Goal: Task Accomplishment & Management: Manage account settings

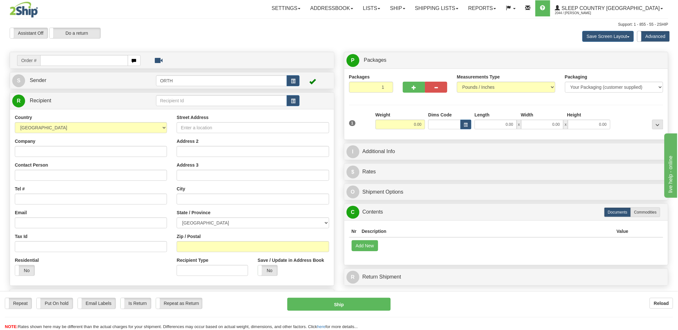
click at [117, 64] on input "text" at bounding box center [83, 60] width 87 height 11
type input "10606"
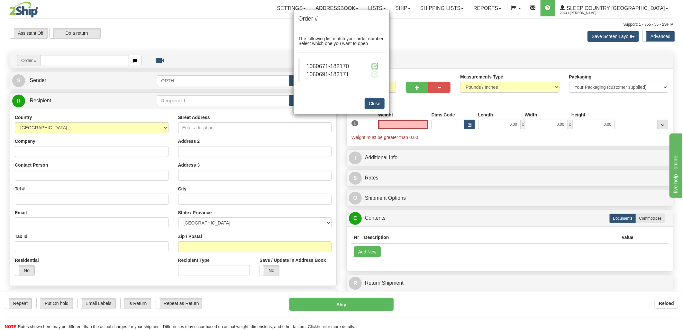
type input "0.00"
click at [377, 63] on span at bounding box center [374, 66] width 7 height 7
click at [372, 63] on span at bounding box center [374, 66] width 7 height 7
click at [374, 65] on span at bounding box center [374, 66] width 7 height 7
click at [374, 66] on span at bounding box center [374, 66] width 7 height 7
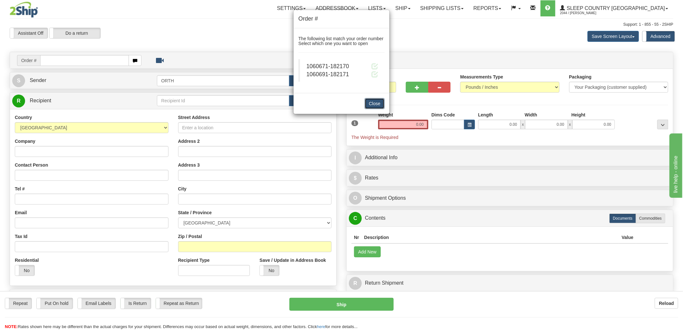
click at [374, 103] on button "Close" at bounding box center [375, 103] width 20 height 11
click at [373, 65] on span at bounding box center [374, 66] width 7 height 7
click at [331, 66] on span "1060671-182170" at bounding box center [327, 66] width 42 height 6
click at [372, 64] on span at bounding box center [374, 66] width 7 height 7
click at [374, 64] on span at bounding box center [374, 66] width 7 height 7
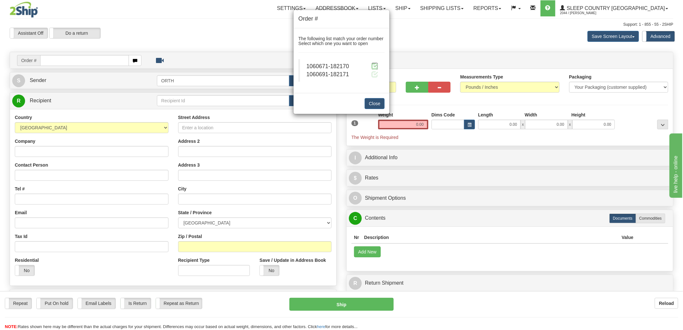
click at [374, 64] on span at bounding box center [374, 66] width 7 height 7
click at [373, 67] on span at bounding box center [374, 66] width 7 height 7
click at [380, 105] on button "Close" at bounding box center [375, 103] width 20 height 11
click at [380, 102] on button "Close" at bounding box center [375, 103] width 20 height 11
click at [93, 61] on div "Order # The following list match your order number Select which one you want to…" at bounding box center [341, 165] width 683 height 330
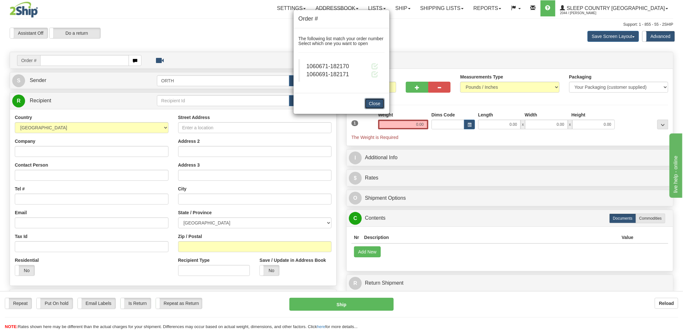
click at [378, 103] on button "Close" at bounding box center [375, 103] width 20 height 11
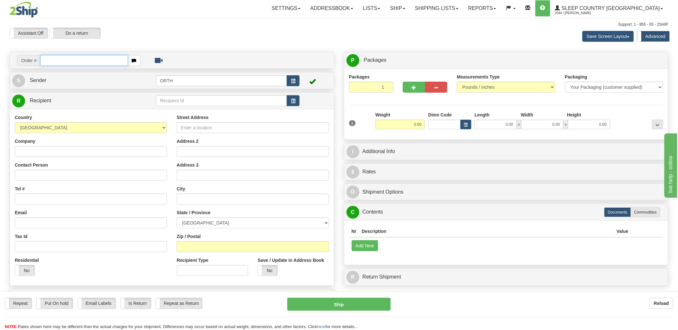
click at [61, 57] on input "text" at bounding box center [83, 60] width 87 height 11
type input "1060671"
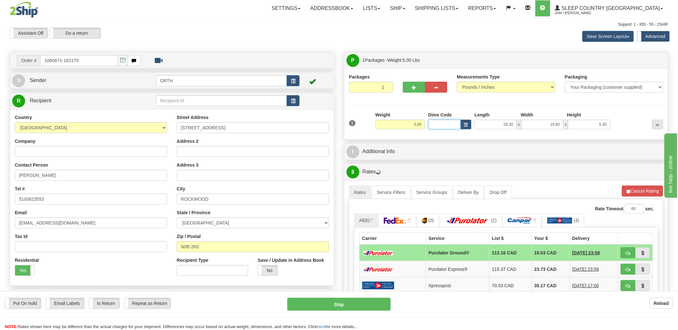
click at [440, 121] on input "Dims Code" at bounding box center [444, 125] width 32 height 10
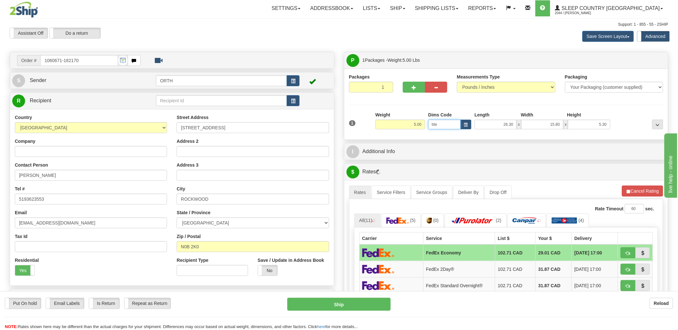
type input "bte"
click button "Delete" at bounding box center [0, 0] width 0 height 0
type input "15.00"
type input "5.00"
type input "25.00"
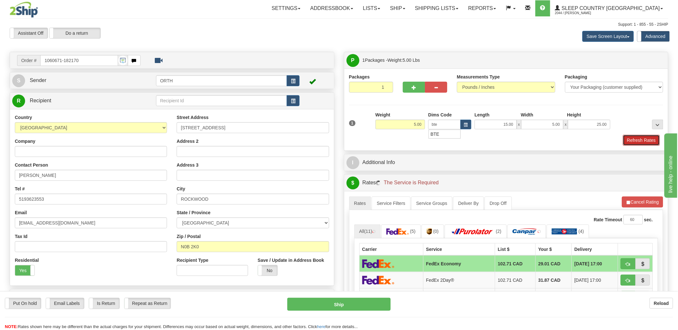
click at [637, 140] on button "Refresh Rates" at bounding box center [641, 140] width 37 height 11
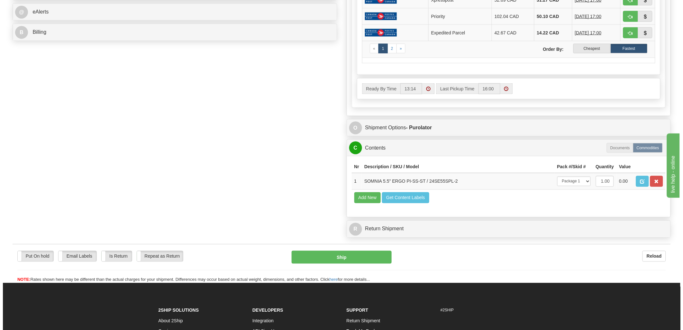
scroll to position [143, 0]
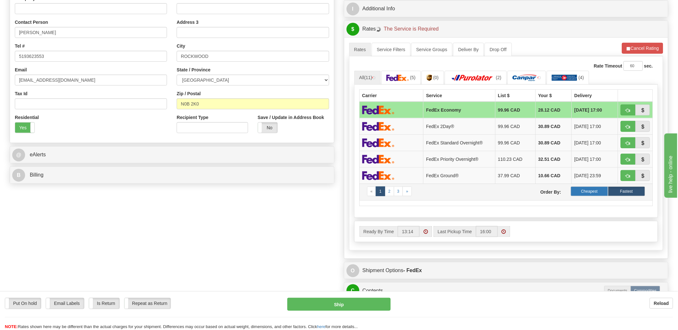
click at [593, 190] on label "Cheapest" at bounding box center [589, 192] width 37 height 10
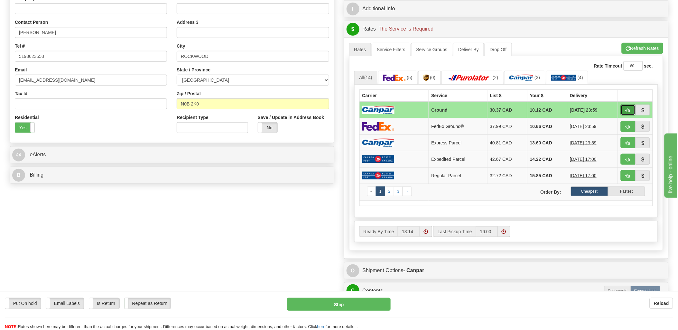
click at [626, 108] on span "button" at bounding box center [628, 110] width 5 height 4
type input "1"
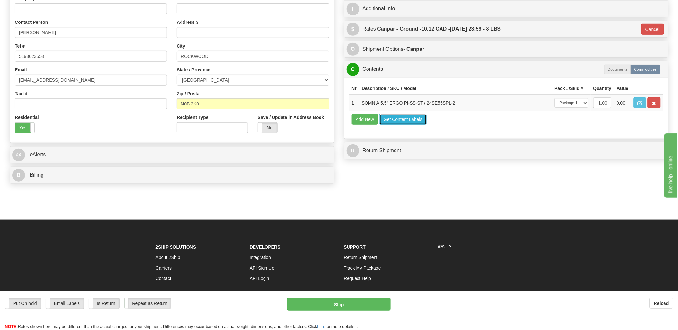
click at [391, 125] on button "Get Content Labels" at bounding box center [402, 119] width 47 height 11
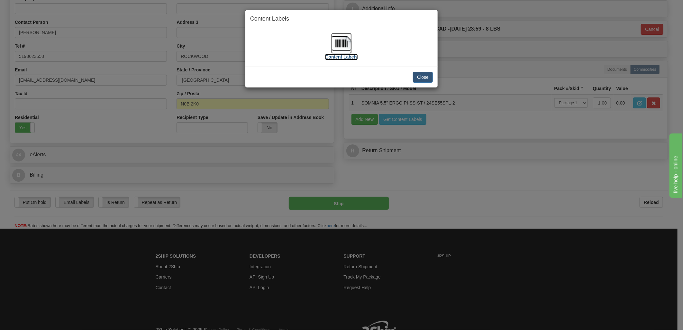
click at [346, 41] on img at bounding box center [341, 43] width 21 height 21
click at [420, 74] on button "Close" at bounding box center [423, 77] width 20 height 11
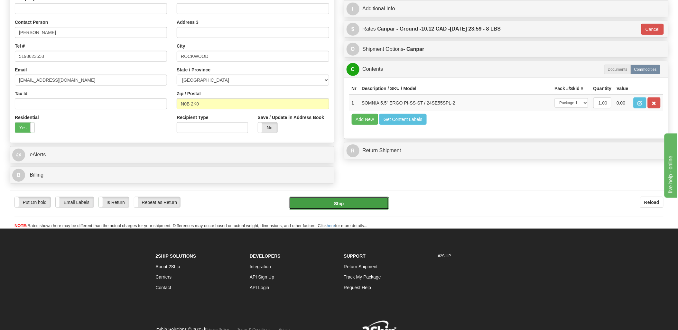
click at [359, 203] on button "Ship" at bounding box center [339, 203] width 100 height 13
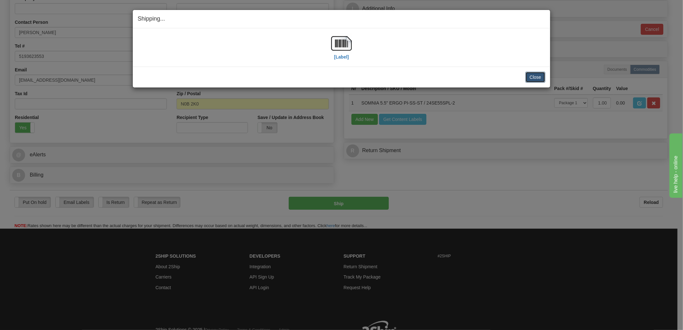
click at [533, 75] on button "Close" at bounding box center [535, 77] width 20 height 11
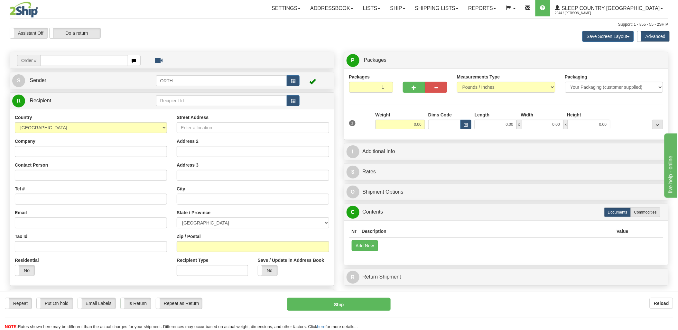
click at [54, 59] on input "text" at bounding box center [83, 60] width 87 height 11
type input "2510854"
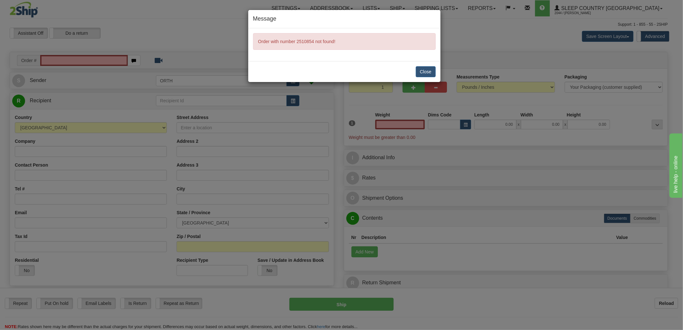
type input "0.00"
click at [429, 70] on button "Close" at bounding box center [426, 71] width 20 height 11
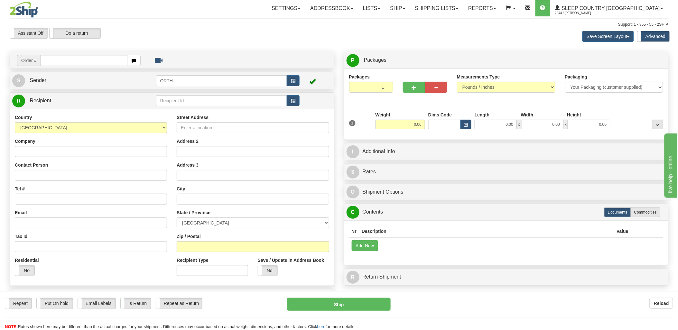
click at [59, 62] on input "text" at bounding box center [83, 60] width 87 height 11
type input "1060691"
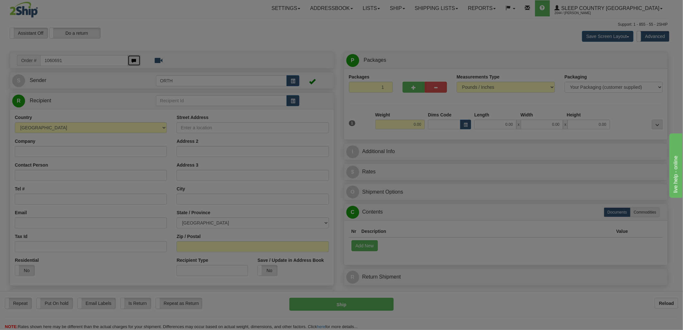
click at [134, 59] on body "Training Course Close Toggle navigation Settings Shipping Preferences New Recip…" at bounding box center [341, 165] width 683 height 330
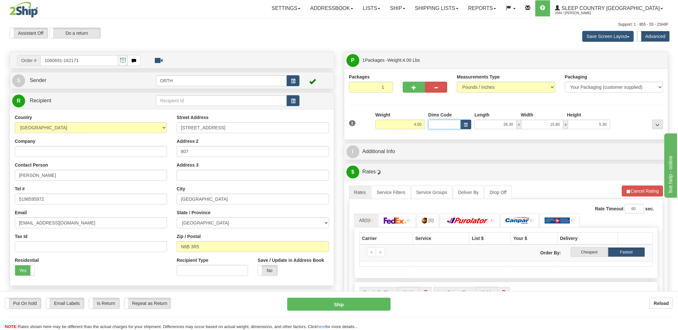
click at [443, 124] on input "Dims Code" at bounding box center [444, 125] width 32 height 10
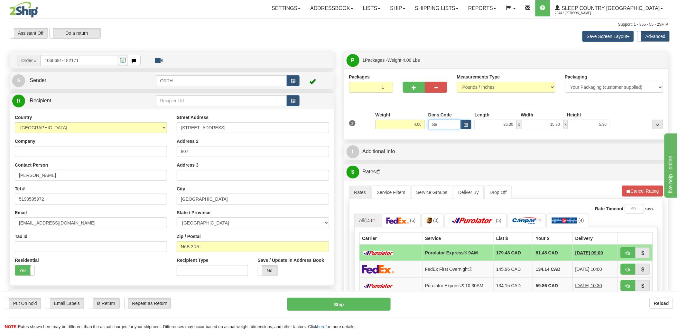
type input "bte"
click button "Delete" at bounding box center [0, 0] width 0 height 0
type input "15.00"
type input "5.00"
type input "25.00"
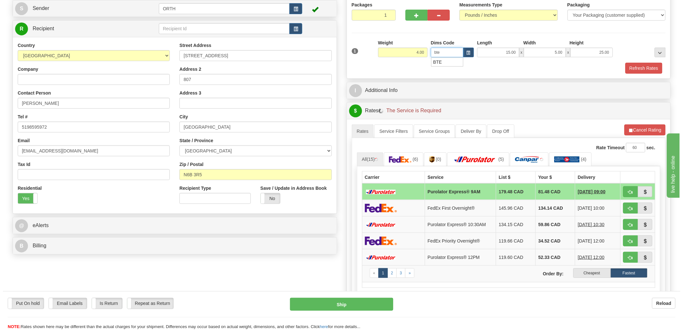
scroll to position [107, 0]
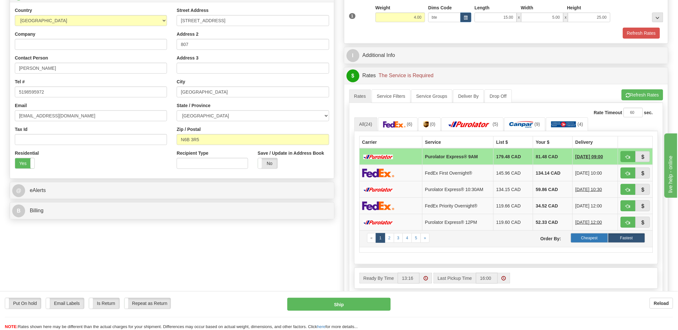
click at [595, 241] on label "Cheapest" at bounding box center [589, 238] width 37 height 10
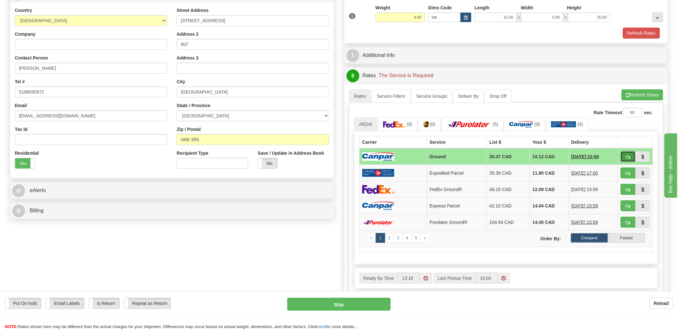
click at [625, 156] on button "button" at bounding box center [627, 156] width 15 height 11
type input "1"
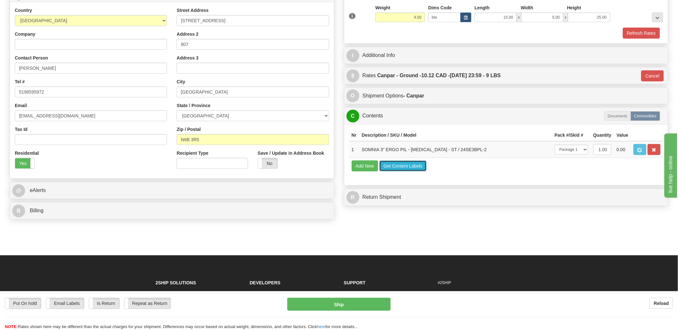
click at [408, 171] on button "Get Content Labels" at bounding box center [402, 165] width 47 height 11
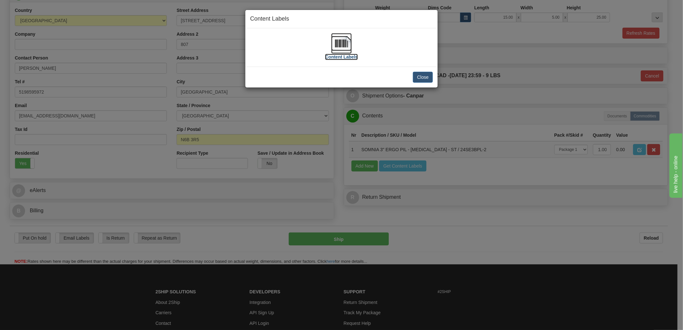
click at [345, 42] on img at bounding box center [341, 43] width 21 height 21
click at [430, 77] on button "Close" at bounding box center [423, 77] width 20 height 11
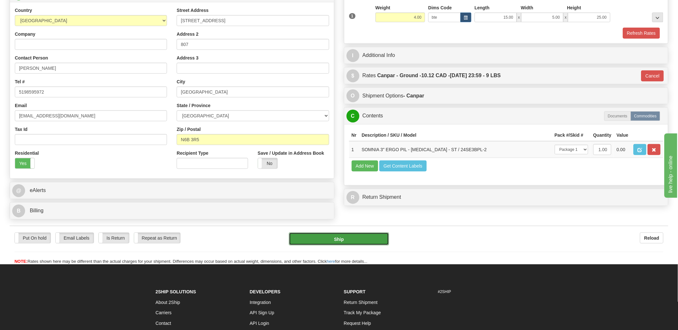
click at [347, 237] on button "Ship" at bounding box center [339, 239] width 100 height 13
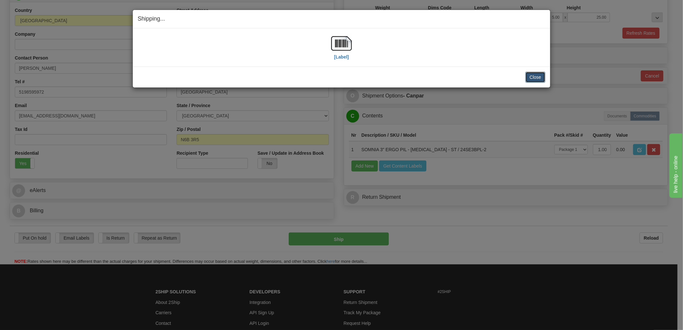
click at [545, 77] on button "Close" at bounding box center [535, 77] width 20 height 11
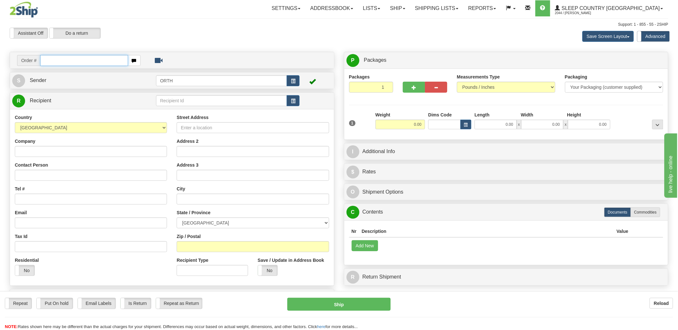
click at [57, 61] on input "text" at bounding box center [83, 60] width 87 height 11
type input "2"
type input "10604"
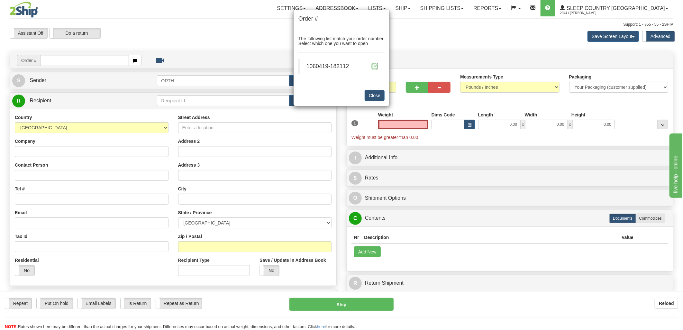
type input "0.00"
click at [377, 63] on span at bounding box center [374, 66] width 7 height 7
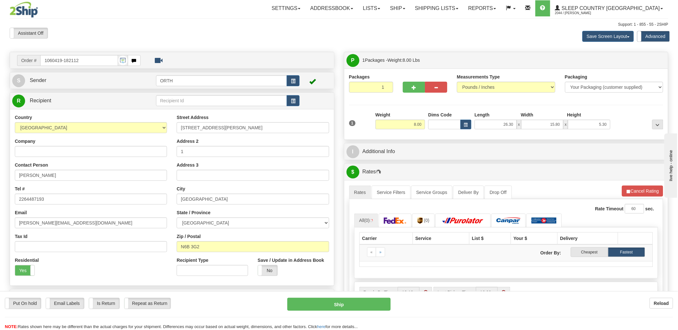
click at [445, 123] on div "Toggle navigation Settings Shipping Preferences Fields Preferences New" at bounding box center [339, 238] width 678 height 477
click at [444, 124] on input "Dims Code" at bounding box center [444, 125] width 32 height 10
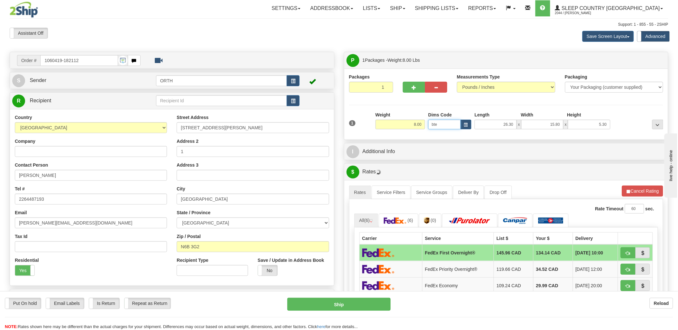
type input "bte"
click button "Delete" at bounding box center [0, 0] width 0 height 0
type input "15.00"
type input "5.00"
type input "25.00"
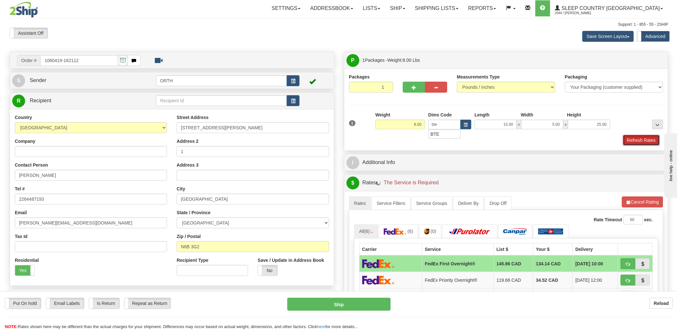
click at [628, 143] on button "Refresh Rates" at bounding box center [641, 140] width 37 height 11
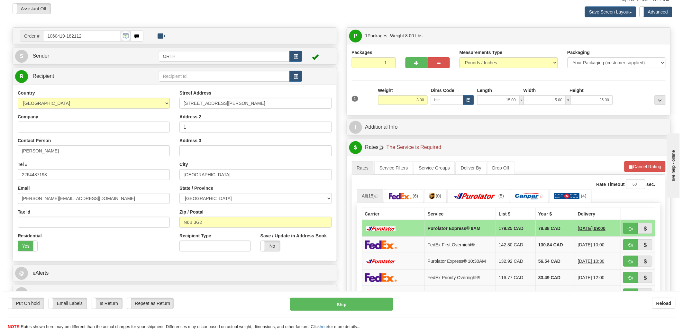
scroll to position [107, 0]
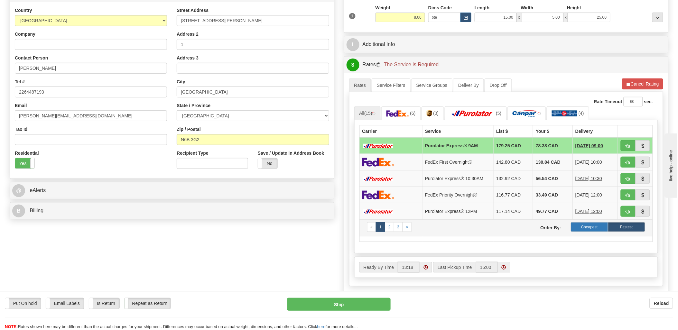
click at [601, 226] on label "Cheapest" at bounding box center [589, 227] width 37 height 10
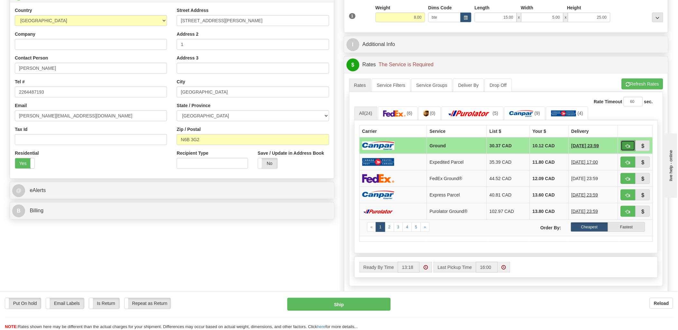
click at [623, 143] on button "button" at bounding box center [627, 145] width 15 height 11
type input "1"
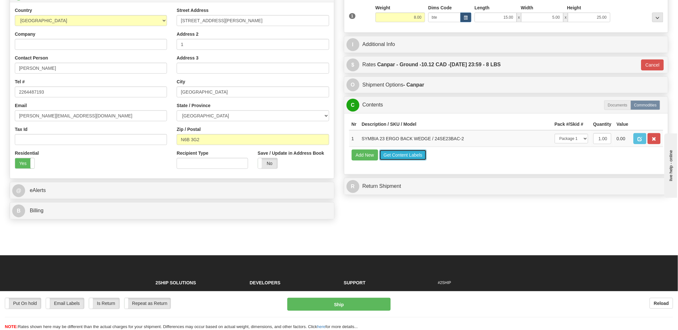
click at [420, 160] on button "Get Content Labels" at bounding box center [402, 155] width 47 height 11
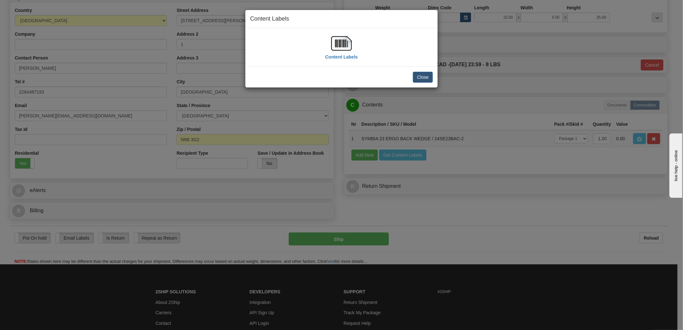
click at [346, 46] on img at bounding box center [341, 43] width 21 height 21
drag, startPoint x: 427, startPoint y: 79, endPoint x: 423, endPoint y: 91, distance: 11.9
click at [427, 79] on button "Close" at bounding box center [423, 77] width 20 height 11
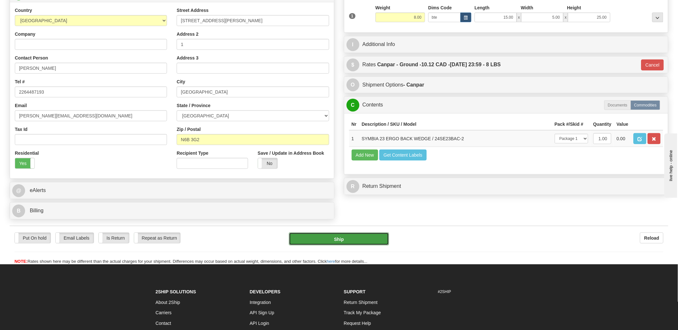
click at [351, 241] on button "Ship" at bounding box center [339, 239] width 100 height 13
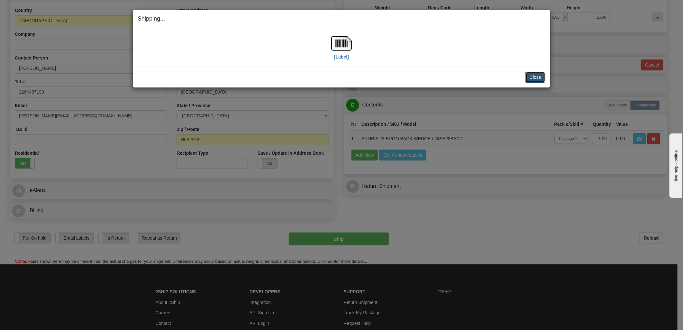
click at [535, 78] on button "Close" at bounding box center [535, 77] width 20 height 11
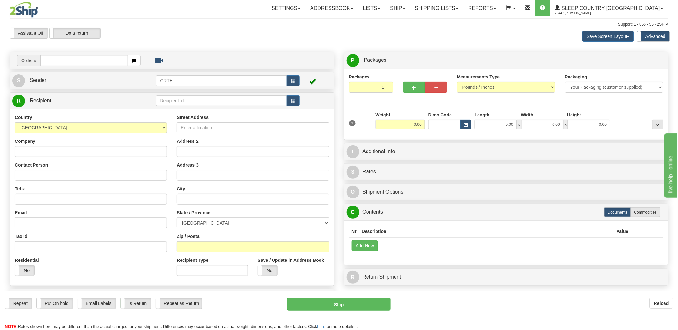
click at [61, 60] on input "text" at bounding box center [83, 60] width 87 height 11
click at [70, 63] on input "text" at bounding box center [83, 60] width 87 height 11
click at [61, 60] on input "text" at bounding box center [83, 60] width 87 height 11
type input "1030425"
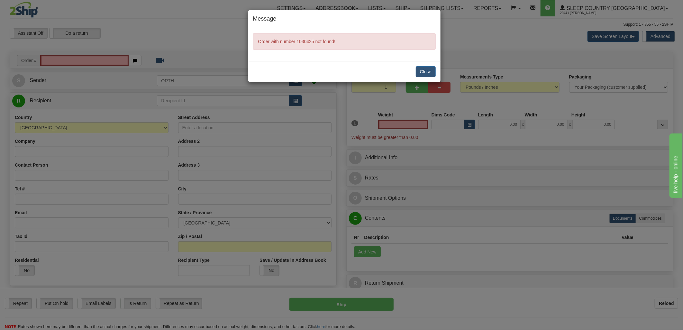
type input "0.00"
click at [430, 69] on button "Close" at bounding box center [426, 71] width 20 height 11
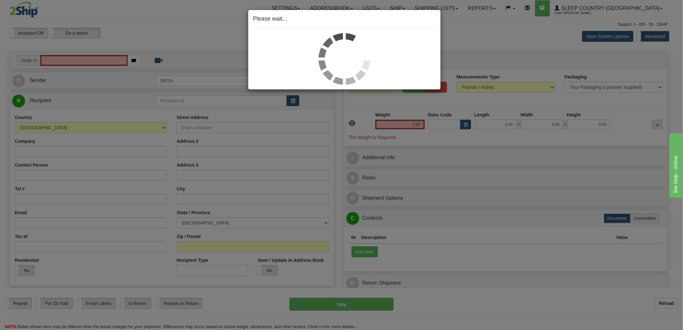
click at [61, 60] on div "Please wait..." at bounding box center [341, 165] width 683 height 330
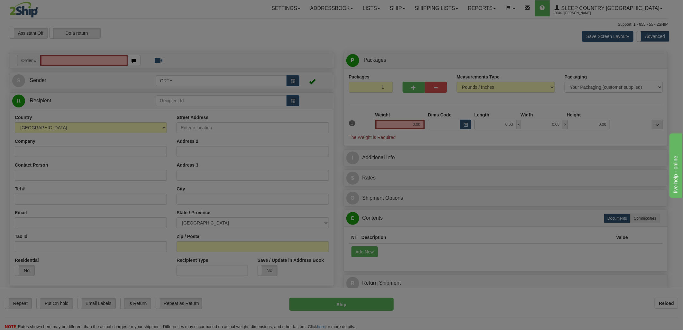
click at [60, 60] on div at bounding box center [341, 165] width 683 height 330
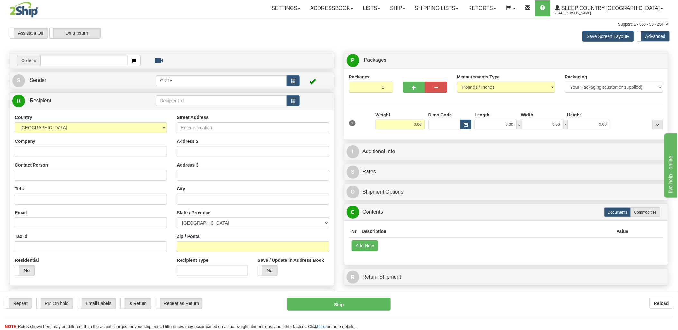
click at [56, 59] on input "text" at bounding box center [83, 60] width 87 height 11
type input "9000i1"
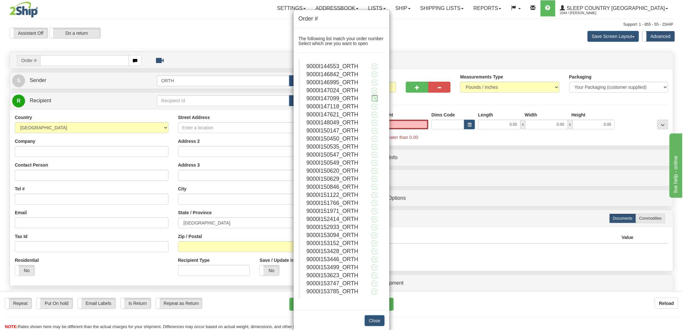
type input "0.00"
click at [372, 95] on span at bounding box center [374, 98] width 7 height 7
click at [371, 99] on span at bounding box center [374, 98] width 7 height 7
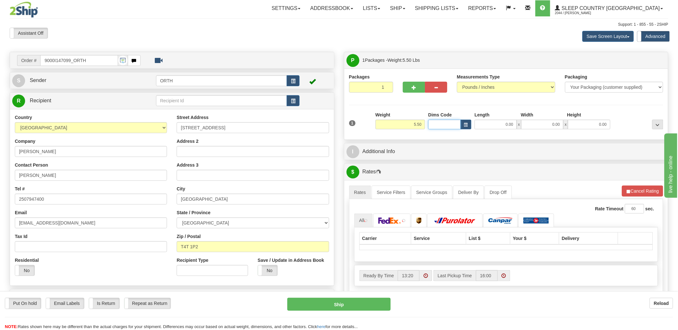
click at [441, 124] on input "Dims Code" at bounding box center [444, 125] width 32 height 10
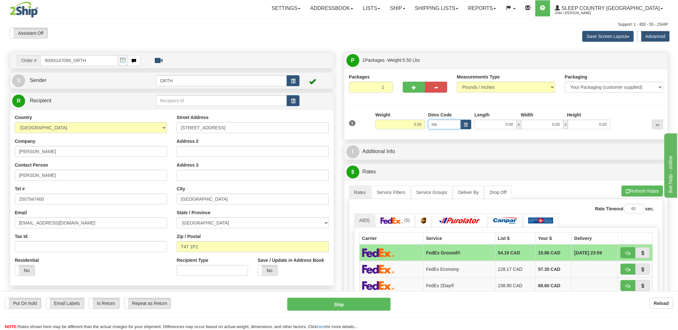
type input "bte"
click button "Delete" at bounding box center [0, 0] width 0 height 0
type input "15.00"
type input "5.00"
type input "25.00"
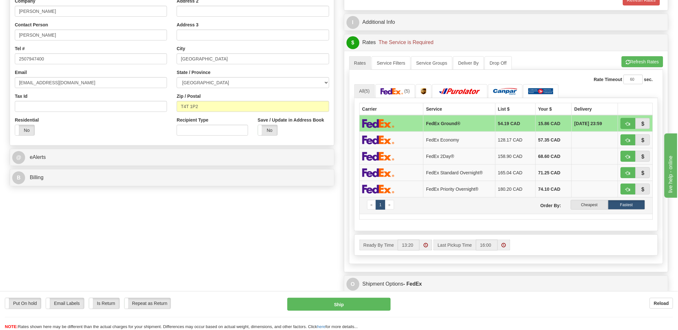
scroll to position [143, 0]
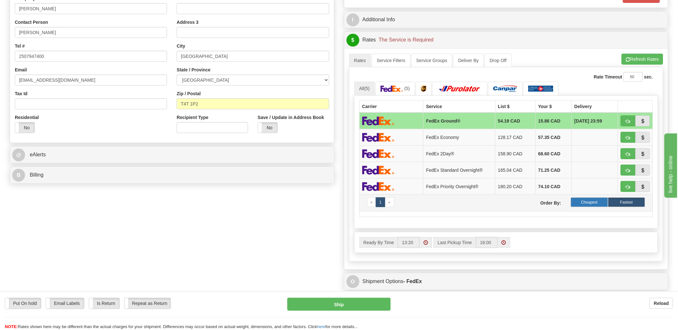
click at [589, 204] on label "Cheapest" at bounding box center [589, 202] width 37 height 10
click at [586, 200] on label "Cheapest" at bounding box center [589, 202] width 37 height 10
click at [587, 204] on label "Cheapest" at bounding box center [589, 202] width 37 height 10
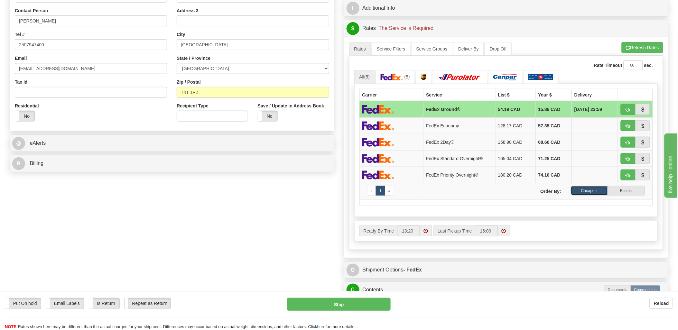
scroll to position [71, 0]
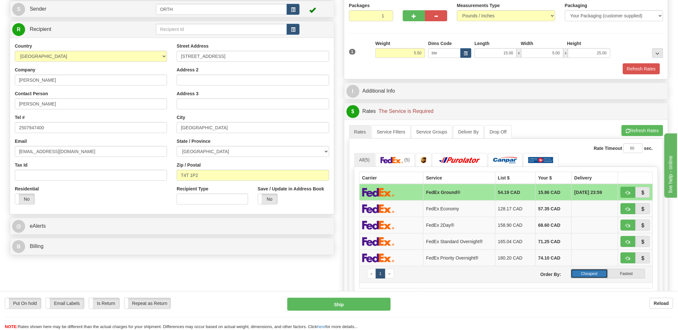
click at [594, 274] on label "Cheapest" at bounding box center [589, 274] width 37 height 10
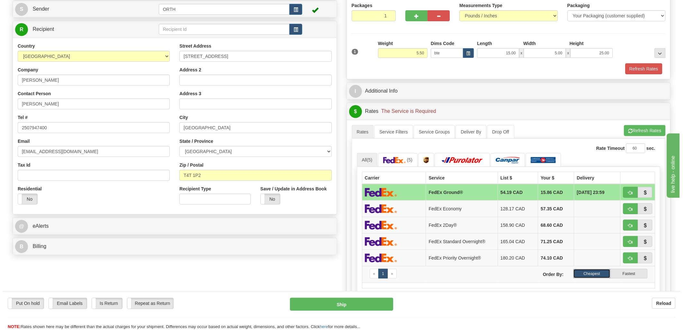
scroll to position [143, 0]
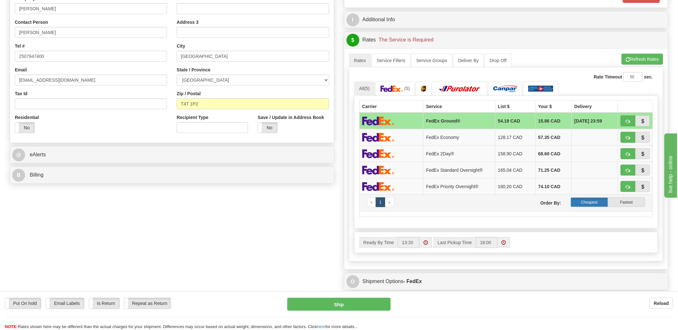
click at [587, 205] on label "Cheapest" at bounding box center [589, 202] width 37 height 10
click at [650, 55] on button "Refresh Rates" at bounding box center [641, 59] width 41 height 11
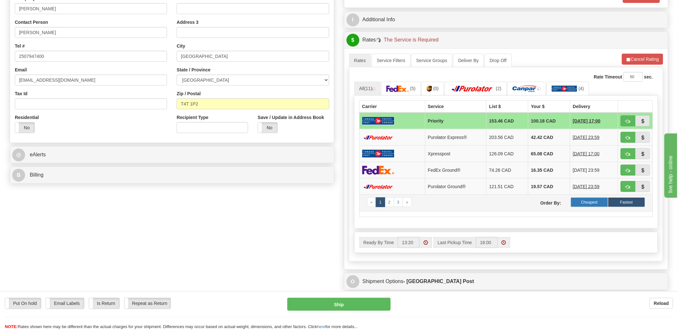
click at [589, 204] on label "Cheapest" at bounding box center [589, 202] width 37 height 10
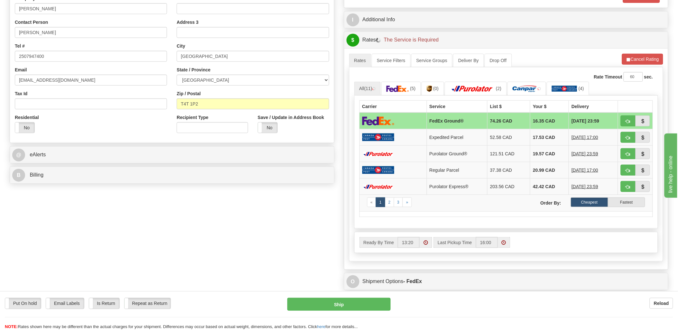
click at [589, 204] on label "Cheapest" at bounding box center [589, 202] width 37 height 10
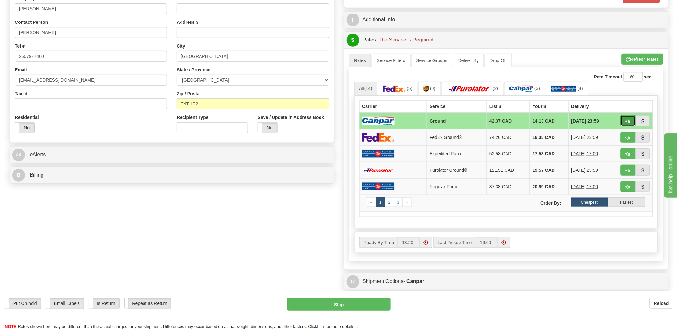
click at [627, 119] on span "button" at bounding box center [628, 121] width 5 height 4
type input "1"
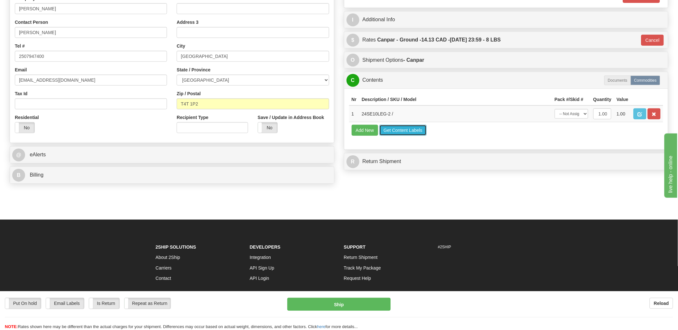
click at [411, 136] on button "Get Content Labels" at bounding box center [402, 130] width 47 height 11
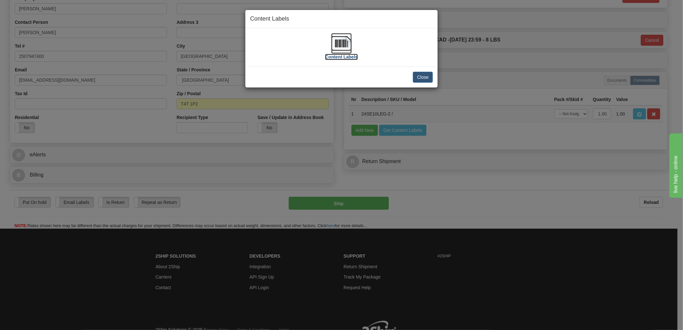
click at [348, 45] on img at bounding box center [341, 43] width 21 height 21
click at [426, 78] on button "Close" at bounding box center [423, 77] width 20 height 11
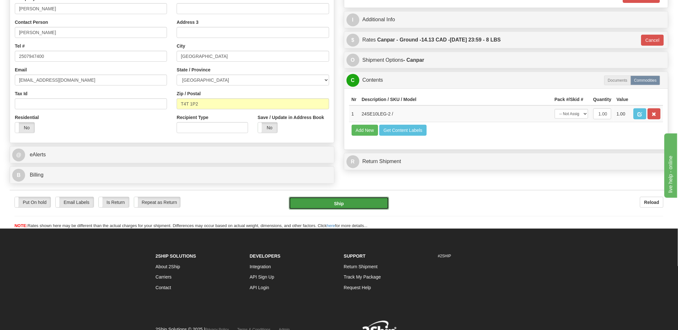
click at [354, 204] on button "Ship" at bounding box center [339, 203] width 100 height 13
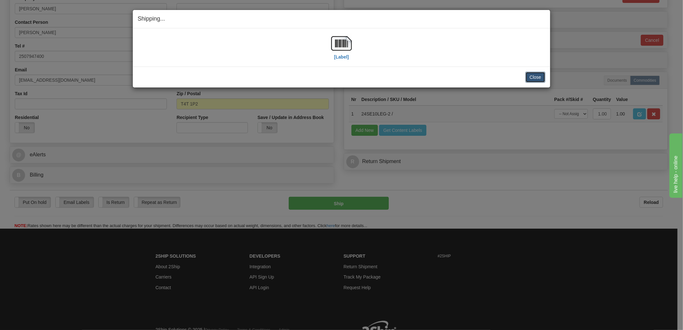
click at [539, 78] on button "Close" at bounding box center [535, 77] width 20 height 11
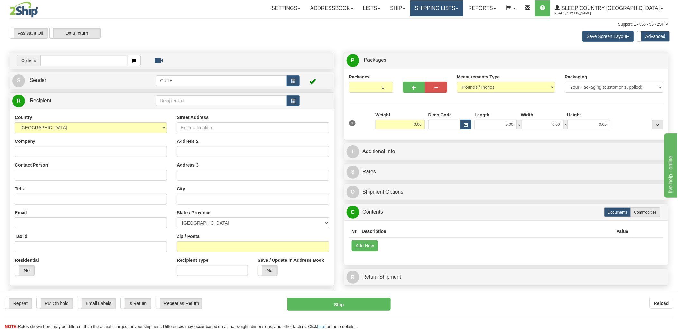
click at [460, 5] on link "Shipping lists" at bounding box center [436, 8] width 53 height 16
click at [444, 22] on span "Current Shipments" at bounding box center [425, 22] width 38 height 5
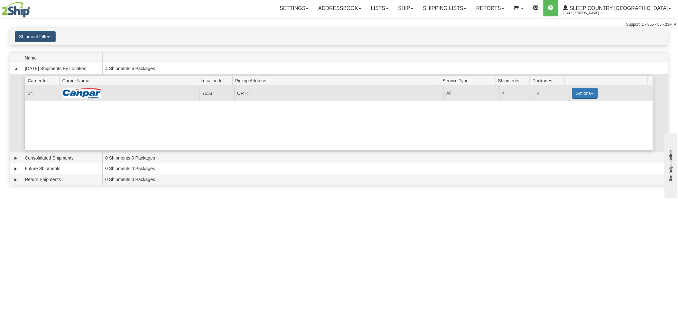
click at [573, 89] on button "Actions" at bounding box center [585, 93] width 26 height 11
click at [570, 106] on span "Details" at bounding box center [560, 105] width 17 height 5
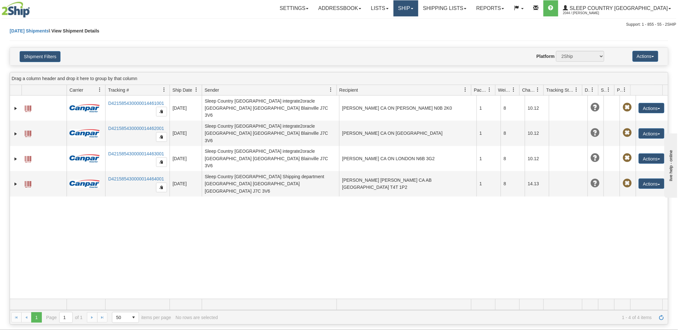
click at [418, 4] on link "Ship" at bounding box center [405, 8] width 25 height 16
click at [390, 23] on span "Ship Screen" at bounding box center [378, 22] width 24 height 5
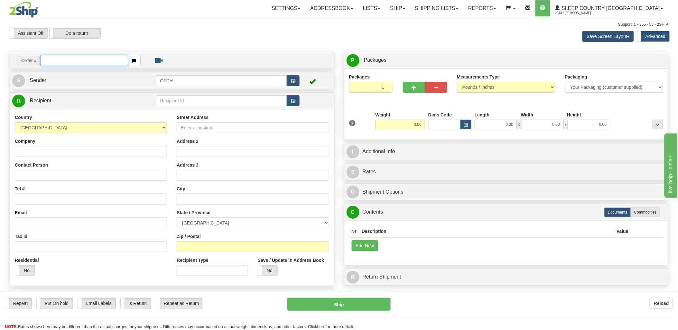
click at [102, 57] on input "text" at bounding box center [83, 60] width 87 height 11
type input "9002"
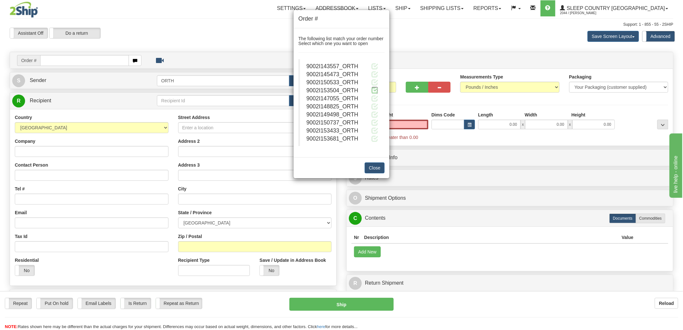
type input "0.00"
click at [372, 90] on span at bounding box center [374, 90] width 7 height 7
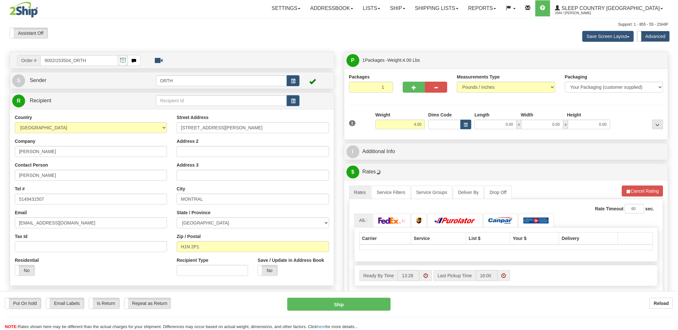
click at [438, 128] on div "Toggle navigation Settings Shipping Preferences Fields Preferences New" at bounding box center [339, 230] width 678 height 461
click at [438, 128] on input "Dims Code" at bounding box center [444, 125] width 32 height 10
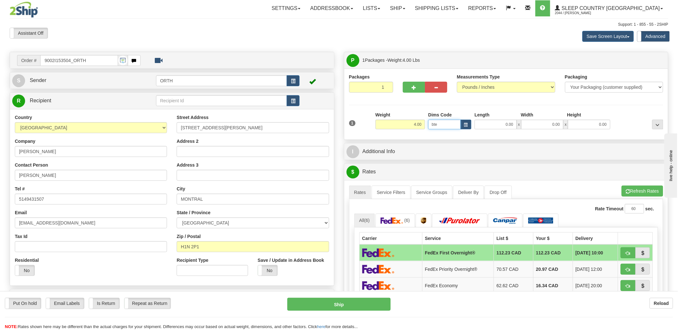
type input "bte"
click button "Delete" at bounding box center [0, 0] width 0 height 0
type input "15.00"
type input "5.00"
type input "25.00"
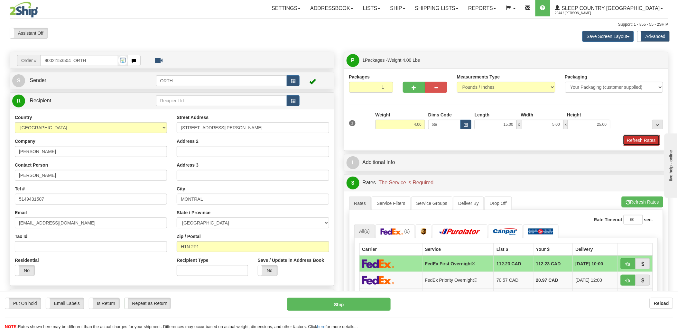
click at [634, 137] on button "Refresh Rates" at bounding box center [641, 140] width 37 height 11
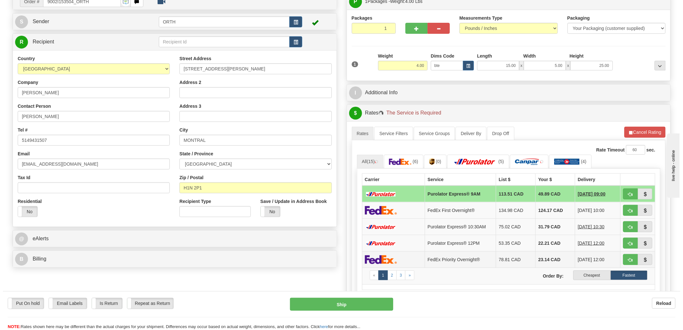
scroll to position [71, 0]
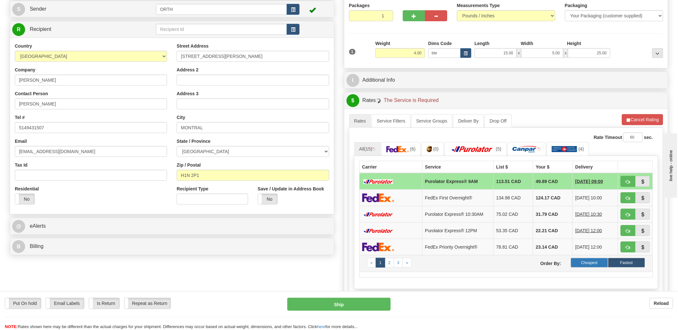
click at [589, 268] on label "Cheapest" at bounding box center [589, 263] width 37 height 10
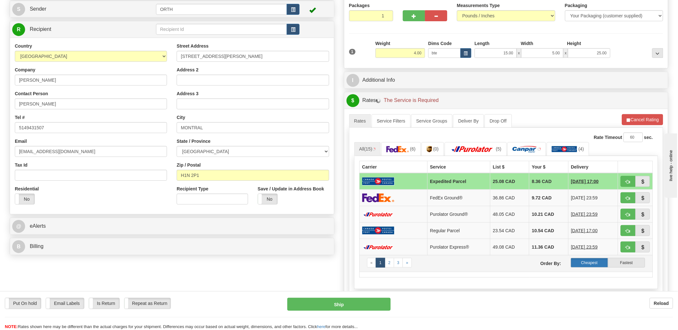
click at [589, 268] on label "Cheapest" at bounding box center [589, 263] width 37 height 10
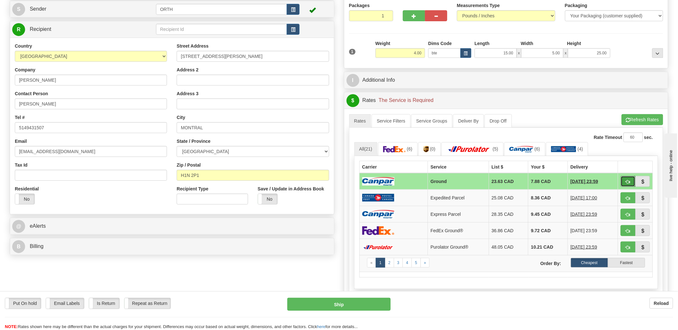
click at [626, 180] on span "button" at bounding box center [628, 182] width 5 height 4
type input "1"
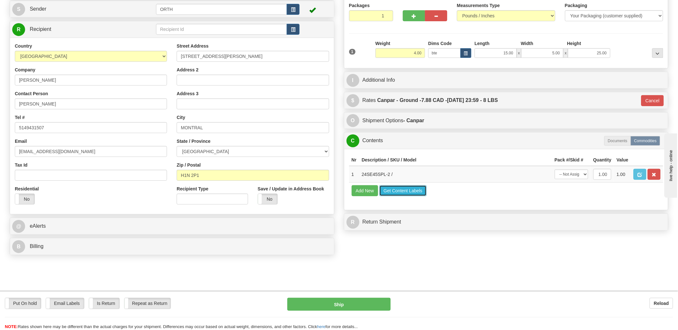
click at [401, 196] on button "Get Content Labels" at bounding box center [402, 190] width 47 height 11
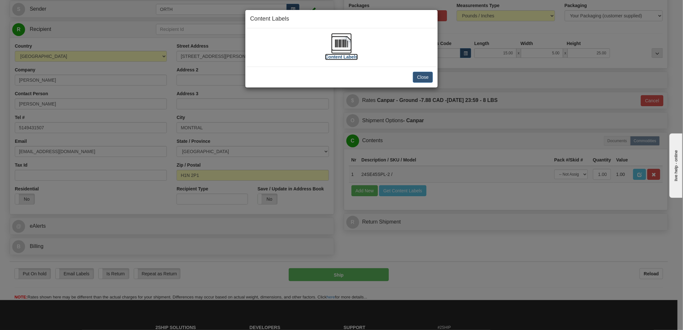
click at [339, 46] on img at bounding box center [341, 43] width 21 height 21
click at [420, 77] on button "Close" at bounding box center [423, 77] width 20 height 11
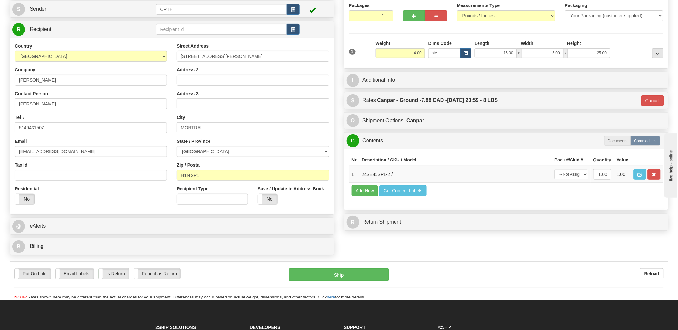
click at [490, 272] on div "Reload" at bounding box center [530, 273] width 265 height 11
click at [353, 271] on button "Ship" at bounding box center [339, 274] width 100 height 13
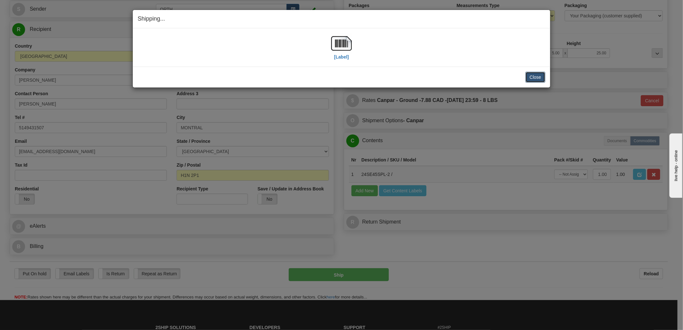
click at [528, 75] on button "Close" at bounding box center [535, 77] width 20 height 11
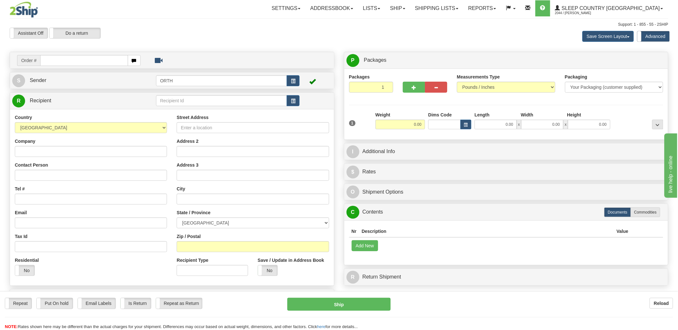
click at [111, 60] on input "text" at bounding box center [83, 60] width 87 height 11
type input "1"
type input "9000i15"
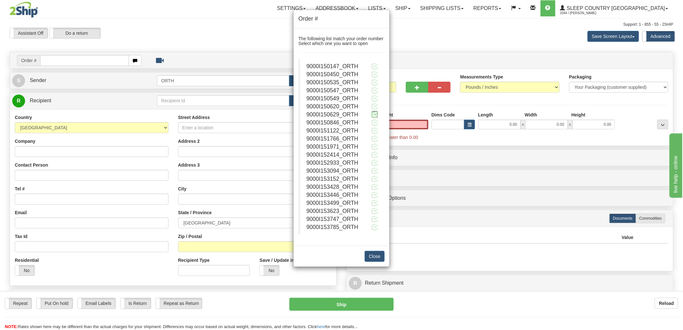
type input "0.00"
click at [372, 114] on span at bounding box center [374, 114] width 7 height 7
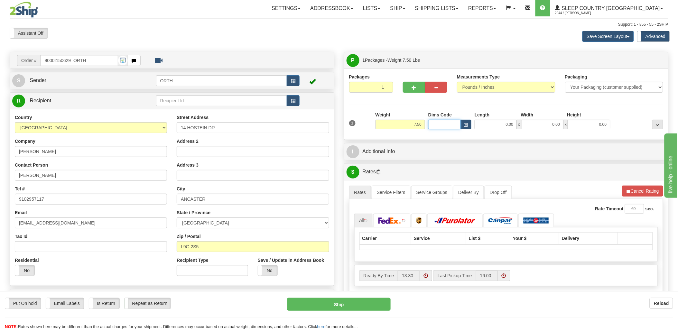
click at [443, 126] on input "Dims Code" at bounding box center [444, 125] width 32 height 10
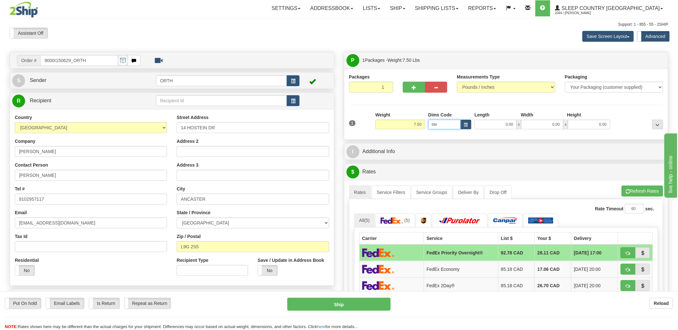
type input "bte"
click button "Delete" at bounding box center [0, 0] width 0 height 0
type input "15.00"
type input "5.00"
type input "25.00"
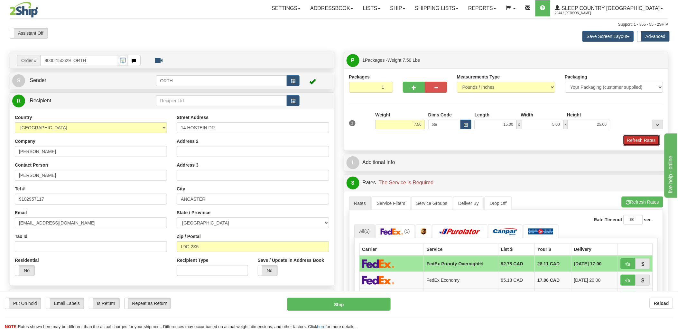
click at [639, 139] on button "Refresh Rates" at bounding box center [641, 140] width 37 height 11
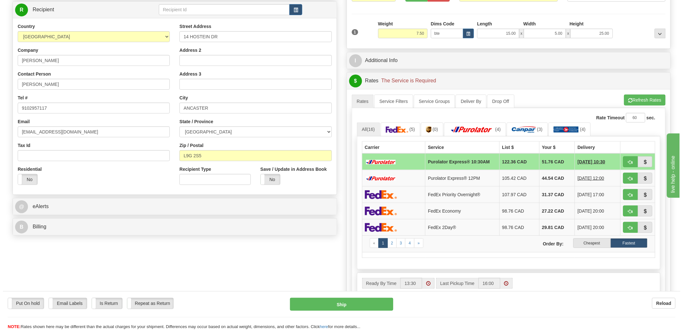
scroll to position [143, 0]
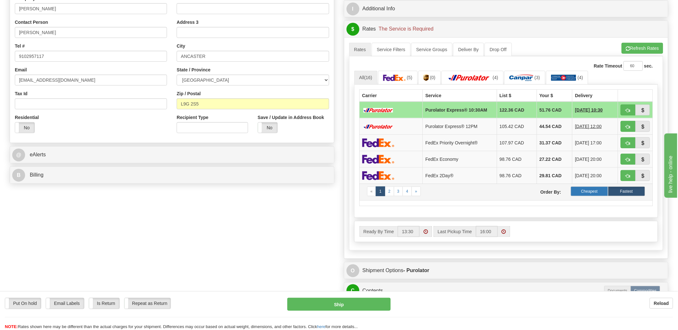
click at [598, 194] on label "Cheapest" at bounding box center [589, 192] width 37 height 10
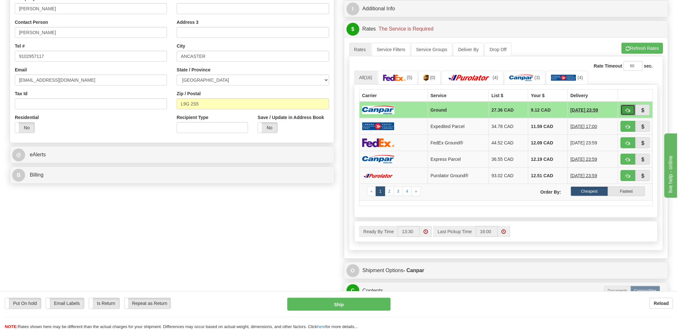
click at [626, 108] on span "button" at bounding box center [628, 110] width 5 height 4
type input "1"
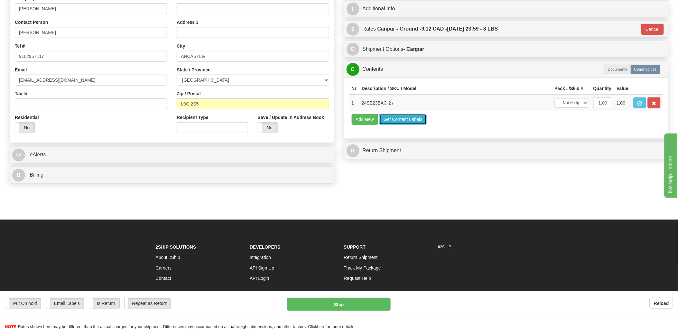
click at [397, 125] on button "Get Content Labels" at bounding box center [402, 119] width 47 height 11
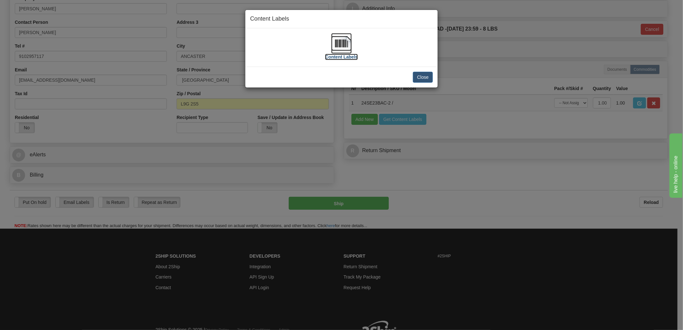
click at [338, 40] on img at bounding box center [341, 43] width 21 height 21
click at [423, 75] on button "Close" at bounding box center [423, 77] width 20 height 11
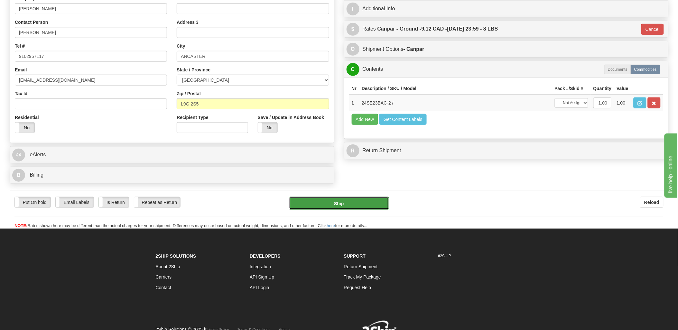
click at [352, 202] on button "Ship" at bounding box center [339, 203] width 100 height 13
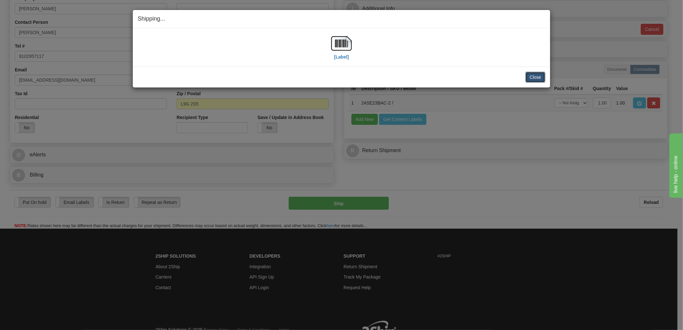
click at [542, 74] on button "Close" at bounding box center [535, 77] width 20 height 11
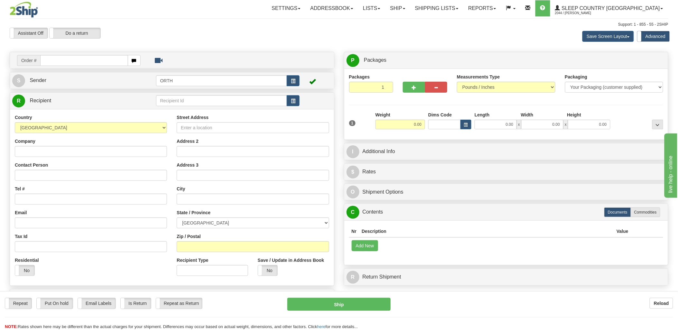
drag, startPoint x: 102, startPoint y: 61, endPoint x: 107, endPoint y: 61, distance: 4.8
click at [103, 61] on input "text" at bounding box center [83, 60] width 87 height 11
type input "1"
type input "9000i"
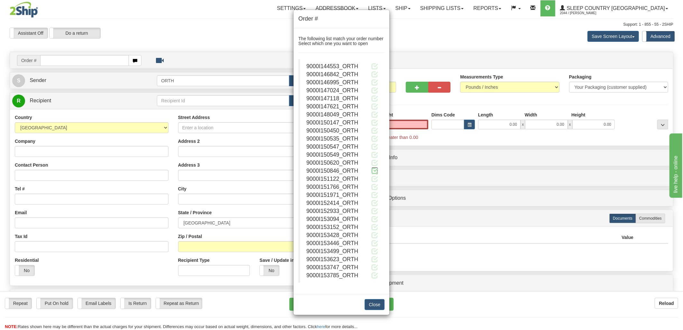
type input "0.00"
click at [375, 172] on span at bounding box center [374, 170] width 7 height 7
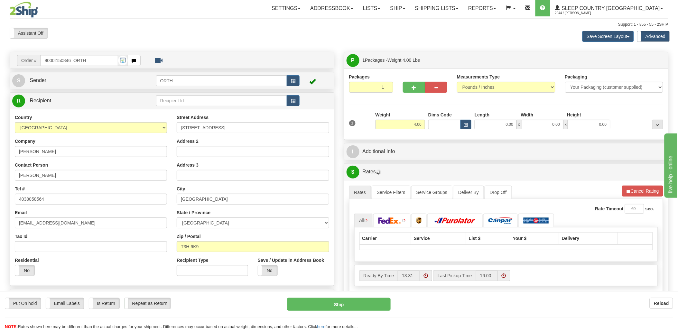
click at [436, 125] on div "Toggle navigation Settings Shipping Preferences Fields Preferences New" at bounding box center [339, 230] width 678 height 461
click at [435, 125] on input "Dims Code" at bounding box center [444, 125] width 32 height 10
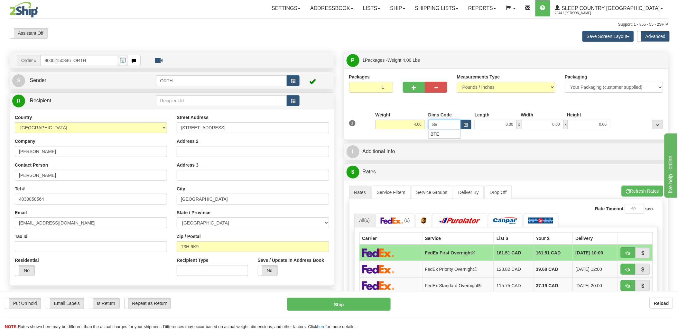
type input "bte"
click button "Delete" at bounding box center [0, 0] width 0 height 0
type input "15.00"
type input "5.00"
type input "25.00"
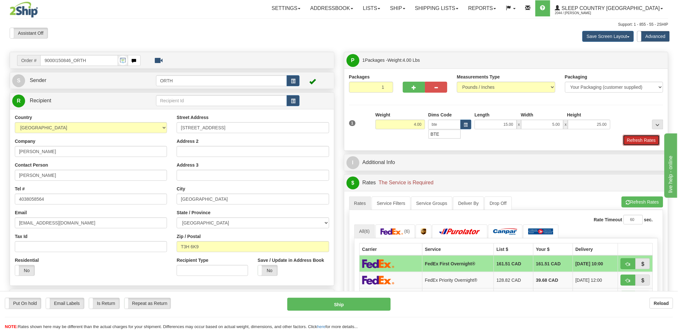
click at [630, 139] on button "Refresh Rates" at bounding box center [641, 140] width 37 height 11
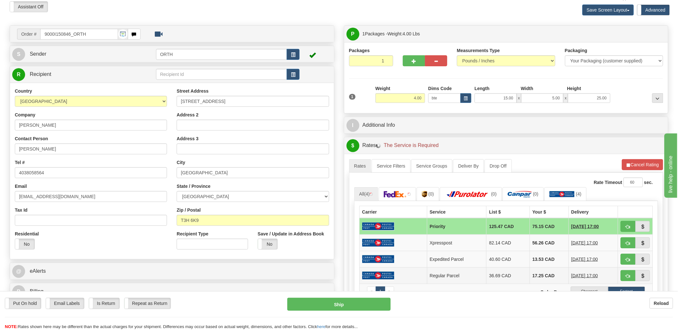
scroll to position [71, 0]
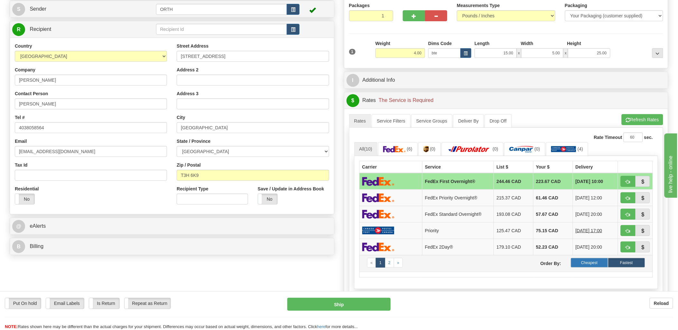
click at [590, 263] on label "Cheapest" at bounding box center [589, 263] width 37 height 10
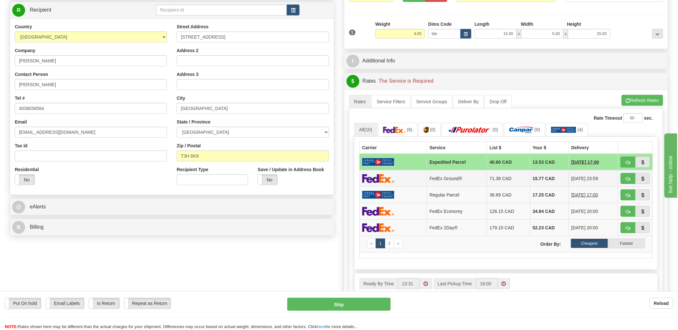
scroll to position [107, 0]
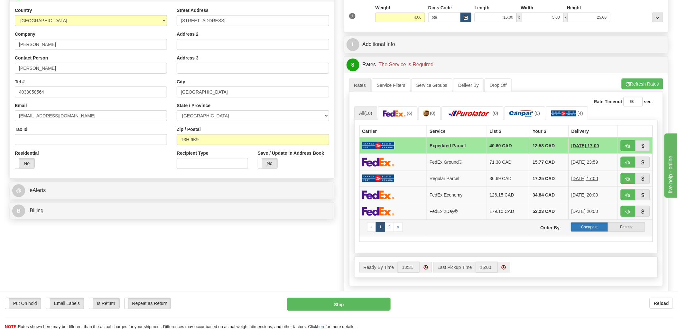
click at [587, 227] on label "Cheapest" at bounding box center [589, 227] width 37 height 10
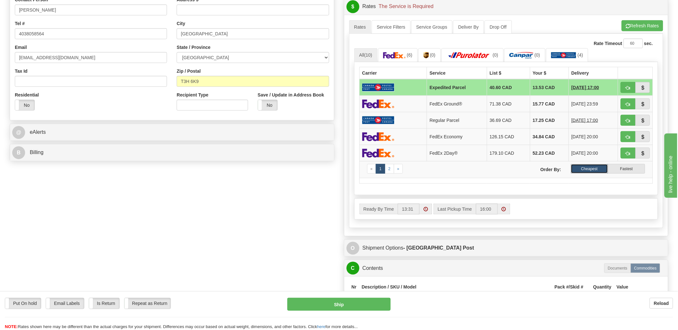
scroll to position [178, 0]
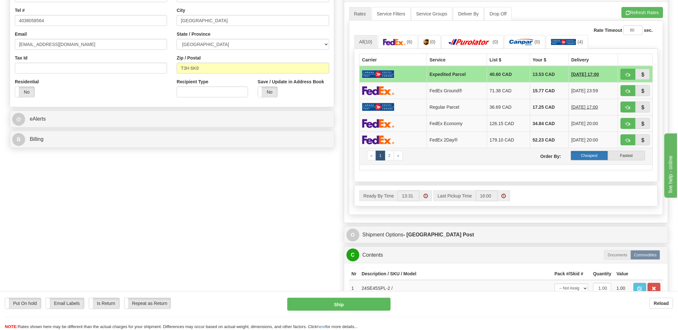
click at [582, 158] on label "Cheapest" at bounding box center [589, 156] width 37 height 10
click at [599, 156] on label "Cheapest" at bounding box center [589, 156] width 37 height 10
click at [587, 156] on label "Cheapest" at bounding box center [589, 156] width 37 height 10
click at [591, 153] on label "Cheapest" at bounding box center [589, 156] width 37 height 10
click at [589, 153] on label "Cheapest" at bounding box center [589, 156] width 37 height 10
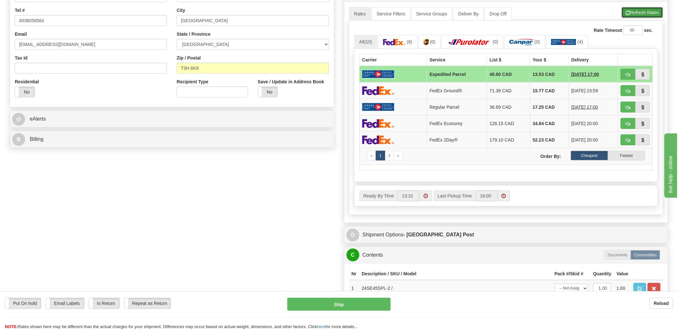
click at [631, 11] on button "Refresh Rates" at bounding box center [641, 12] width 41 height 11
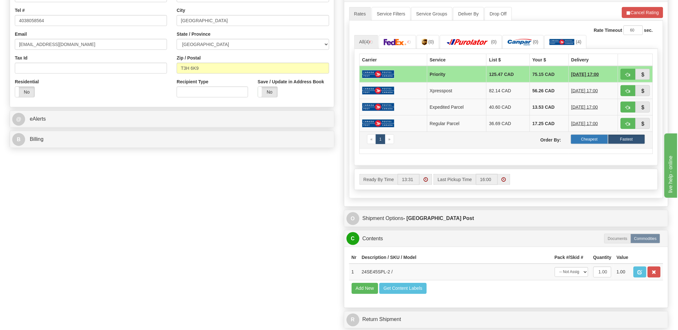
click at [599, 140] on label "Cheapest" at bounding box center [589, 139] width 37 height 10
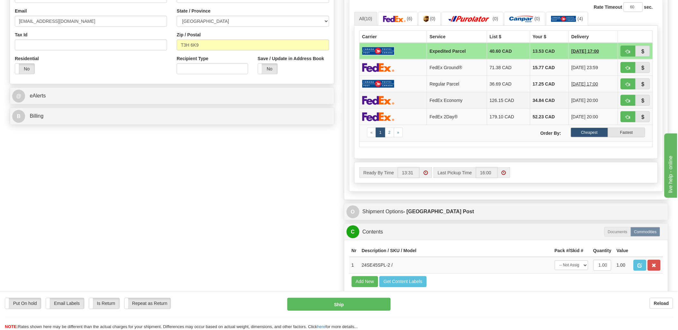
scroll to position [214, 0]
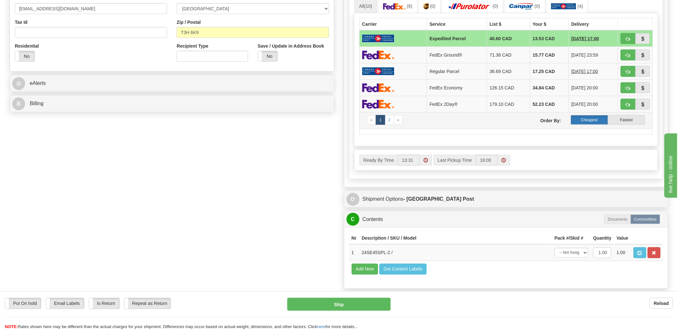
click at [602, 121] on label "Cheapest" at bounding box center [589, 120] width 37 height 10
click at [627, 60] on button "button" at bounding box center [627, 55] width 15 height 11
type input "92"
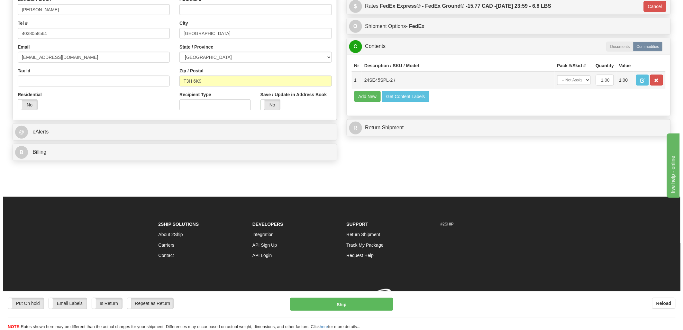
scroll to position [176, 0]
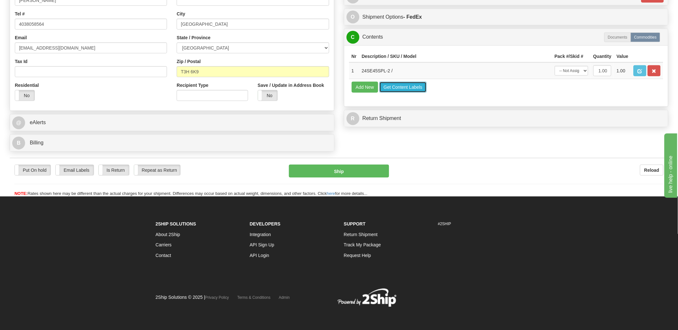
click at [397, 93] on button "Get Content Labels" at bounding box center [402, 87] width 47 height 11
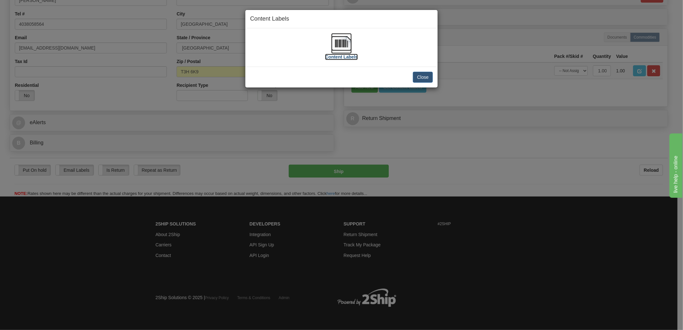
click at [345, 37] on img at bounding box center [341, 43] width 21 height 21
click at [422, 75] on button "Close" at bounding box center [423, 77] width 20 height 11
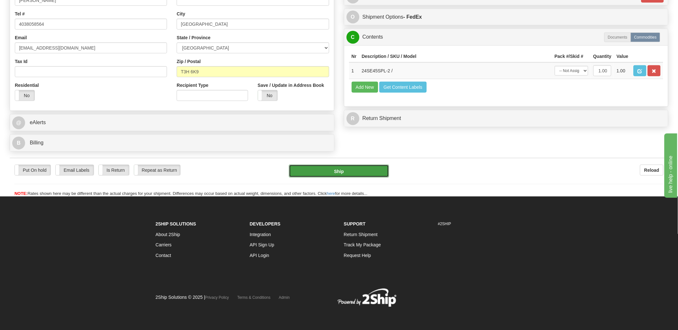
click at [366, 170] on button "Ship" at bounding box center [339, 171] width 100 height 13
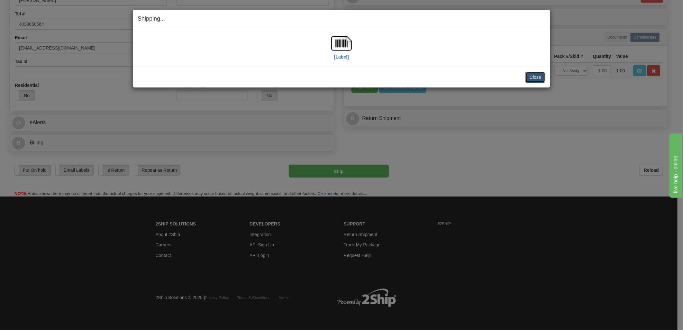
click at [534, 74] on button "Close" at bounding box center [535, 77] width 20 height 11
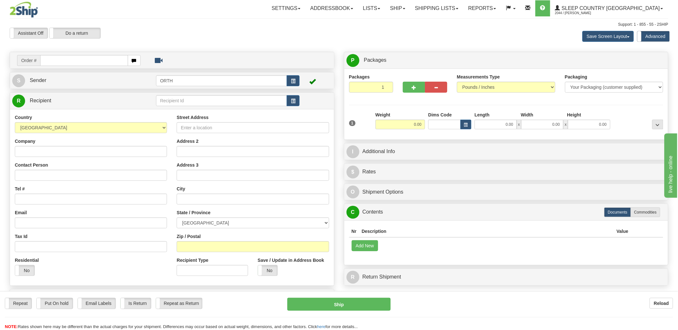
click at [93, 59] on input "text" at bounding box center [83, 60] width 87 height 11
drag, startPoint x: 73, startPoint y: 56, endPoint x: 100, endPoint y: 56, distance: 27.7
click at [73, 56] on input "text" at bounding box center [83, 60] width 87 height 11
type input "9000i"
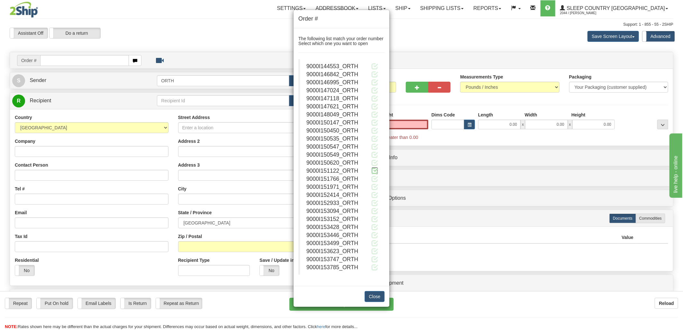
type input "0.00"
click at [374, 172] on span at bounding box center [374, 170] width 7 height 7
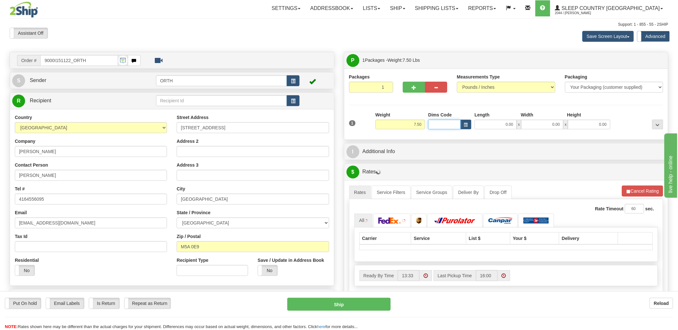
click at [445, 125] on input "Dims Code" at bounding box center [444, 125] width 32 height 10
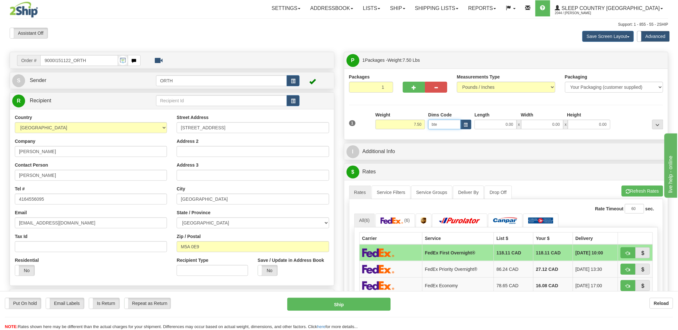
type input "bte"
click button "Delete" at bounding box center [0, 0] width 0 height 0
type input "15.00"
type input "5.00"
type input "25.00"
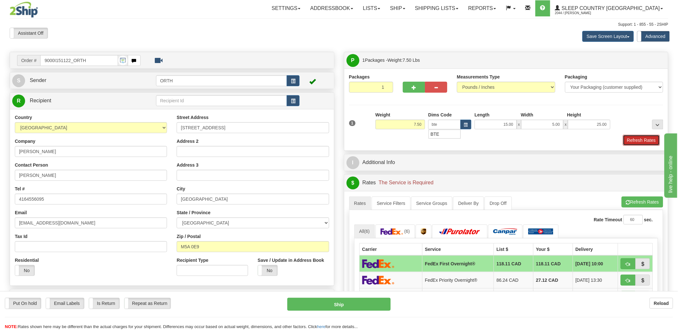
click at [645, 142] on button "Refresh Rates" at bounding box center [641, 140] width 37 height 11
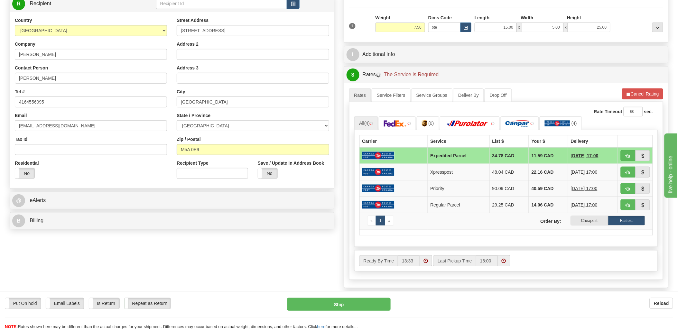
scroll to position [107, 0]
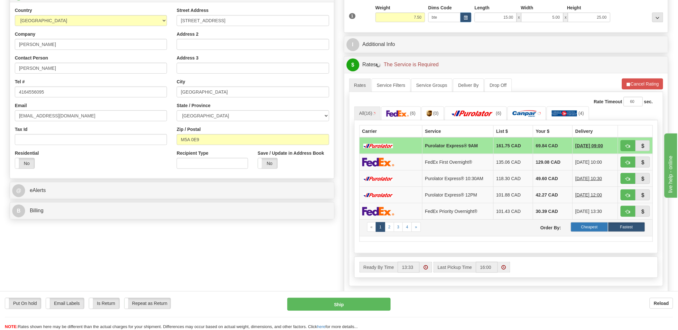
click at [592, 228] on label "Cheapest" at bounding box center [589, 227] width 37 height 10
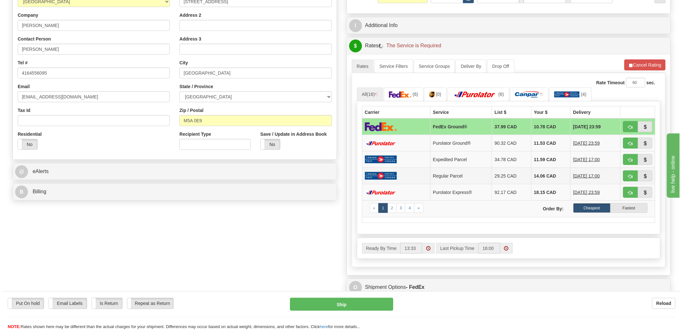
scroll to position [143, 0]
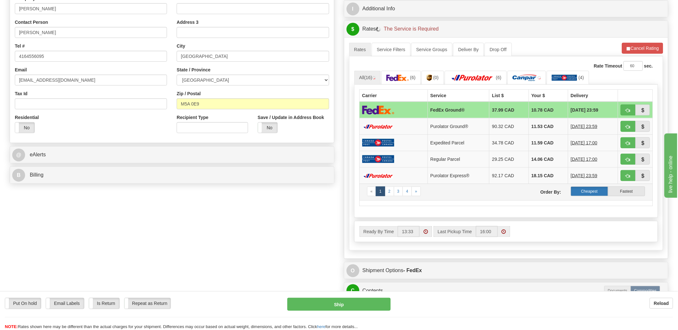
click at [591, 191] on label "Cheapest" at bounding box center [589, 192] width 37 height 10
click at [597, 190] on label "Cheapest" at bounding box center [589, 192] width 37 height 10
click at [592, 191] on label "Cheapest" at bounding box center [589, 192] width 37 height 10
click at [589, 190] on label "Cheapest" at bounding box center [589, 192] width 37 height 10
click at [594, 190] on label "Cheapest" at bounding box center [589, 192] width 37 height 10
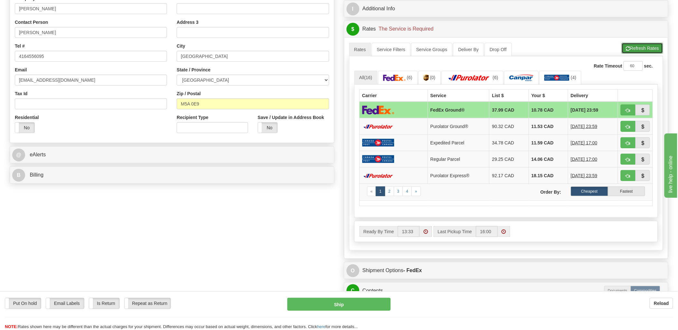
click at [636, 52] on button "Refresh Rates" at bounding box center [641, 48] width 41 height 11
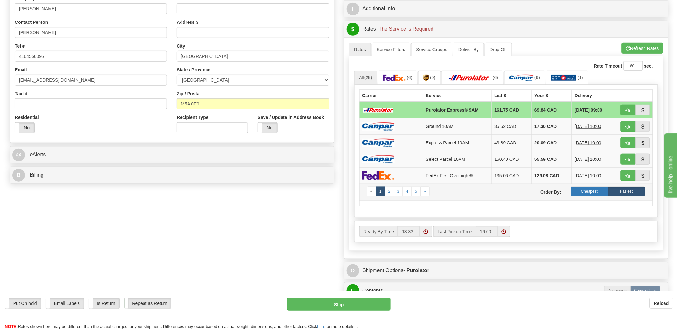
click at [596, 191] on label "Cheapest" at bounding box center [589, 192] width 37 height 10
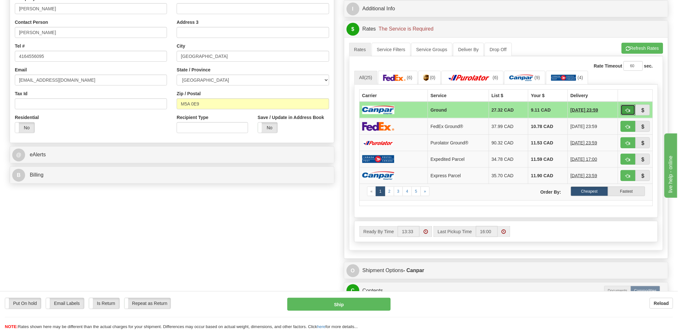
click at [626, 107] on button "button" at bounding box center [627, 110] width 15 height 11
type input "1"
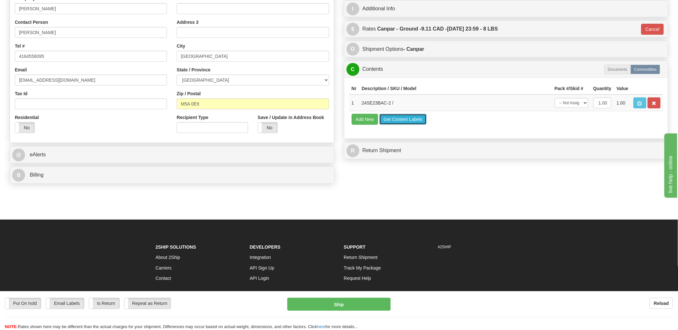
click at [406, 125] on button "Get Content Labels" at bounding box center [402, 119] width 47 height 11
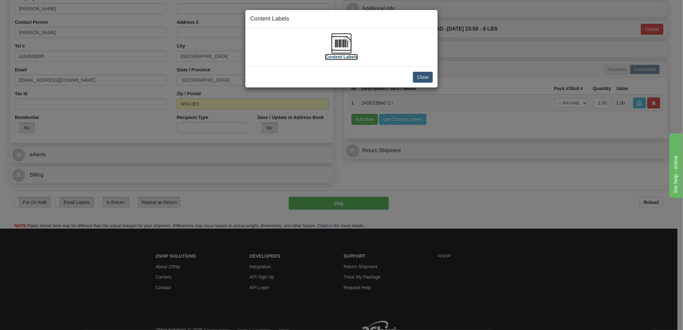
click at [343, 42] on img at bounding box center [341, 43] width 21 height 21
click at [425, 75] on button "Close" at bounding box center [423, 77] width 20 height 11
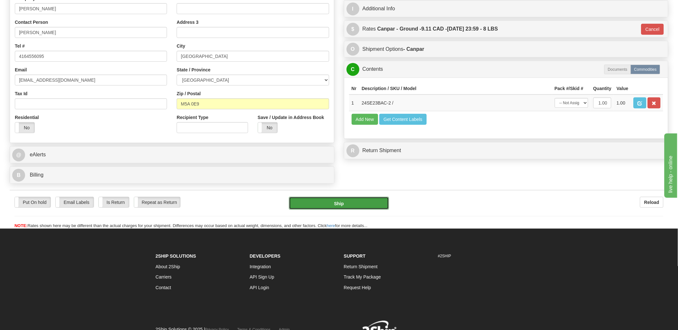
click at [333, 204] on button "Ship" at bounding box center [339, 203] width 100 height 13
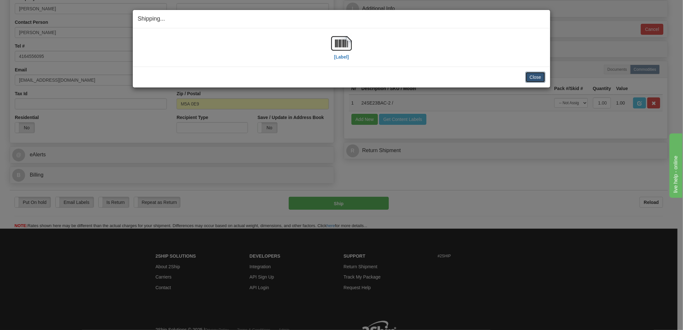
click at [539, 72] on button "Close" at bounding box center [535, 77] width 20 height 11
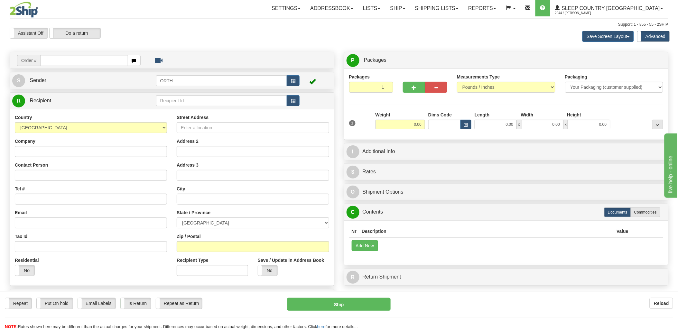
click at [56, 60] on input "text" at bounding box center [83, 60] width 87 height 11
drag, startPoint x: 57, startPoint y: 61, endPoint x: 60, endPoint y: 61, distance: 3.5
click at [57, 61] on input "text" at bounding box center [83, 60] width 87 height 11
type input "9000i"
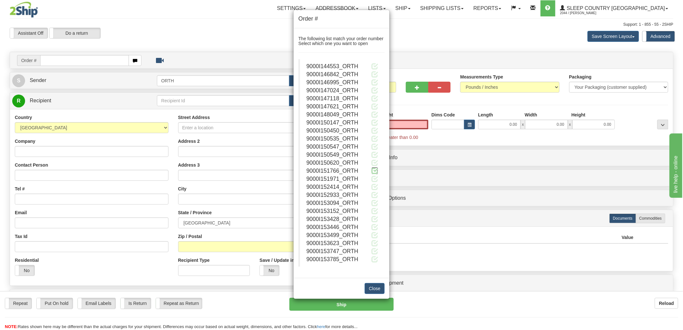
type input "0.00"
click at [376, 169] on span at bounding box center [374, 170] width 7 height 7
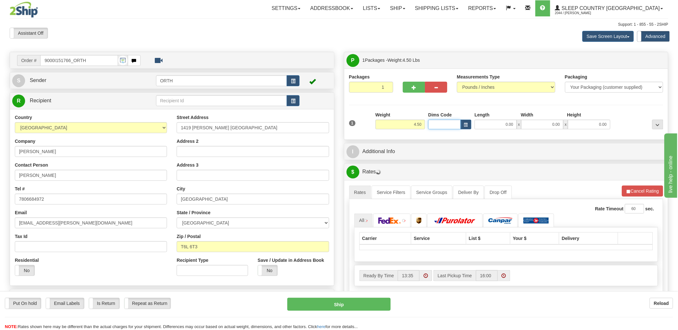
click at [438, 123] on input "Dims Code" at bounding box center [444, 125] width 32 height 10
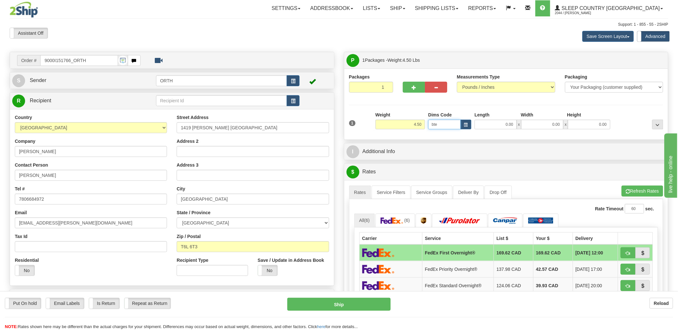
type input "bte"
click button "Delete" at bounding box center [0, 0] width 0 height 0
type input "15.00"
type input "5.00"
type input "25.00"
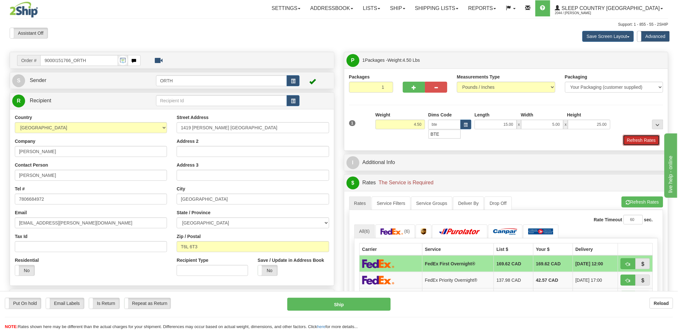
click at [647, 136] on button "Refresh Rates" at bounding box center [641, 140] width 37 height 11
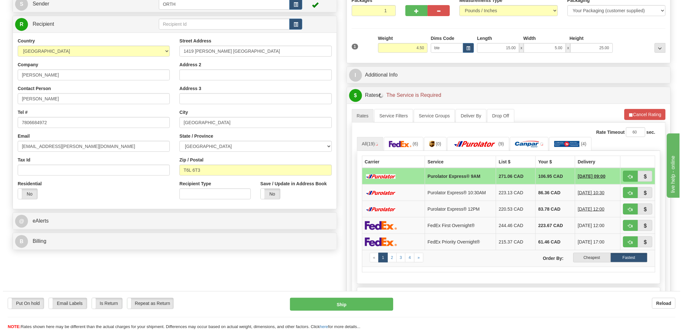
scroll to position [107, 0]
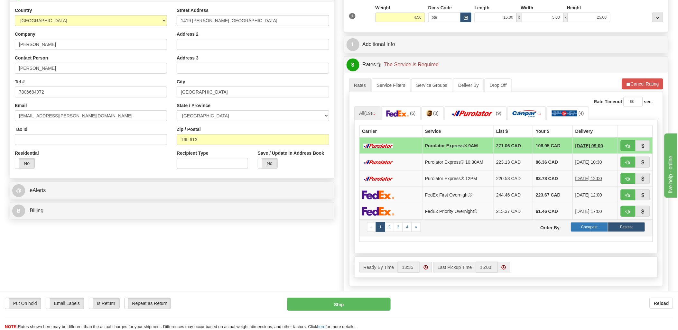
click at [590, 230] on label "Cheapest" at bounding box center [589, 227] width 37 height 10
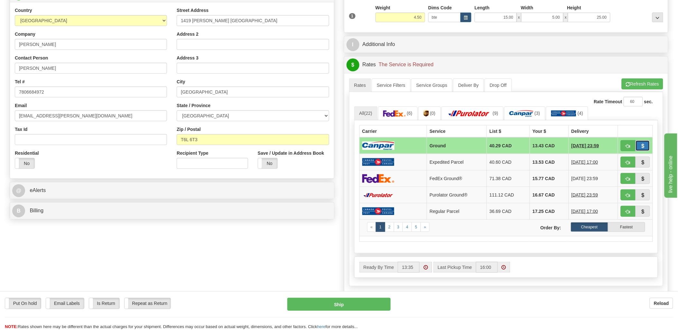
click at [636, 148] on button "button" at bounding box center [642, 145] width 15 height 11
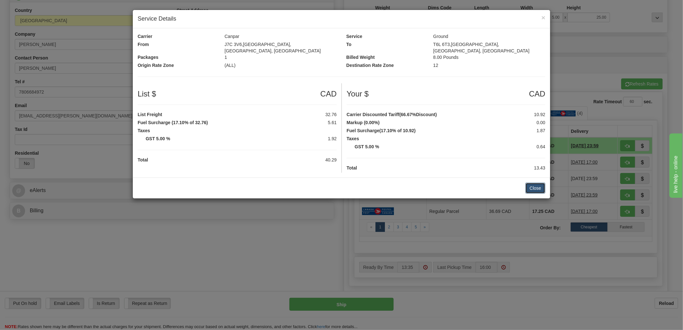
click at [533, 183] on button "Close" at bounding box center [535, 188] width 20 height 11
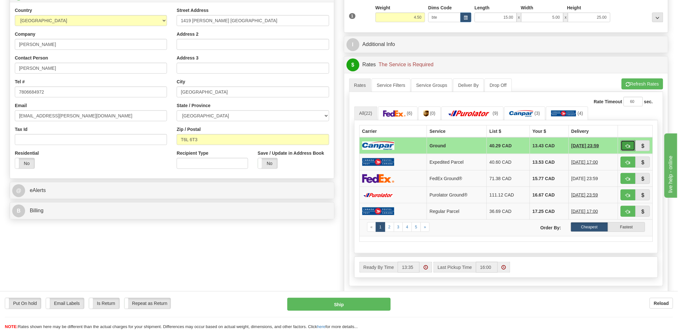
click at [629, 144] on span "button" at bounding box center [628, 146] width 5 height 4
type input "1"
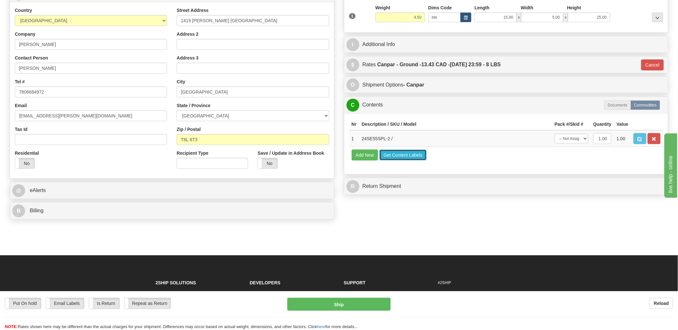
click at [394, 160] on button "Get Content Labels" at bounding box center [402, 155] width 47 height 11
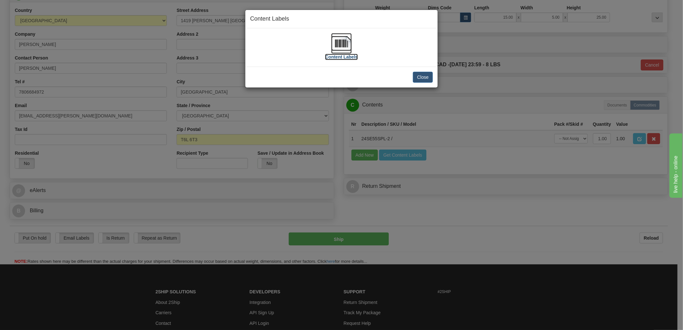
click at [340, 42] on img at bounding box center [341, 43] width 21 height 21
click at [421, 77] on button "Close" at bounding box center [423, 77] width 20 height 11
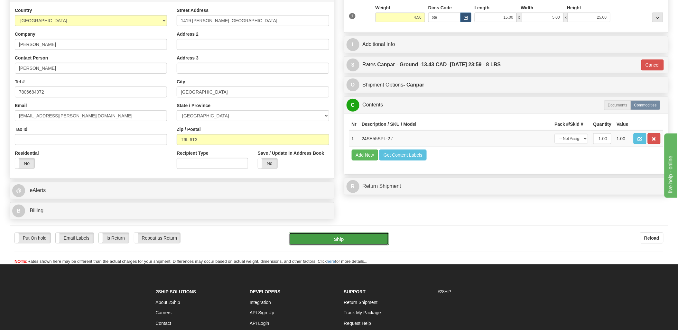
click at [348, 239] on button "Ship" at bounding box center [339, 239] width 100 height 13
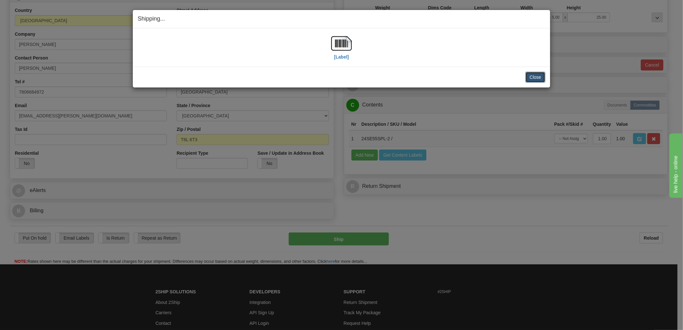
click at [534, 78] on button "Close" at bounding box center [535, 77] width 20 height 11
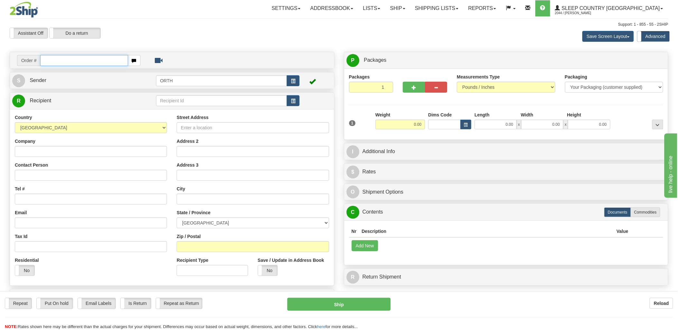
click at [81, 62] on input "text" at bounding box center [83, 60] width 87 height 11
type input "9000i15"
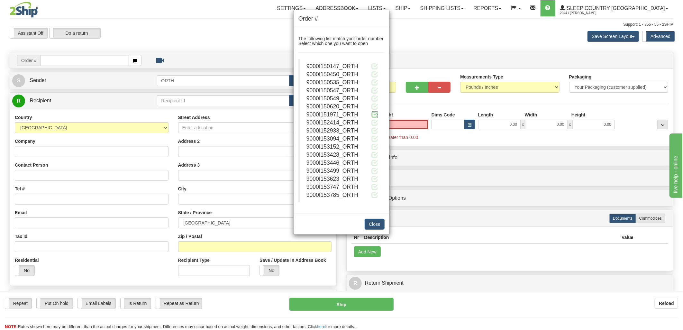
type input "0.00"
click at [376, 114] on span at bounding box center [374, 114] width 7 height 7
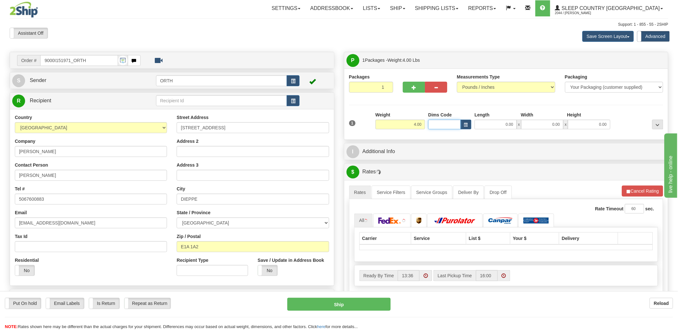
click at [443, 128] on input "Dims Code" at bounding box center [444, 125] width 32 height 10
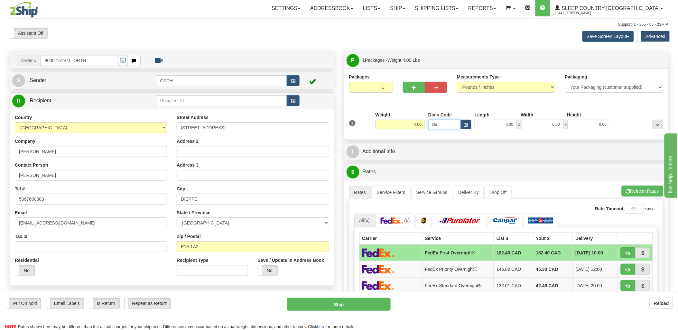
type input "bte"
click button "Delete" at bounding box center [0, 0] width 0 height 0
type input "15.00"
type input "5.00"
type input "25.00"
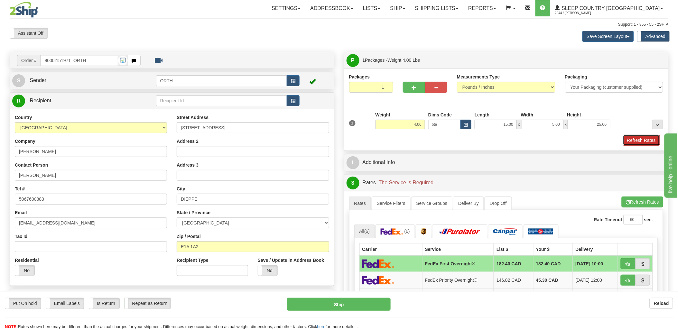
click at [633, 137] on button "Refresh Rates" at bounding box center [641, 140] width 37 height 11
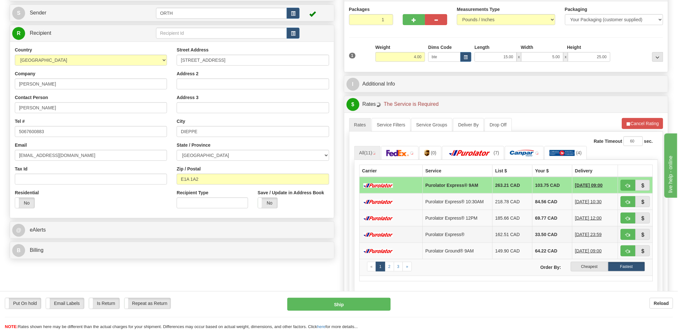
scroll to position [71, 0]
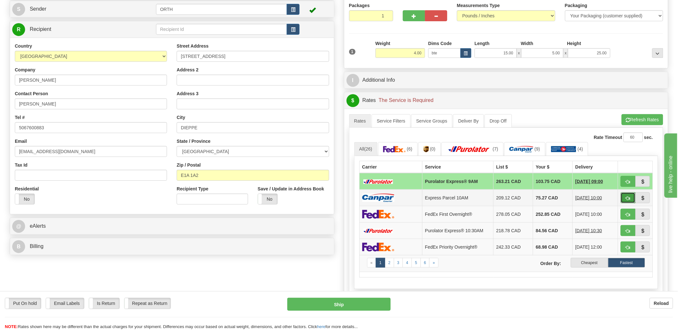
click at [624, 200] on button "button" at bounding box center [627, 197] width 15 height 11
type input "E0"
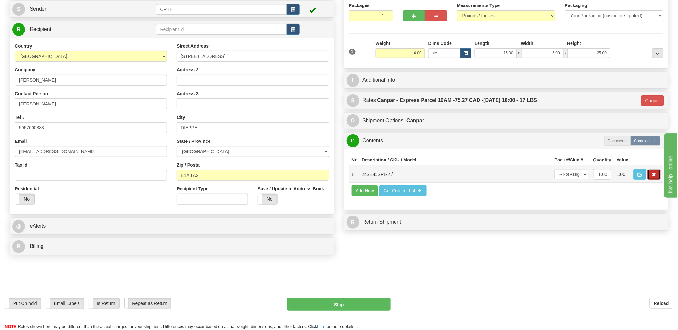
click at [657, 180] on button "button" at bounding box center [653, 174] width 13 height 11
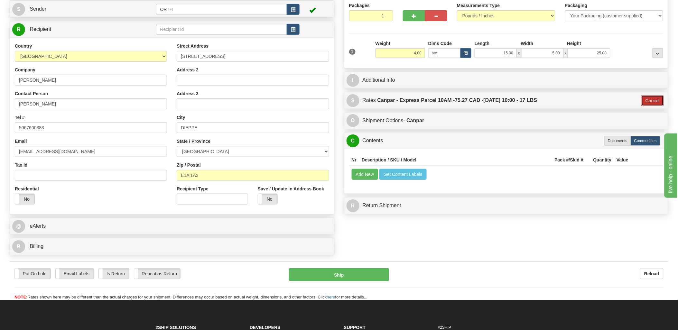
click at [654, 104] on button "Cancel" at bounding box center [652, 100] width 23 height 11
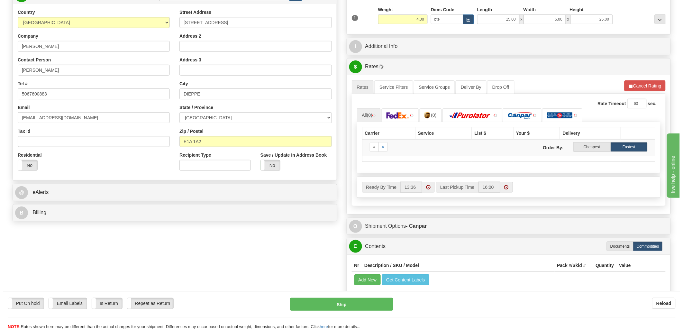
scroll to position [107, 0]
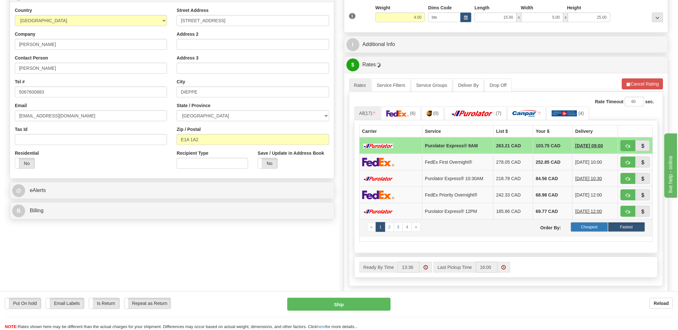
click at [592, 224] on label "Cheapest" at bounding box center [589, 227] width 37 height 10
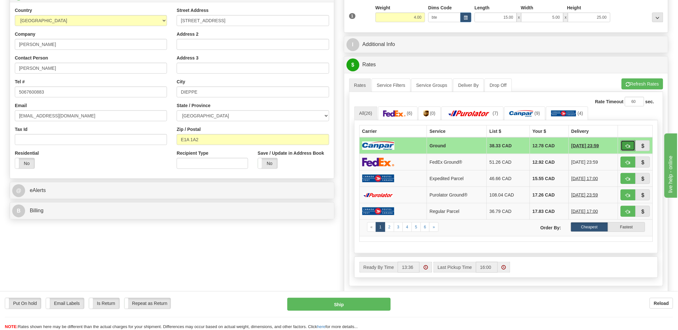
click at [625, 143] on button "button" at bounding box center [627, 145] width 15 height 11
type input "1"
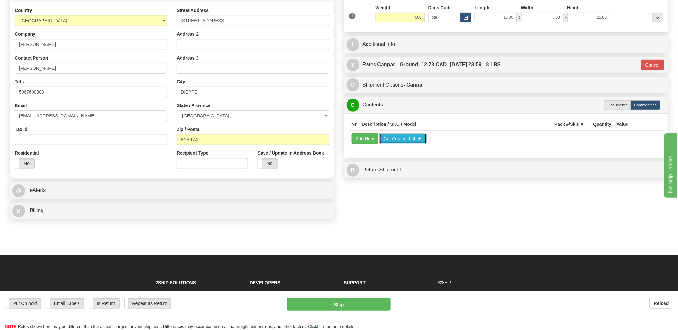
click at [385, 139] on button "Get Content Labels" at bounding box center [402, 138] width 47 height 11
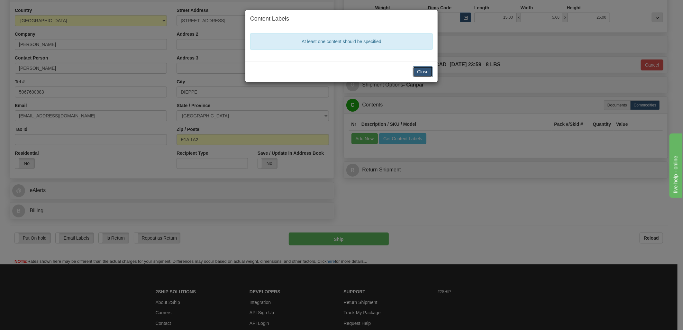
click at [417, 72] on button "Close" at bounding box center [423, 71] width 20 height 11
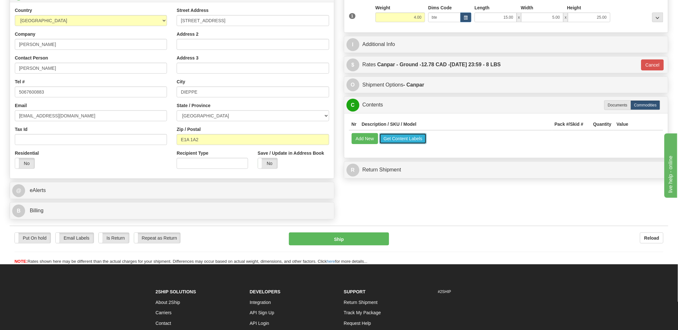
click at [410, 138] on button "Get Content Labels" at bounding box center [402, 138] width 47 height 11
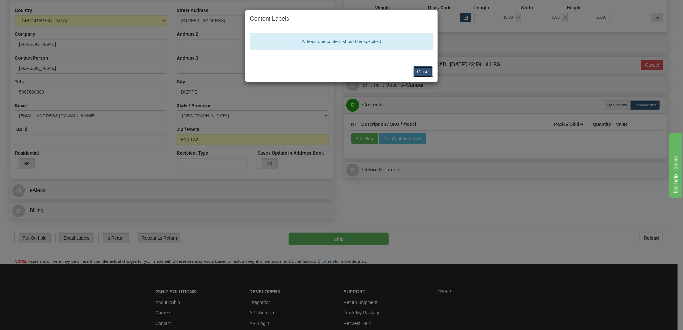
click at [420, 72] on button "Close" at bounding box center [423, 71] width 20 height 11
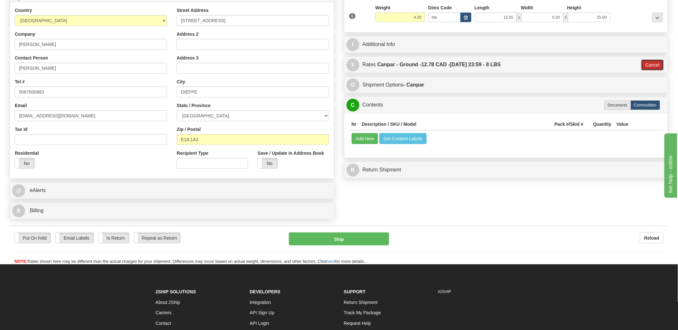
click at [646, 63] on button "Cancel" at bounding box center [652, 64] width 23 height 11
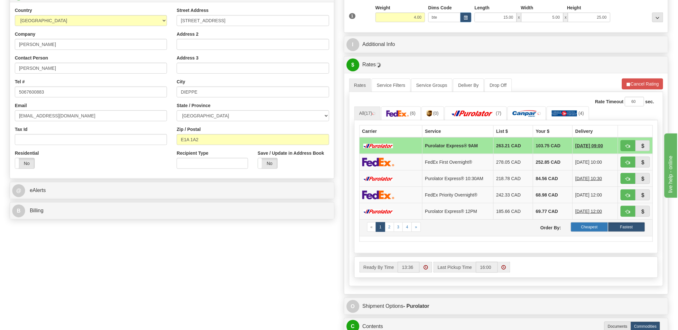
click at [587, 232] on label "Cheapest" at bounding box center [589, 227] width 37 height 10
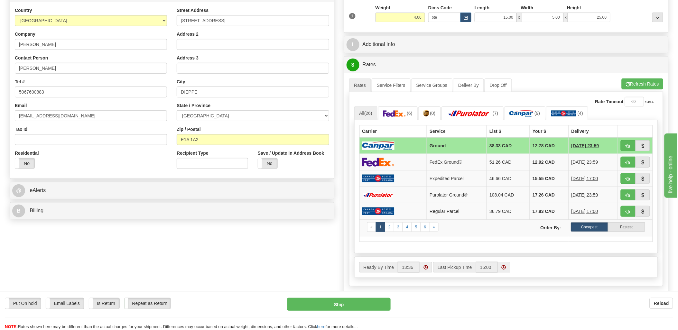
click at [592, 228] on label "Cheapest" at bounding box center [589, 227] width 37 height 10
click at [629, 143] on button "button" at bounding box center [627, 145] width 15 height 11
type input "1"
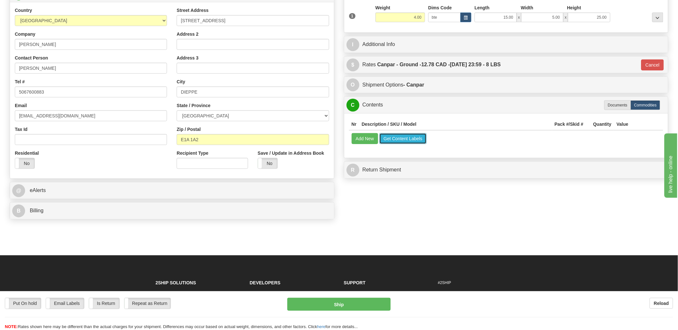
click at [392, 137] on button "Get Content Labels" at bounding box center [402, 138] width 47 height 11
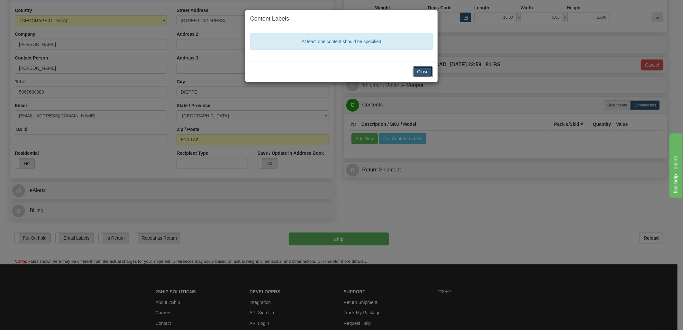
click at [417, 73] on button "Close" at bounding box center [423, 71] width 20 height 11
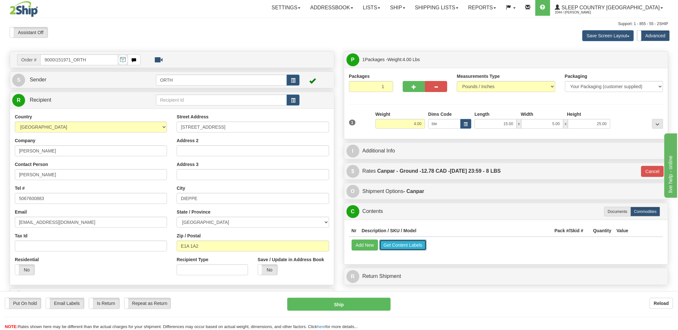
scroll to position [0, 0]
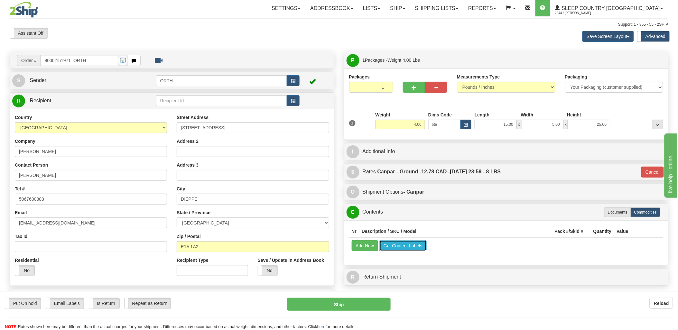
click at [410, 244] on button "Get Content Labels" at bounding box center [402, 245] width 47 height 11
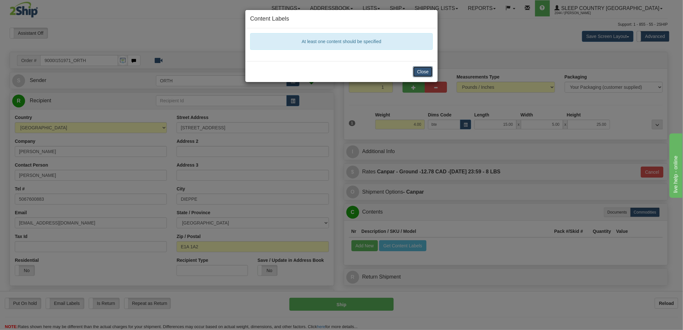
click at [419, 68] on button "Close" at bounding box center [423, 71] width 20 height 11
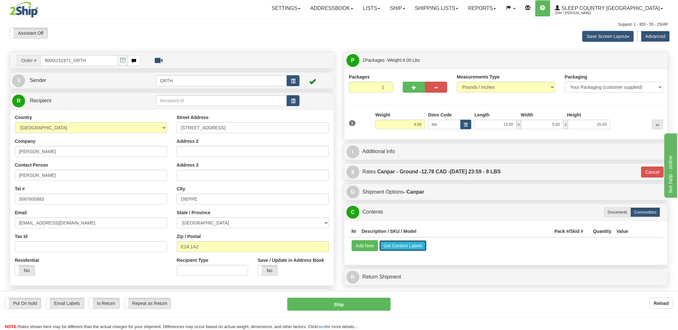
click at [409, 249] on button "Get Content Labels" at bounding box center [402, 245] width 47 height 11
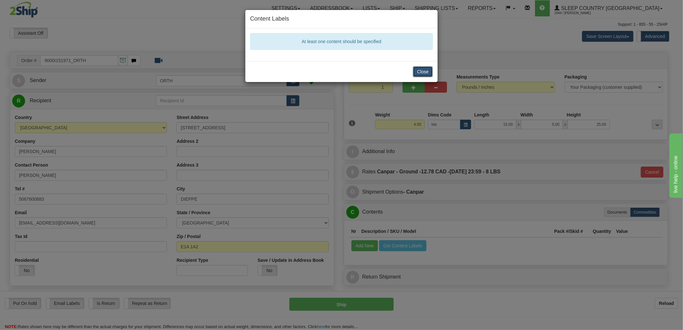
click at [415, 74] on button "Close" at bounding box center [423, 71] width 20 height 11
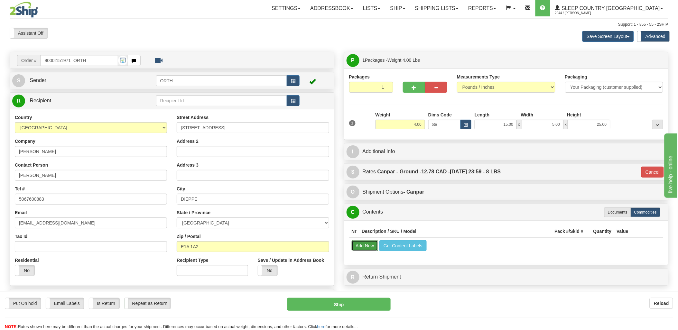
click at [371, 247] on button "Add New" at bounding box center [365, 245] width 27 height 11
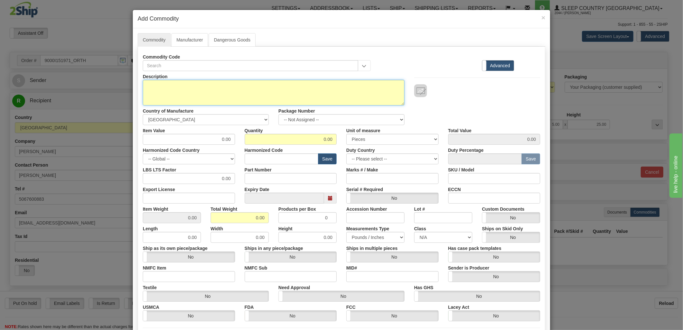
click at [201, 95] on textarea "Description" at bounding box center [274, 93] width 262 height 26
click at [542, 16] on span "×" at bounding box center [544, 17] width 4 height 7
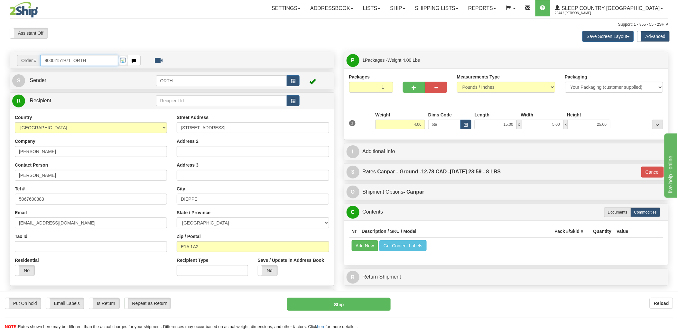
click at [83, 58] on input "9000I151971_ORTH" at bounding box center [79, 60] width 78 height 11
click at [91, 62] on input "9000I151971_ORTH" at bounding box center [79, 60] width 78 height 11
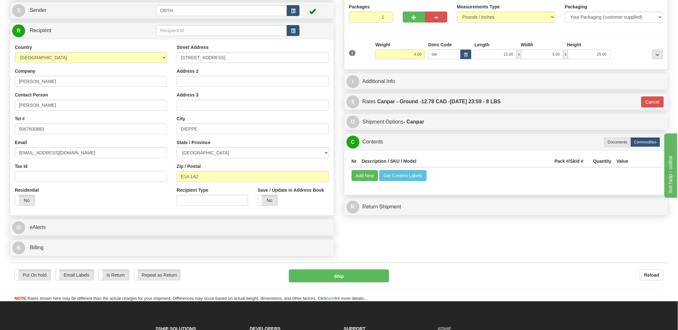
scroll to position [71, 0]
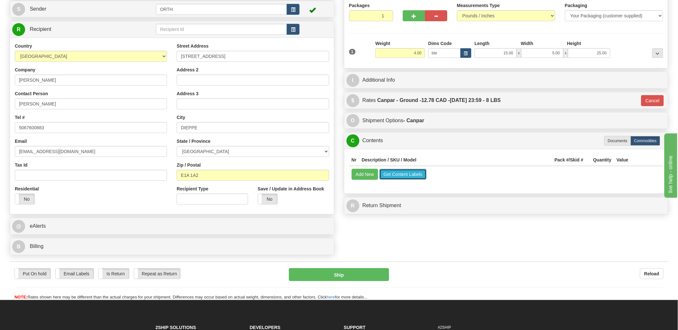
click at [397, 176] on button "Get Content Labels" at bounding box center [402, 174] width 47 height 11
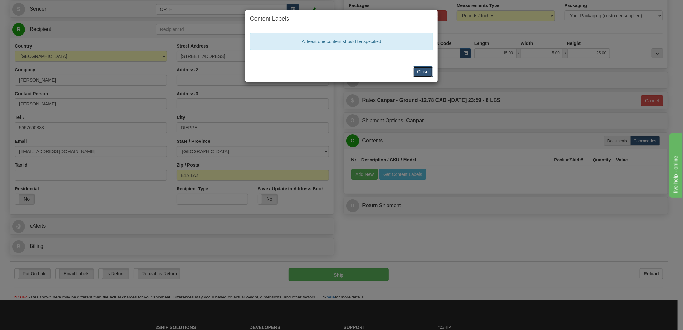
click at [417, 76] on button "Close" at bounding box center [423, 71] width 20 height 11
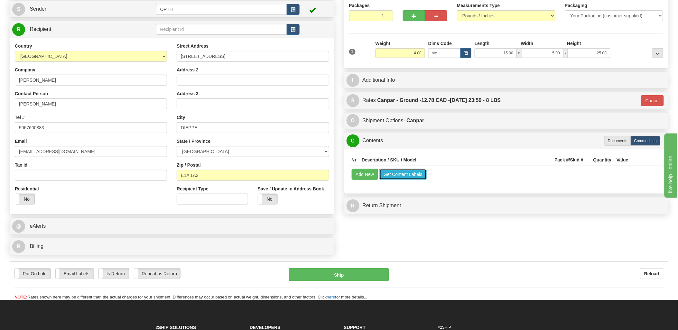
click at [401, 177] on button "Get Content Labels" at bounding box center [402, 174] width 47 height 11
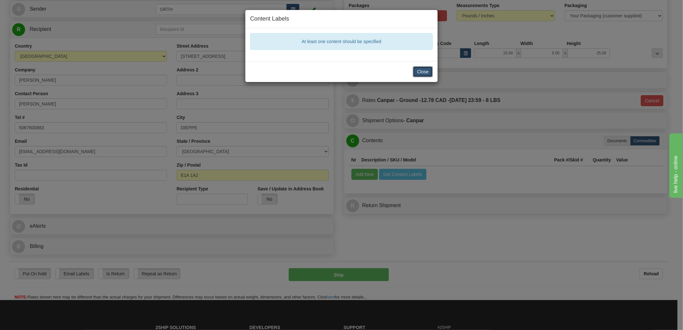
click at [422, 73] on button "Close" at bounding box center [423, 71] width 20 height 11
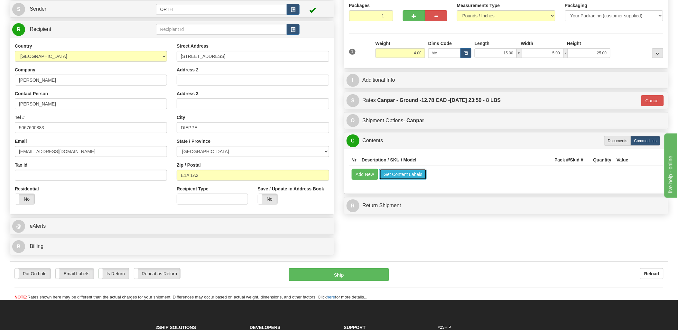
click at [416, 174] on button "Get Content Labels" at bounding box center [402, 174] width 47 height 11
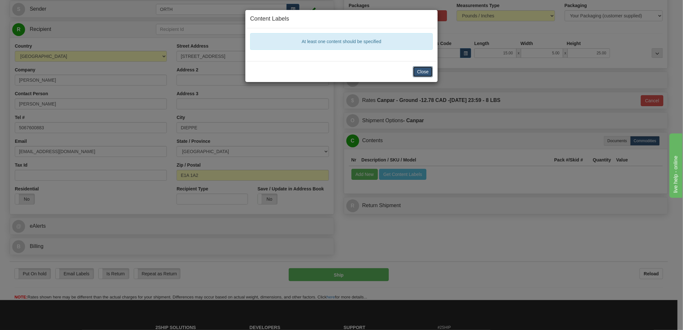
click at [430, 68] on button "Close" at bounding box center [423, 71] width 20 height 11
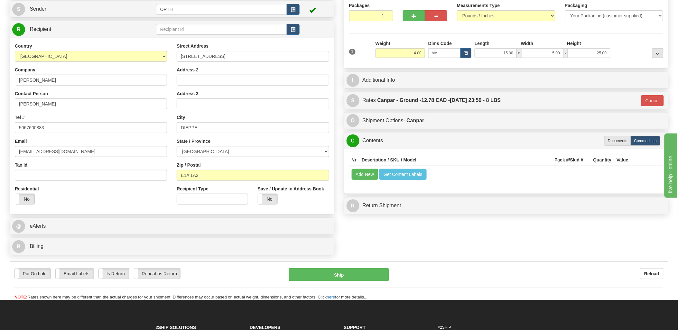
click at [445, 220] on div "Order # 9000I151971_ORTH S ORTH" at bounding box center [339, 119] width 668 height 278
click at [414, 175] on button "Get Content Labels" at bounding box center [402, 174] width 47 height 11
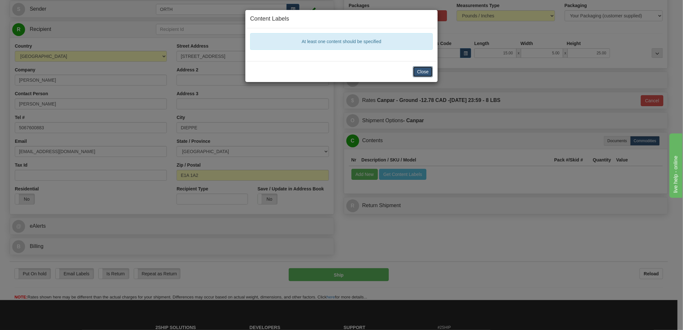
click at [420, 72] on button "Close" at bounding box center [423, 71] width 20 height 11
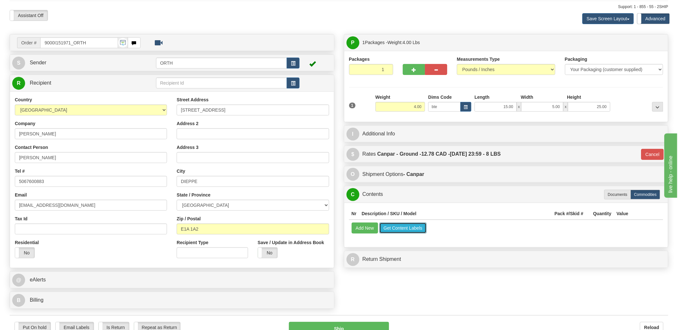
scroll to position [0, 0]
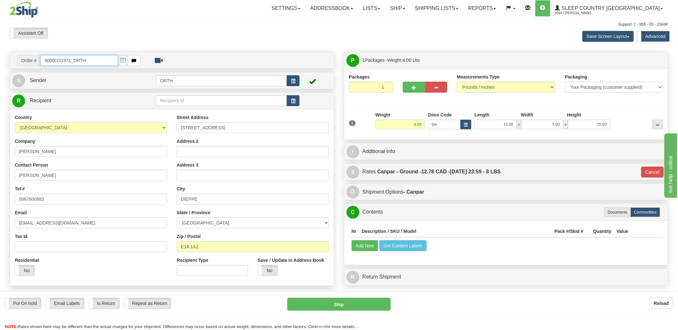
click at [94, 60] on input "9000I151971_ORTH" at bounding box center [79, 60] width 78 height 11
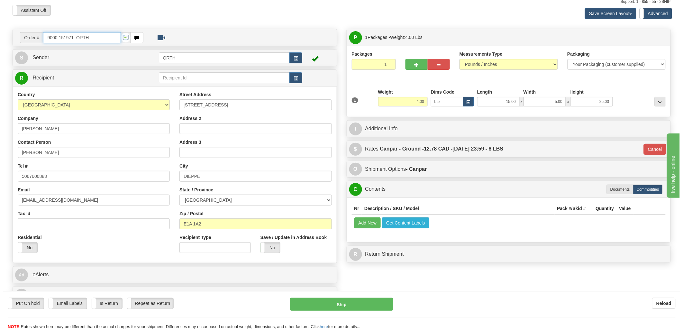
scroll to position [36, 0]
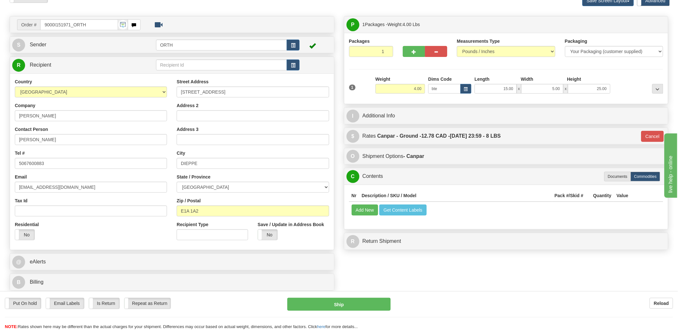
click at [365, 220] on div "Nr Description / SKU / Model Pack #/Skid # Quantity Value Add New Get Content L…" at bounding box center [506, 207] width 324 height 45
click at [365, 204] on td "Add New Get Content Labels" at bounding box center [506, 210] width 314 height 16
click at [363, 214] on button "Add New" at bounding box center [365, 210] width 27 height 11
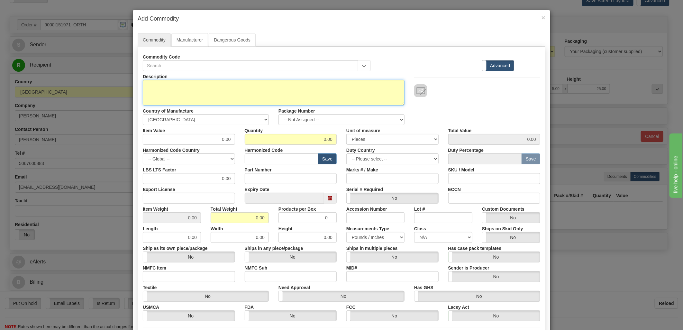
click at [157, 94] on textarea "Description" at bounding box center [274, 93] width 262 height 26
click at [165, 84] on textarea "24se45spl-2" at bounding box center [274, 93] width 262 height 26
click at [153, 85] on textarea "24se45SPL-2" at bounding box center [274, 93] width 262 height 26
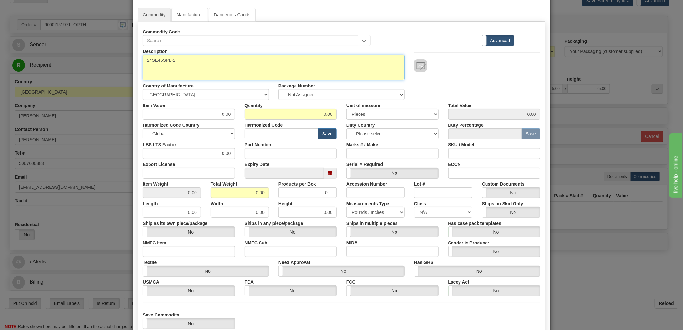
scroll to position [68, 0]
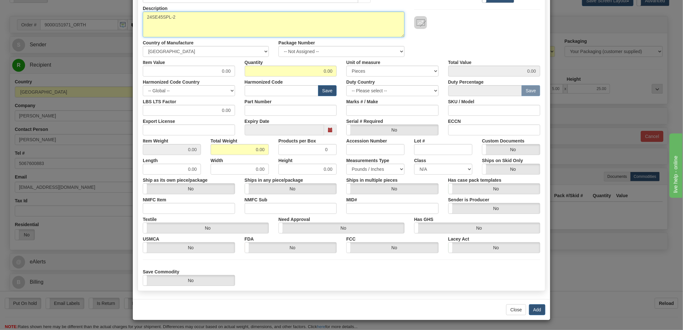
type textarea "24SE45SPL-2"
drag, startPoint x: 287, startPoint y: 69, endPoint x: 420, endPoint y: 84, distance: 133.3
click at [419, 84] on div "Description 24SE45SPL-2 Country of Manufacture -- Unknown -- AFGHANISTAN ALAND …" at bounding box center [341, 144] width 397 height 283
type input "1"
drag, startPoint x: 240, startPoint y: 145, endPoint x: 446, endPoint y: 145, distance: 205.8
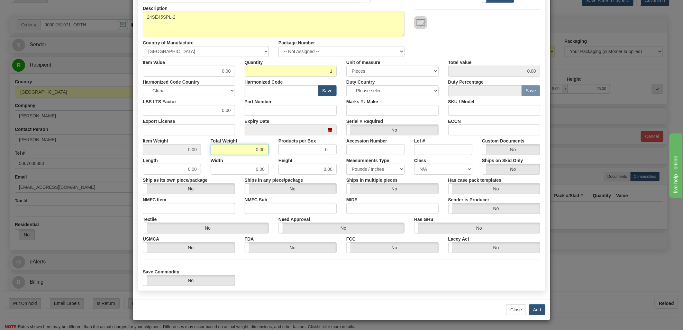
click at [442, 149] on div "Item Weight 0.00 Total Weight 0.00 Products per Box 0 Accession Number Lot # Cu…" at bounding box center [341, 145] width 407 height 20
type input "4"
type input "4.0000"
click at [538, 313] on button "Add" at bounding box center [537, 309] width 16 height 11
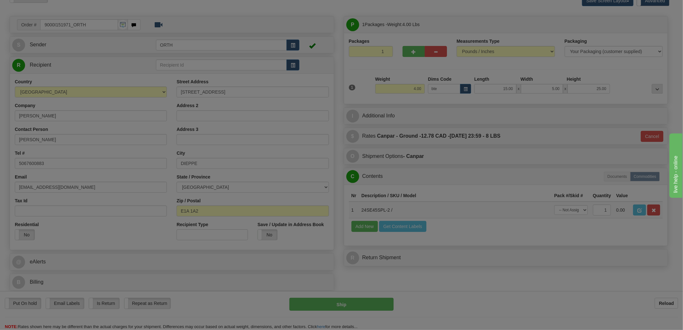
scroll to position [0, 0]
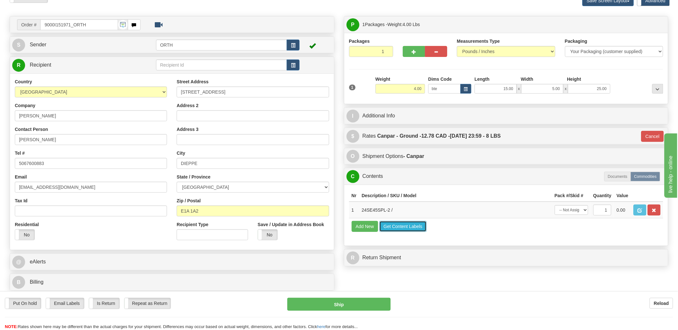
click at [412, 232] on button "Get Content Labels" at bounding box center [402, 226] width 47 height 11
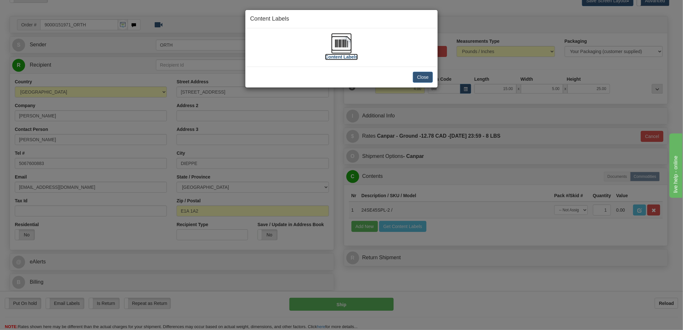
click at [337, 41] on img at bounding box center [341, 43] width 21 height 21
click at [416, 75] on button "Close" at bounding box center [423, 77] width 20 height 11
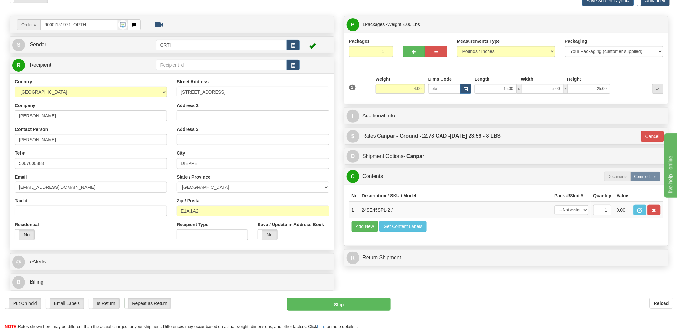
click at [343, 294] on div "Put On hold Put On hold Email Labels Email Labels Edit Is Return Is Return Repe…" at bounding box center [339, 310] width 678 height 39
click at [348, 303] on button "Ship" at bounding box center [338, 304] width 103 height 13
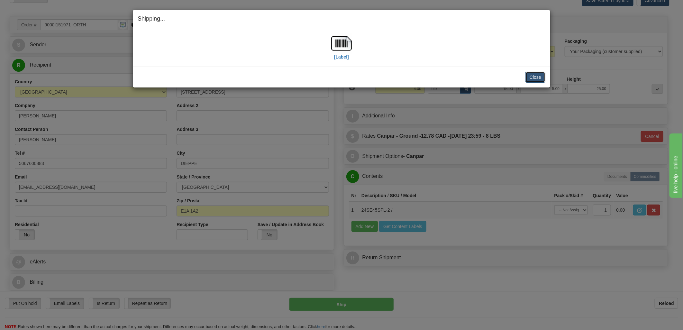
click at [541, 76] on button "Close" at bounding box center [535, 77] width 20 height 11
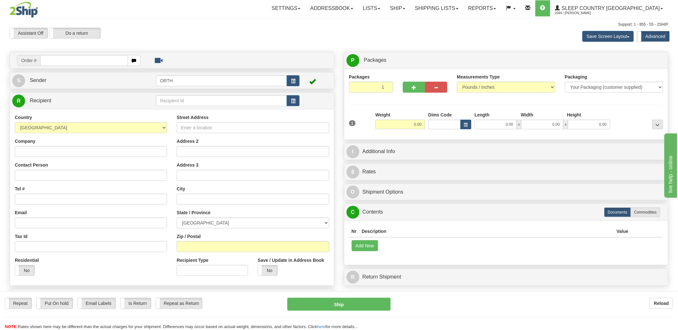
click at [82, 60] on div "Toggle navigation Settings Shipping Preferences Fields Preferences New" at bounding box center [339, 181] width 678 height 362
click at [83, 60] on input "text" at bounding box center [83, 60] width 87 height 11
type input "9000i"
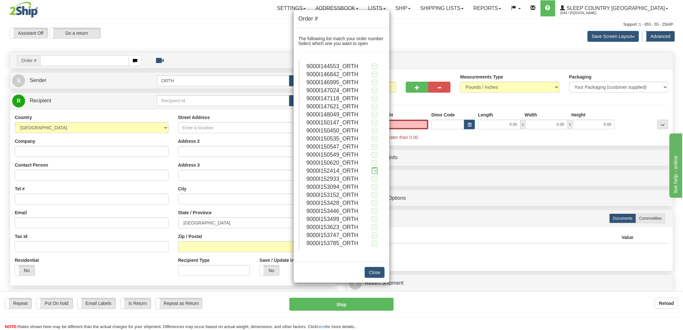
type input "0.00"
click at [373, 172] on span at bounding box center [374, 170] width 7 height 7
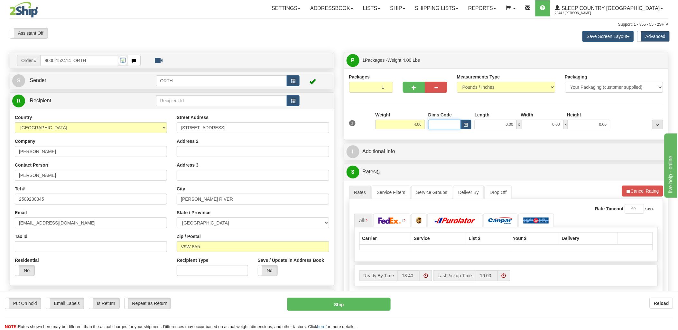
click at [430, 126] on input "Dims Code" at bounding box center [444, 125] width 32 height 10
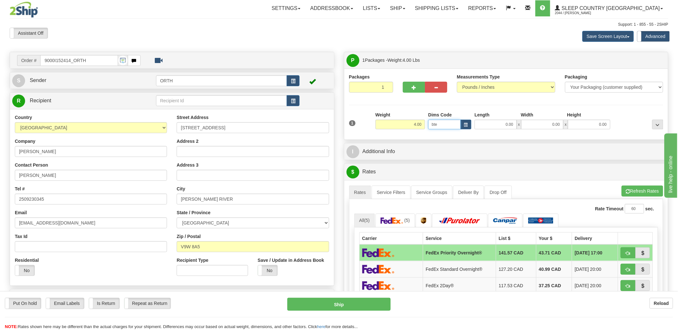
type input "bte"
click button "Delete" at bounding box center [0, 0] width 0 height 0
type input "15.00"
type input "5.00"
type input "25.00"
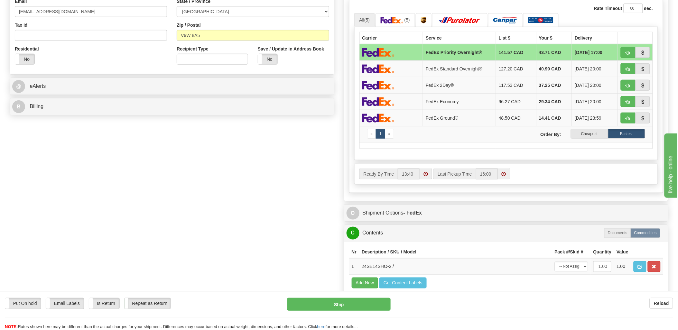
scroll to position [214, 0]
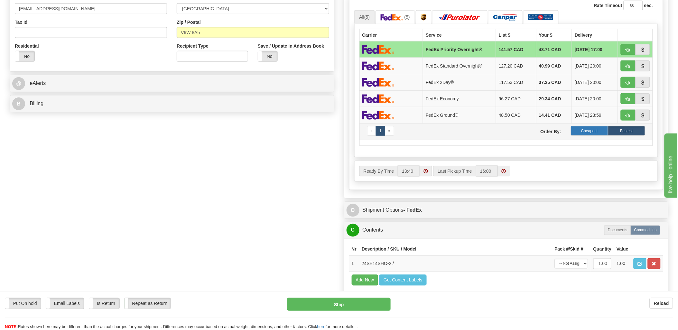
click at [598, 127] on label "Cheapest" at bounding box center [589, 131] width 37 height 10
click at [593, 130] on label "Cheapest" at bounding box center [589, 131] width 37 height 10
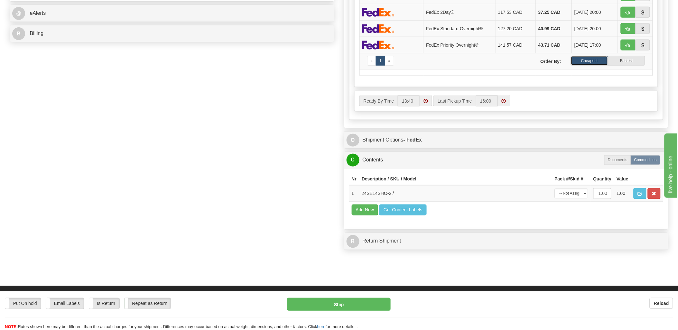
scroll to position [286, 0]
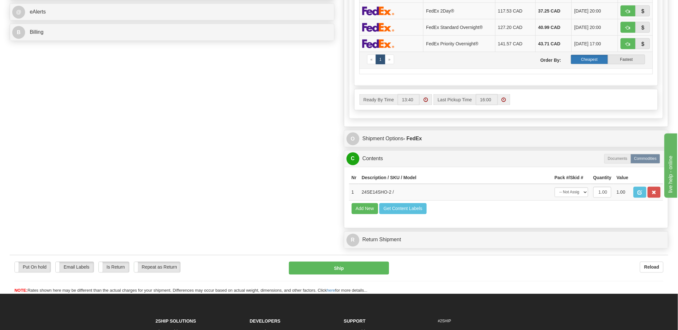
click at [583, 60] on label "Cheapest" at bounding box center [589, 60] width 37 height 10
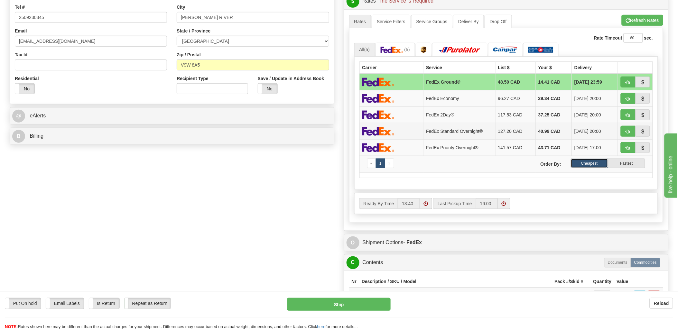
scroll to position [178, 0]
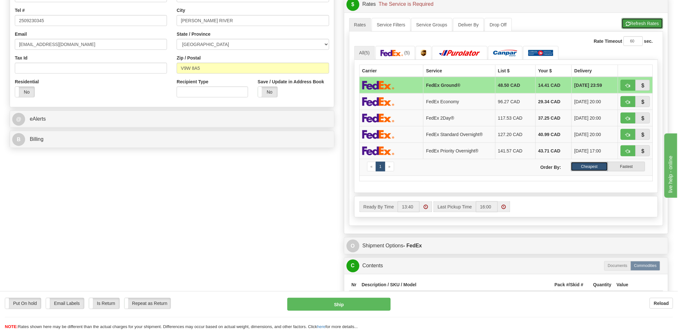
click at [647, 24] on button "Refresh Rates" at bounding box center [641, 23] width 41 height 11
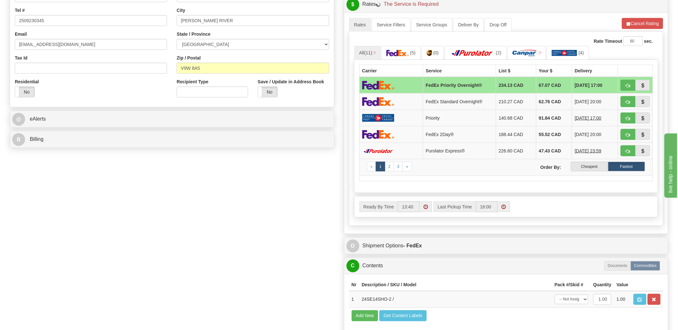
click at [586, 169] on label "Cheapest" at bounding box center [589, 167] width 37 height 10
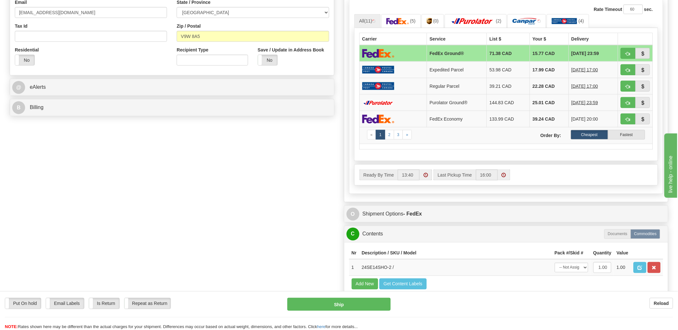
scroll to position [214, 0]
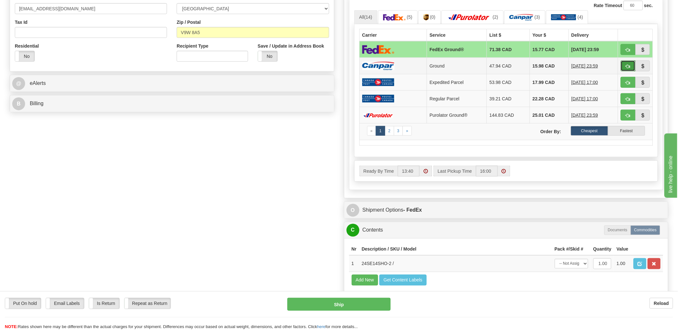
click at [626, 64] on span "button" at bounding box center [628, 66] width 5 height 4
type input "1"
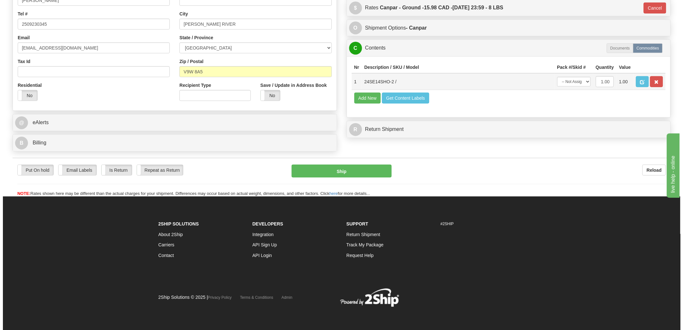
scroll to position [176, 0]
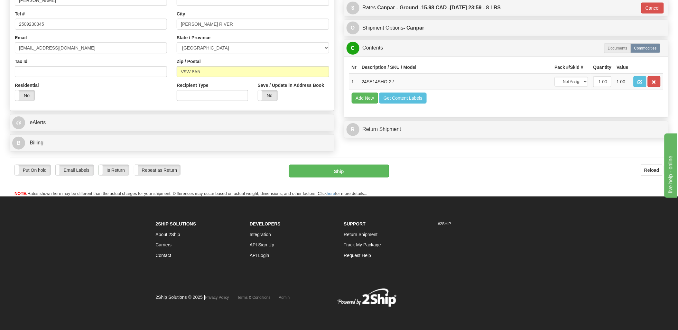
click at [386, 102] on td "Add New Get Content Labels" at bounding box center [506, 98] width 314 height 16
click at [388, 104] on button "Get Content Labels" at bounding box center [402, 98] width 47 height 11
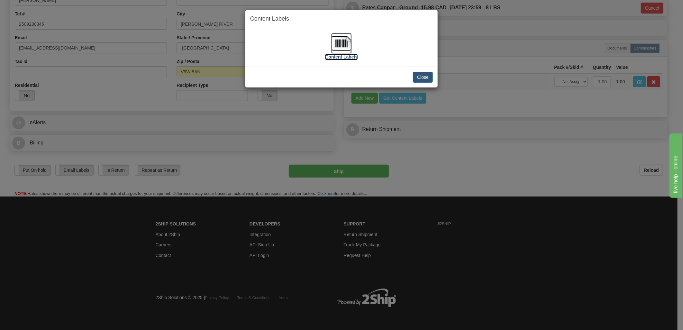
click at [345, 41] on img at bounding box center [341, 43] width 21 height 21
click at [429, 74] on button "Close" at bounding box center [423, 77] width 20 height 11
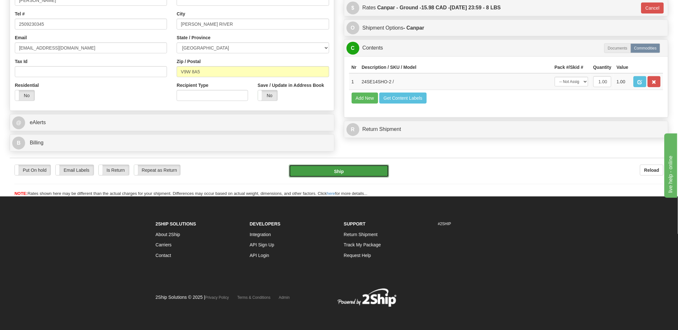
click at [364, 171] on button "Ship" at bounding box center [339, 171] width 100 height 13
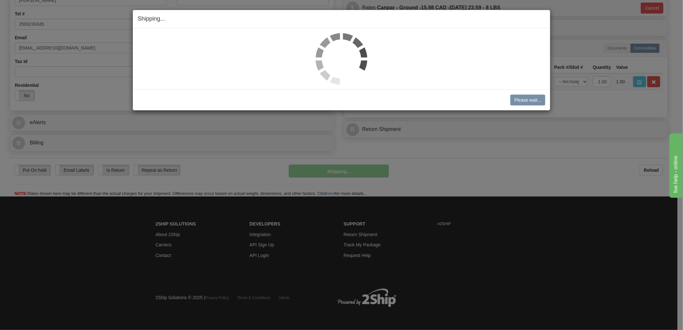
click at [473, 158] on div "Shipping... Your SHIPMENT will EXPIRE in Please wait... Cancel Cancel Shipment …" at bounding box center [341, 165] width 683 height 330
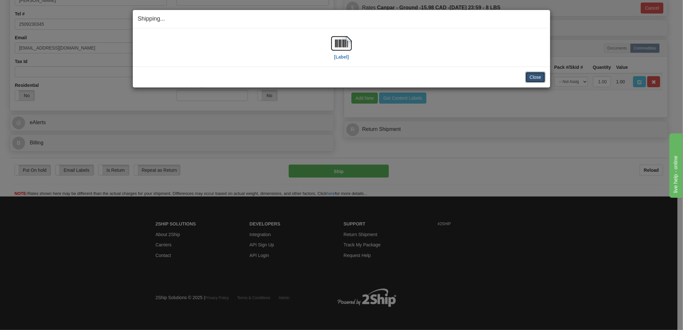
click at [540, 75] on button "Close" at bounding box center [535, 77] width 20 height 11
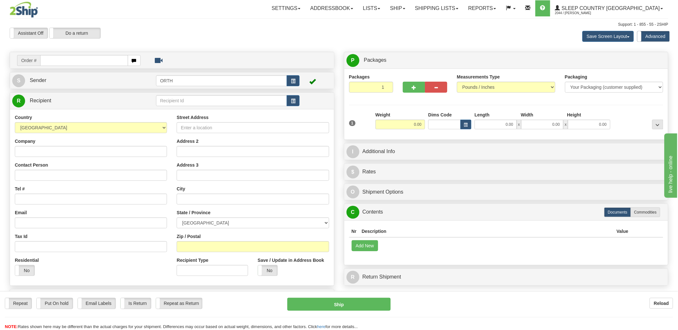
click at [70, 61] on input "text" at bounding box center [83, 60] width 87 height 11
type input "9000i52"
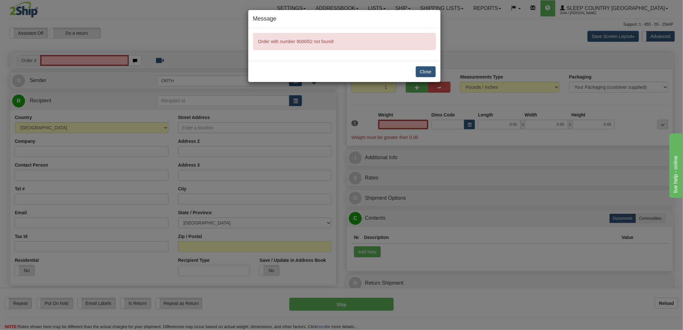
type input "0.00"
click at [421, 71] on button "Close" at bounding box center [426, 71] width 20 height 11
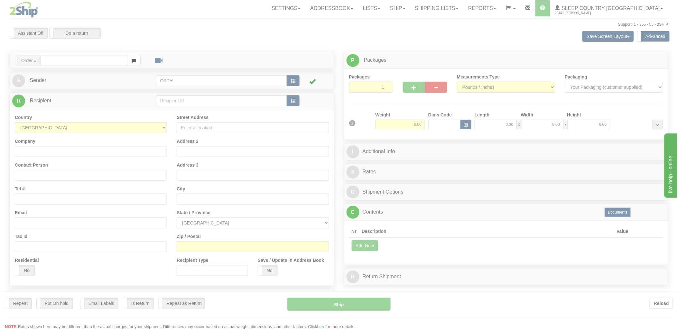
click at [68, 60] on div at bounding box center [339, 165] width 678 height 330
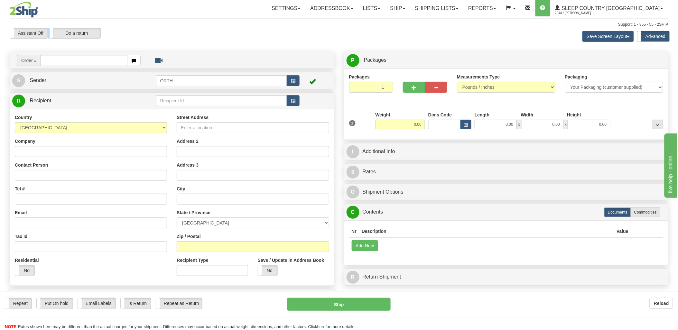
click at [68, 60] on div "Toggle navigation Settings Shipping Preferences Fields Preferences New" at bounding box center [339, 181] width 678 height 362
click at [68, 60] on input "text" at bounding box center [83, 60] width 87 height 11
type input "9000i15"
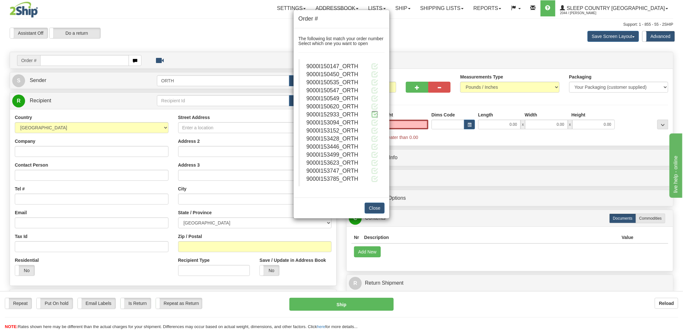
type input "0.00"
click at [375, 114] on span at bounding box center [374, 114] width 7 height 7
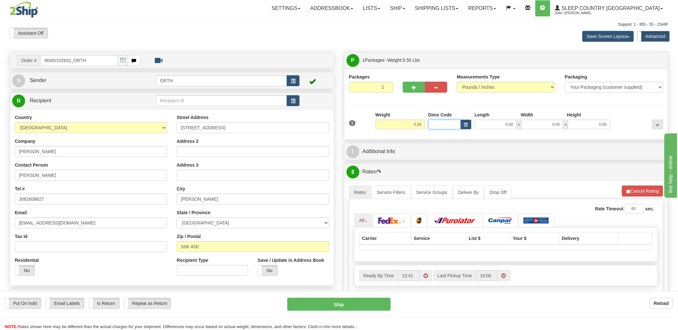
click at [433, 123] on input "Dims Code" at bounding box center [444, 125] width 32 height 10
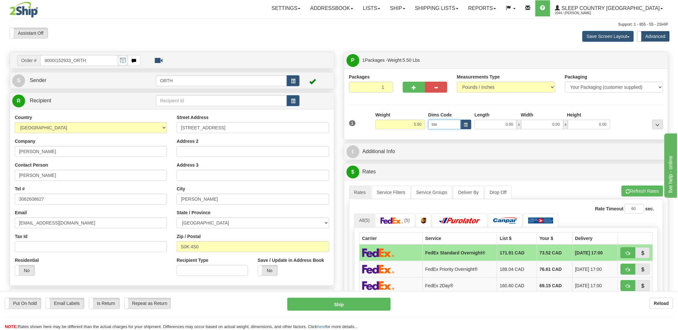
click button "Delete" at bounding box center [0, 0] width 0 height 0
type input "bte'"
type input "15.00"
type input "5.00"
type input "25.00"
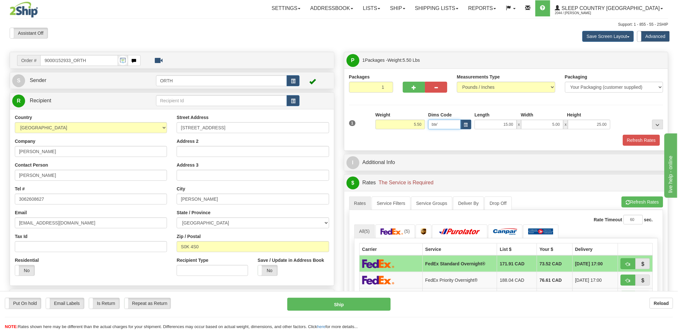
type input "bte"
click button "Delete" at bounding box center [0, 0] width 0 height 0
click at [652, 139] on button "Refresh Rates" at bounding box center [641, 140] width 37 height 11
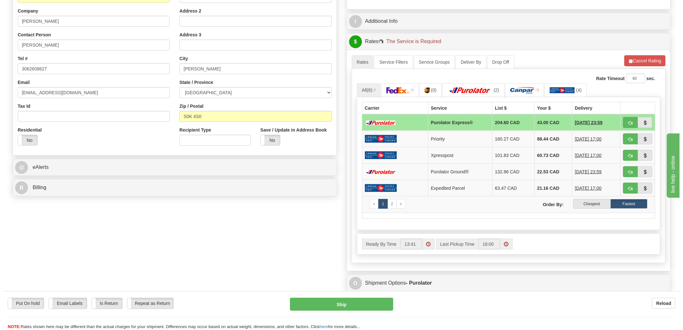
scroll to position [143, 0]
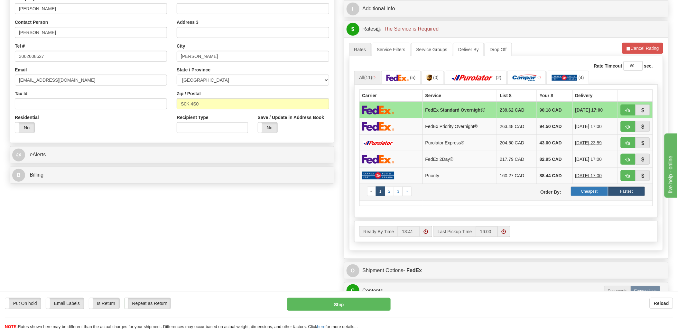
click at [596, 190] on label "Cheapest" at bounding box center [589, 192] width 37 height 10
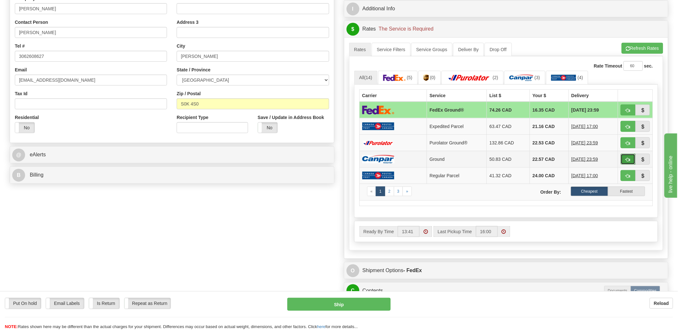
click at [627, 160] on span "button" at bounding box center [628, 160] width 5 height 4
type input "1"
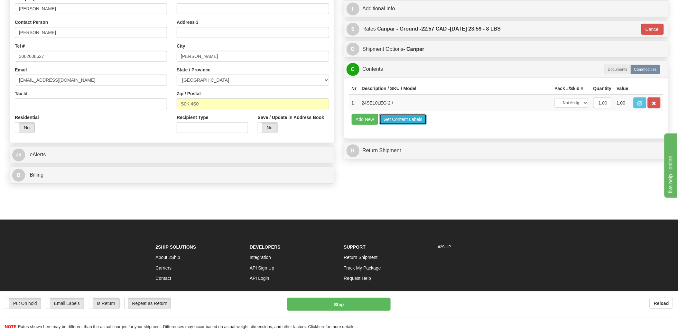
click at [395, 125] on button "Get Content Labels" at bounding box center [402, 119] width 47 height 11
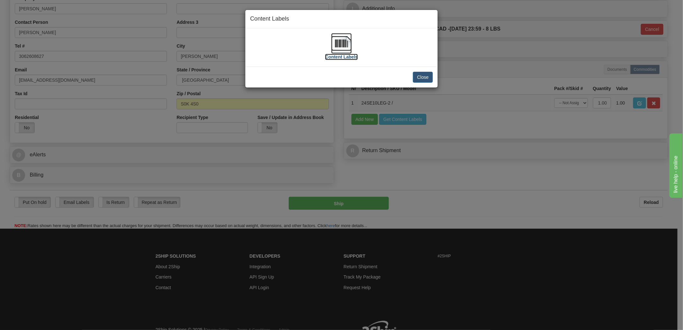
click at [340, 40] on img at bounding box center [341, 43] width 21 height 21
click at [422, 78] on button "Close" at bounding box center [423, 77] width 20 height 11
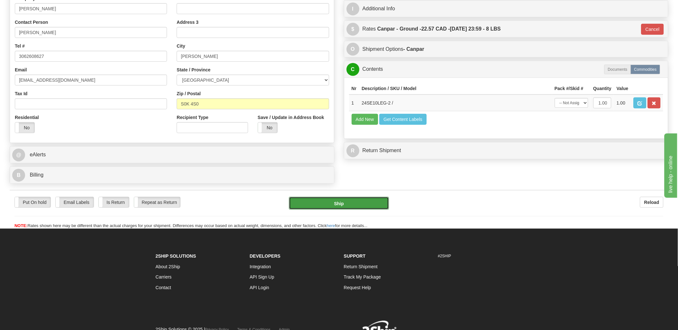
click at [342, 202] on button "Ship" at bounding box center [339, 203] width 100 height 13
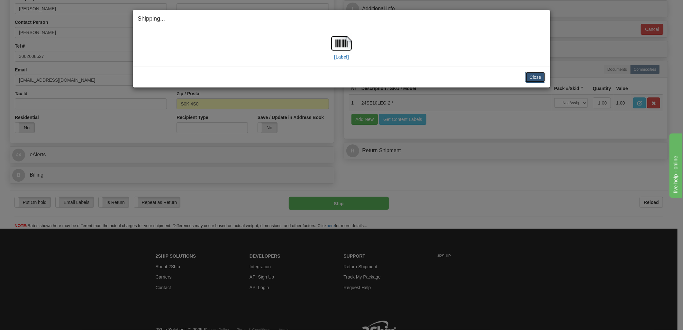
click at [539, 77] on button "Close" at bounding box center [535, 77] width 20 height 11
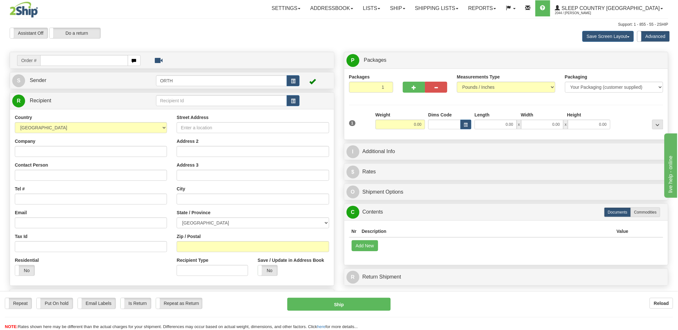
click at [65, 60] on input "text" at bounding box center [83, 60] width 87 height 11
type input "9000i"
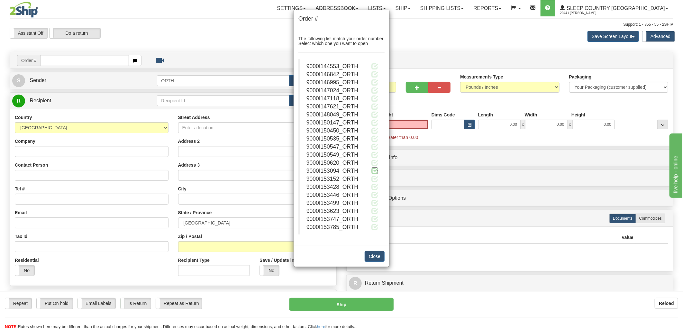
type input "0.00"
click at [378, 170] on span at bounding box center [374, 170] width 7 height 7
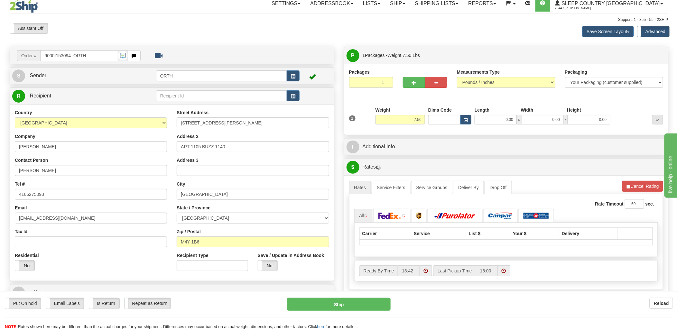
scroll to position [107, 0]
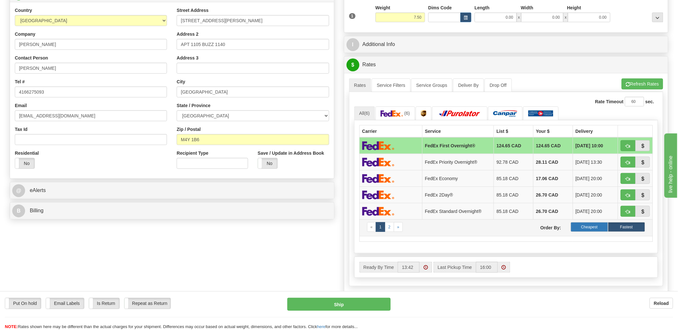
click at [592, 228] on label "Cheapest" at bounding box center [589, 227] width 37 height 10
click at [598, 228] on label "Cheapest" at bounding box center [589, 227] width 37 height 10
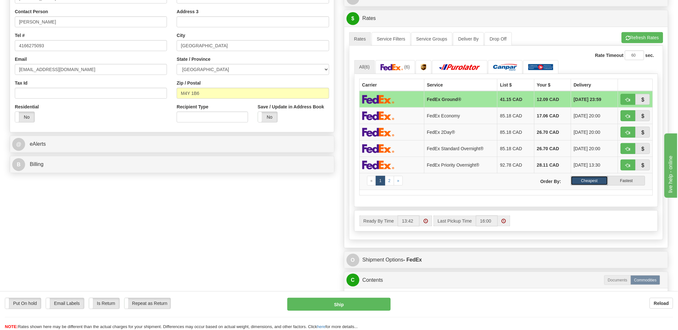
scroll to position [143, 0]
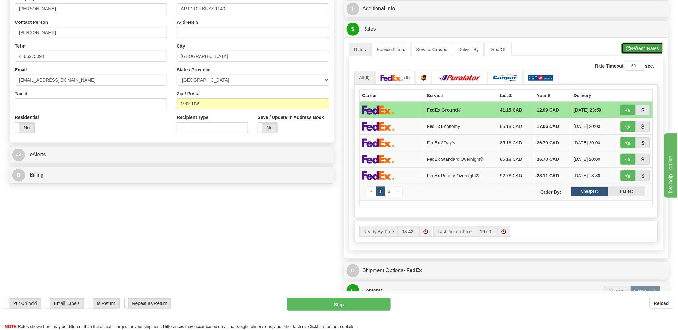
click at [647, 48] on button "Refresh Rates" at bounding box center [641, 48] width 41 height 11
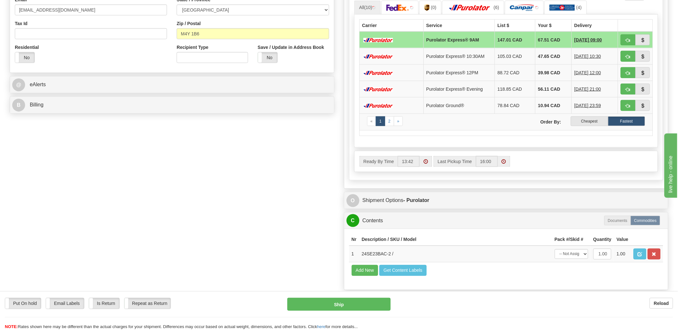
scroll to position [214, 0]
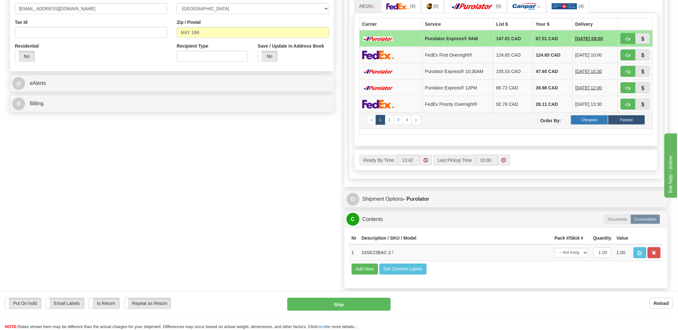
click at [596, 121] on label "Cheapest" at bounding box center [589, 120] width 37 height 10
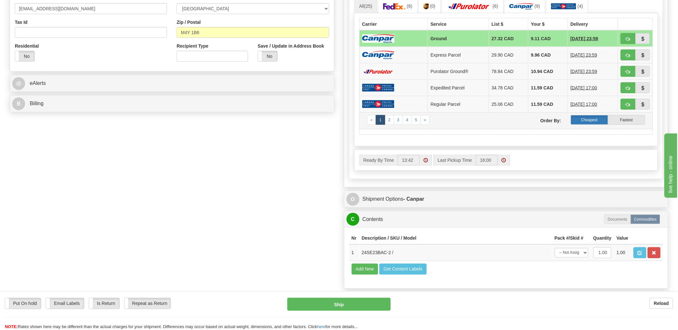
click at [587, 121] on label "Cheapest" at bounding box center [589, 120] width 37 height 10
click at [625, 39] on button "button" at bounding box center [627, 38] width 15 height 11
type input "1"
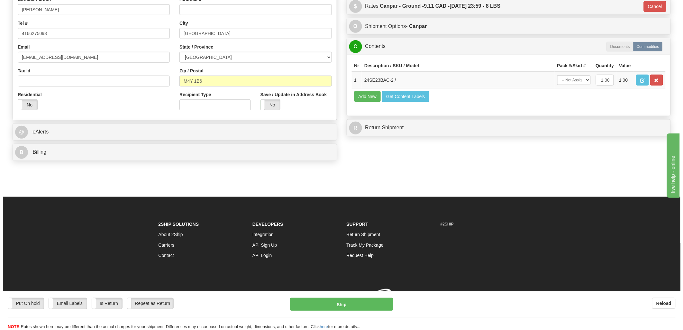
scroll to position [176, 0]
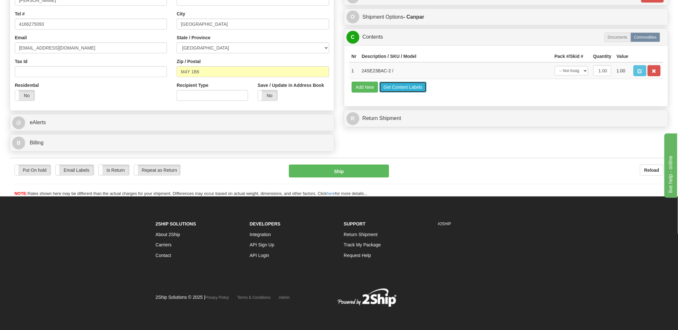
click at [416, 93] on button "Get Content Labels" at bounding box center [402, 87] width 47 height 11
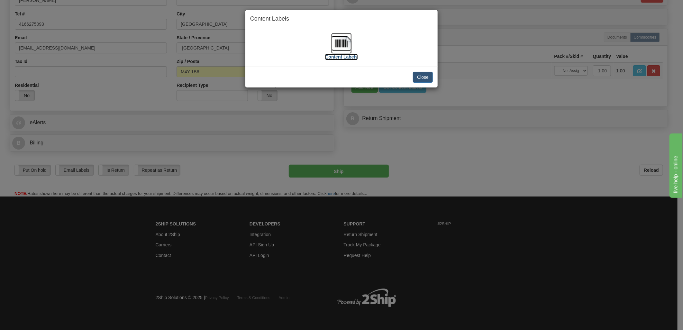
click at [343, 41] on img at bounding box center [341, 43] width 21 height 21
click at [430, 75] on button "Close" at bounding box center [423, 77] width 20 height 11
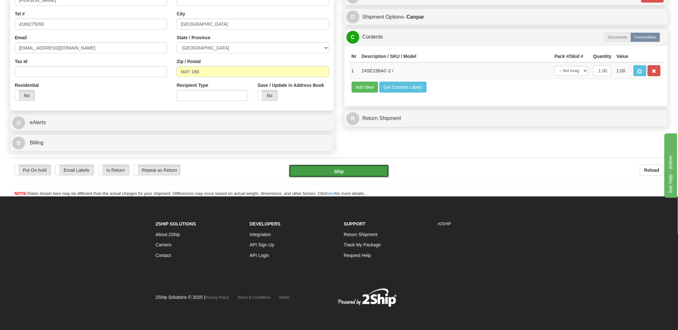
click at [345, 170] on button "Ship" at bounding box center [339, 171] width 100 height 13
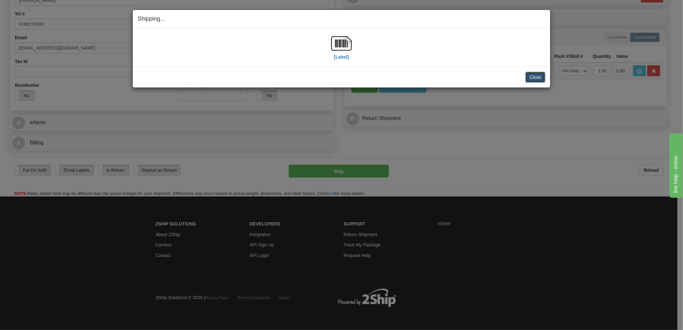
click at [540, 78] on button "Close" at bounding box center [535, 77] width 20 height 11
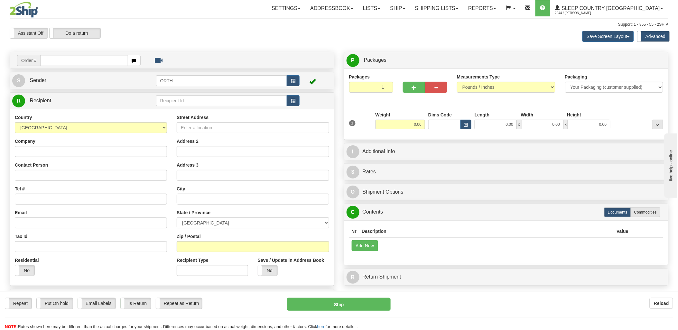
click at [110, 64] on input "text" at bounding box center [83, 60] width 87 height 11
type input "9000i153"
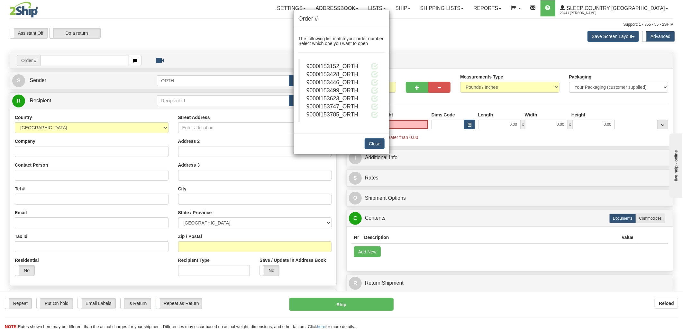
type input "0.00"
click at [375, 61] on blockquote "9000I153152_ORTH 9000I153428_ORTH 9000I153446_ORTH" at bounding box center [341, 90] width 86 height 63
click at [374, 66] on span at bounding box center [374, 66] width 7 height 7
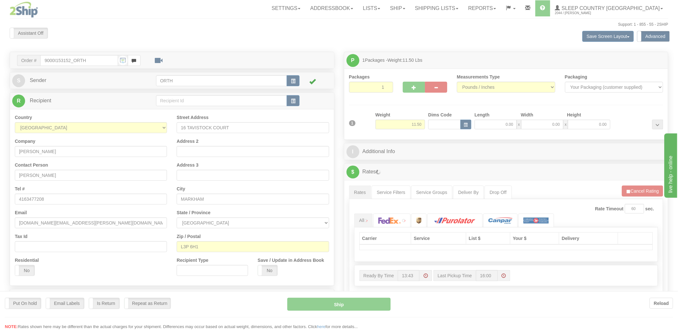
click at [445, 126] on div at bounding box center [339, 165] width 678 height 330
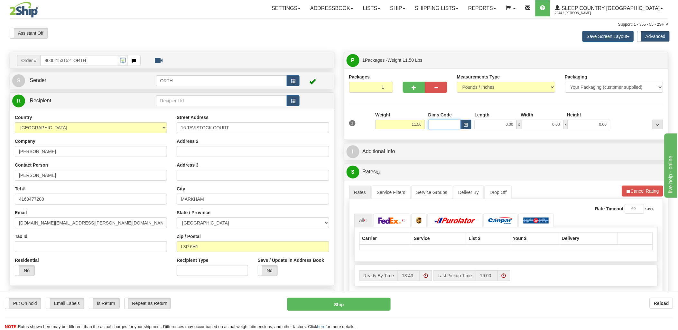
click at [445, 126] on input "Dims Code" at bounding box center [444, 125] width 32 height 10
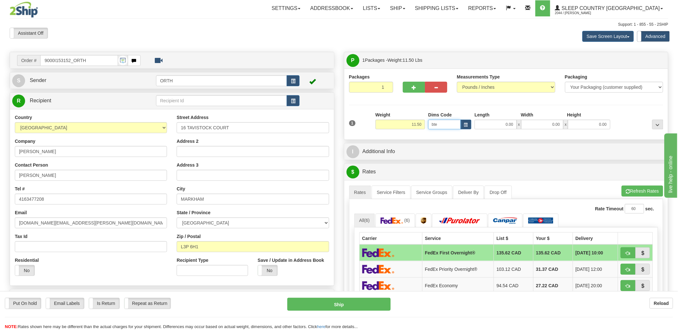
type input "bte"
click button "Delete" at bounding box center [0, 0] width 0 height 0
type input "15.00"
type input "5.00"
type input "25.00"
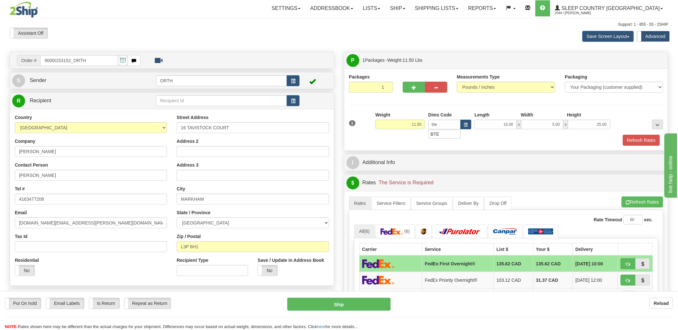
click at [629, 134] on div at bounding box center [505, 134] width 317 height 0
click at [632, 138] on button "Refresh Rates" at bounding box center [641, 140] width 37 height 11
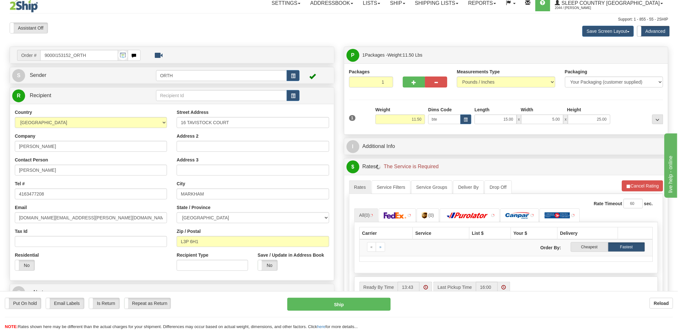
scroll to position [71, 0]
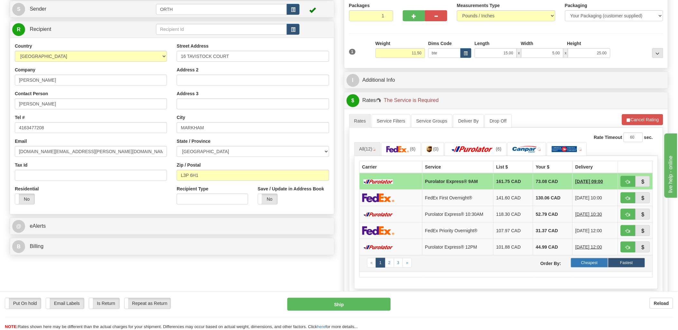
click at [598, 263] on label "Cheapest" at bounding box center [589, 263] width 37 height 10
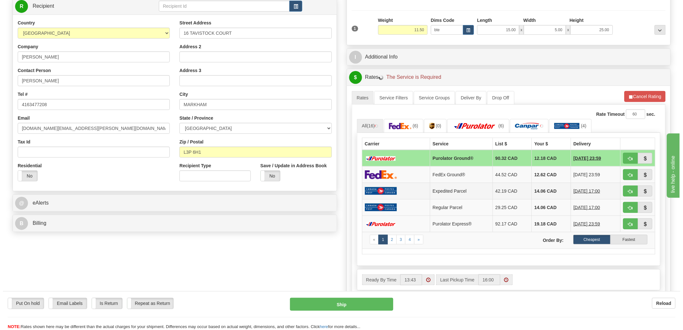
scroll to position [107, 0]
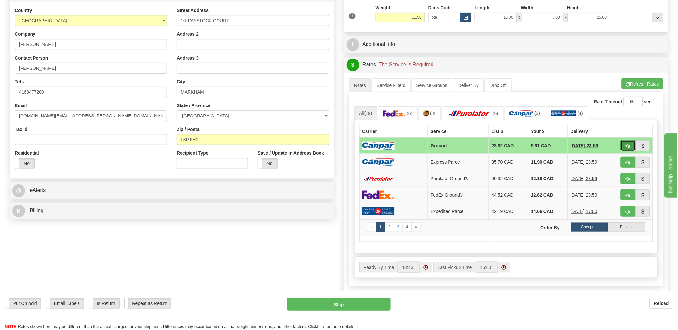
click at [628, 142] on button "button" at bounding box center [627, 145] width 15 height 11
type input "1"
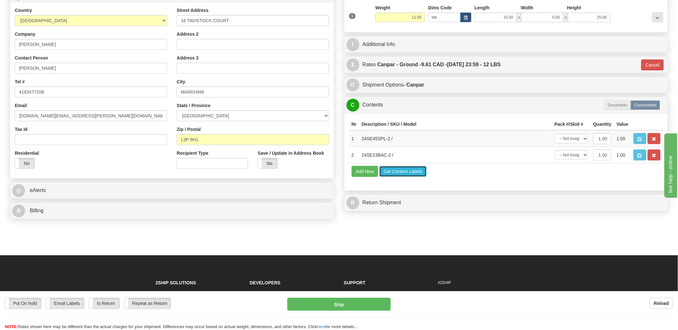
click at [399, 177] on button "Get Content Labels" at bounding box center [402, 171] width 47 height 11
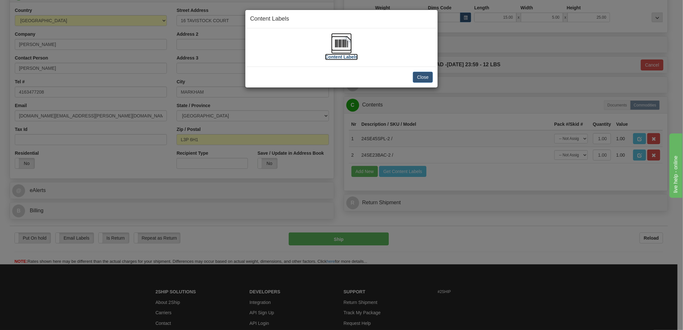
click at [336, 46] on img at bounding box center [341, 43] width 21 height 21
click at [426, 75] on button "Close" at bounding box center [423, 77] width 20 height 11
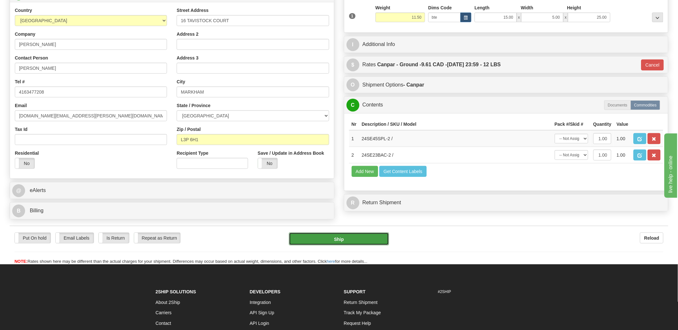
click at [361, 245] on button "Ship" at bounding box center [339, 239] width 100 height 13
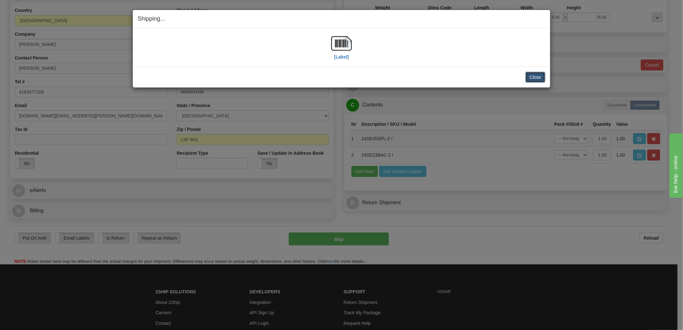
click at [536, 79] on button "Close" at bounding box center [535, 77] width 20 height 11
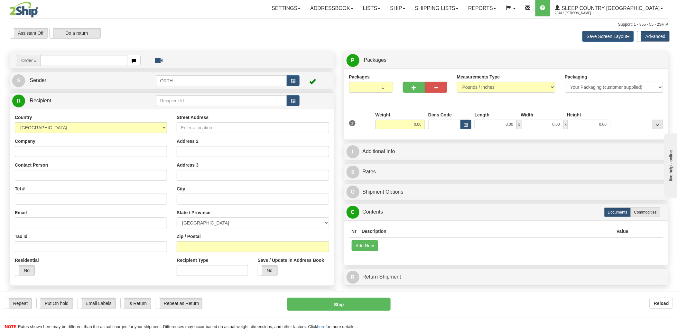
drag, startPoint x: 101, startPoint y: 59, endPoint x: 105, endPoint y: 59, distance: 3.6
click at [101, 59] on input "text" at bounding box center [83, 60] width 87 height 11
click at [105, 59] on input "text" at bounding box center [83, 60] width 87 height 11
type input "9000i"
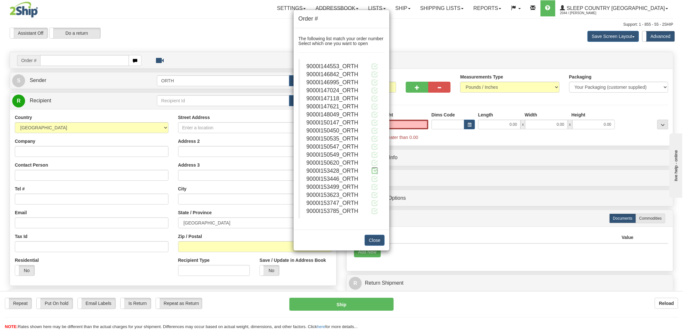
type input "0.00"
click at [372, 171] on span at bounding box center [374, 170] width 7 height 7
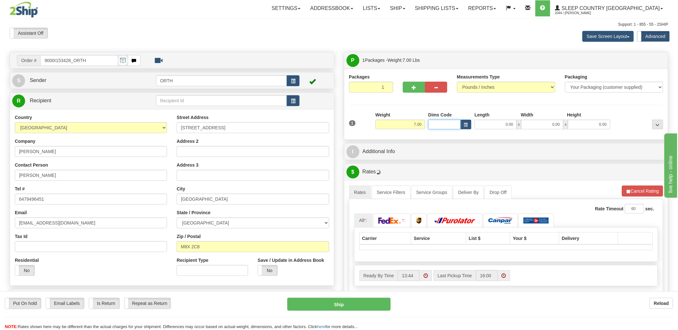
click at [437, 123] on input "Dims Code" at bounding box center [444, 125] width 32 height 10
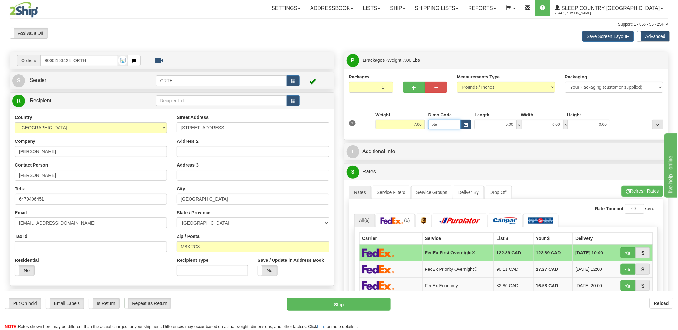
type input "bte"
click button "Delete" at bounding box center [0, 0] width 0 height 0
type input "15.00"
type input "5.00"
type input "25.00"
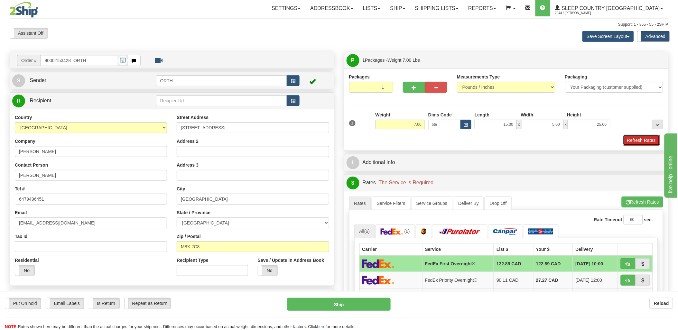
click at [650, 140] on button "Refresh Rates" at bounding box center [641, 140] width 37 height 11
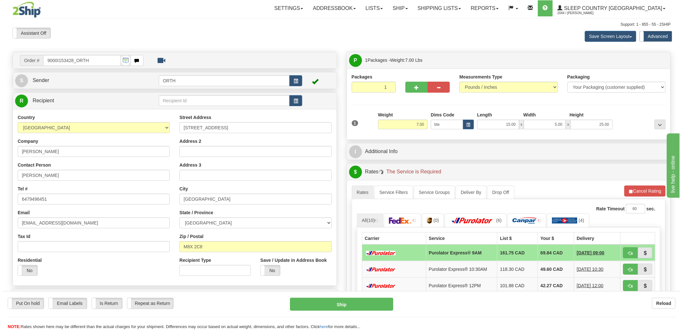
scroll to position [107, 0]
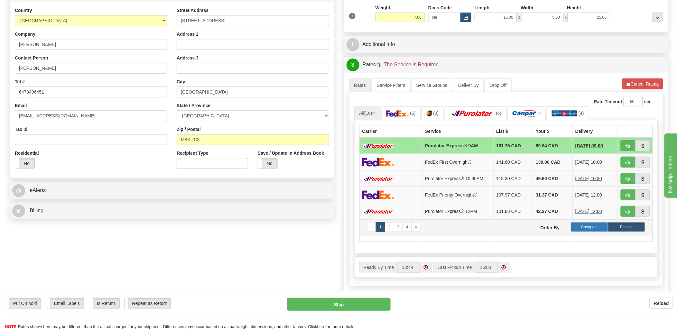
click at [580, 225] on label "Cheapest" at bounding box center [589, 227] width 37 height 10
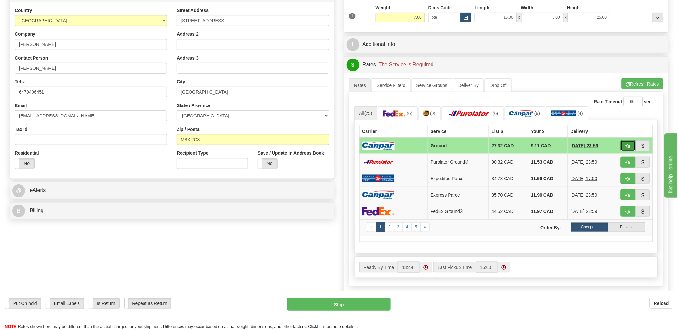
click at [627, 147] on span "button" at bounding box center [628, 146] width 5 height 4
type input "1"
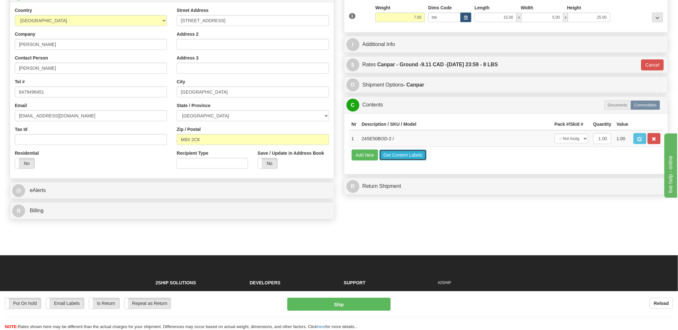
click at [397, 160] on button "Get Content Labels" at bounding box center [402, 155] width 47 height 11
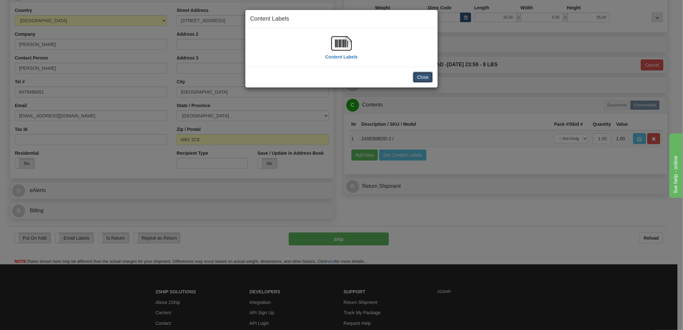
click at [421, 78] on button "Close" at bounding box center [423, 77] width 20 height 11
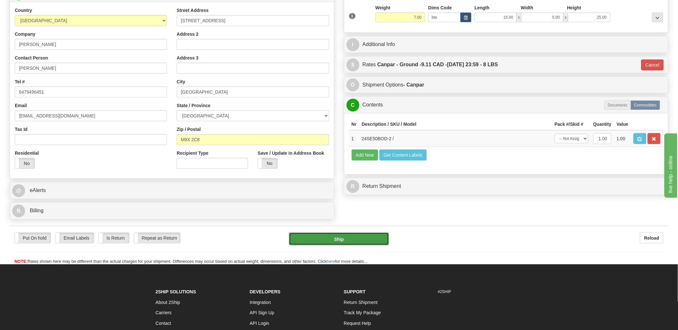
click at [353, 240] on button "Ship" at bounding box center [339, 239] width 100 height 13
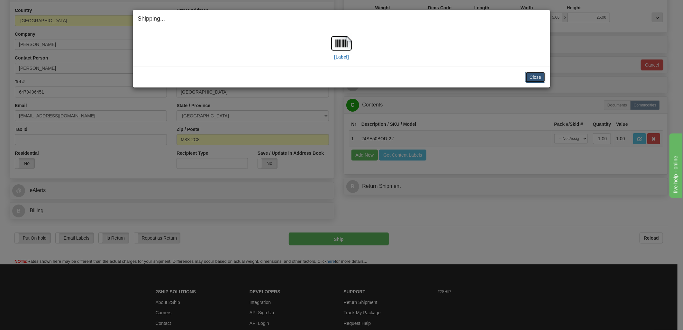
click at [532, 75] on button "Close" at bounding box center [535, 77] width 20 height 11
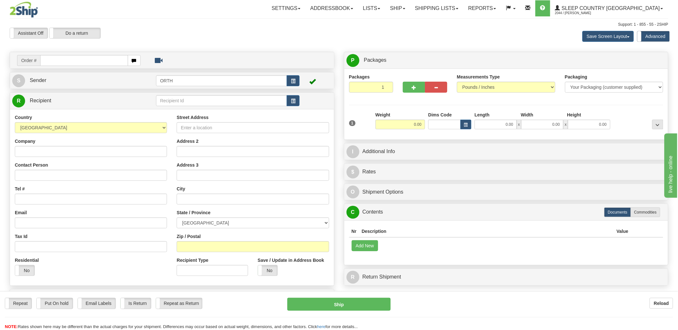
click at [72, 58] on input "text" at bounding box center [83, 60] width 87 height 11
type input "9000i153"
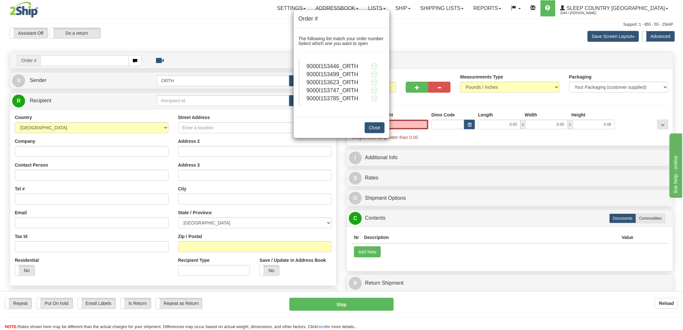
type input "0.00"
click at [379, 66] on blockquote "9000I153446_ORTH 9000I153499_ORTH 9000I153623_ORTH" at bounding box center [341, 82] width 86 height 47
click at [374, 67] on span at bounding box center [374, 66] width 7 height 7
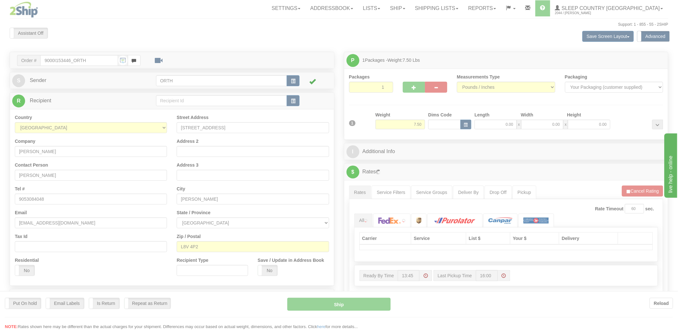
click at [438, 127] on div at bounding box center [339, 165] width 678 height 330
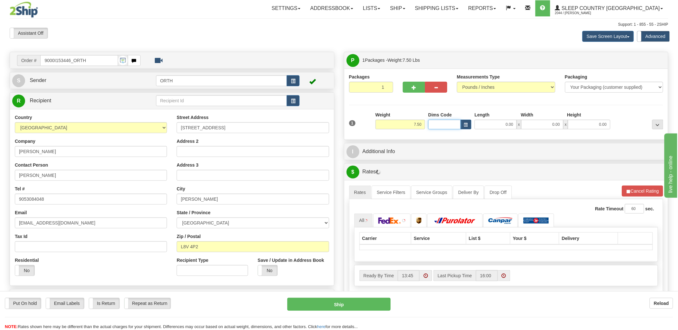
drag, startPoint x: 439, startPoint y: 123, endPoint x: 428, endPoint y: 122, distance: 11.0
click at [439, 123] on input "Dims Code" at bounding box center [444, 125] width 32 height 10
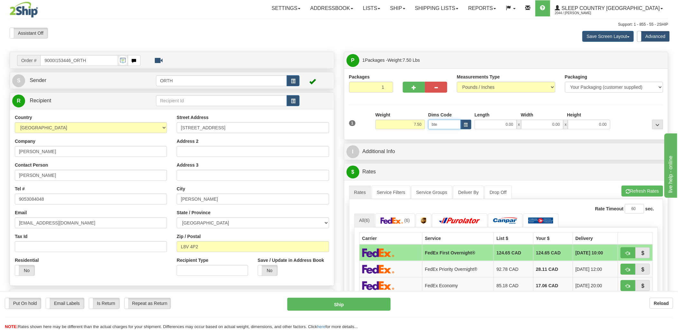
type input "bte"
click button "Delete" at bounding box center [0, 0] width 0 height 0
type input "15.00"
type input "5.00"
type input "25.00"
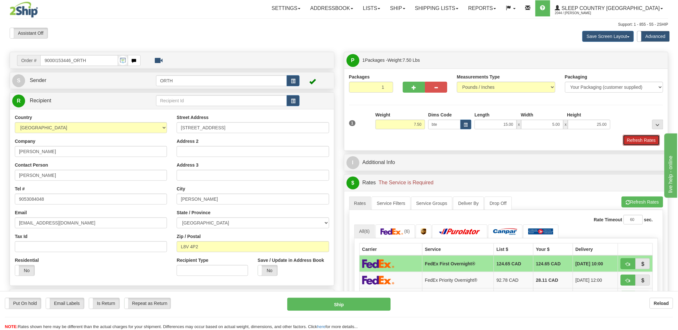
click at [641, 137] on button "Refresh Rates" at bounding box center [641, 140] width 37 height 11
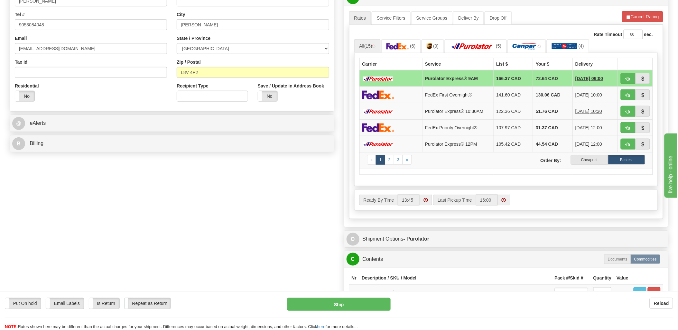
scroll to position [178, 0]
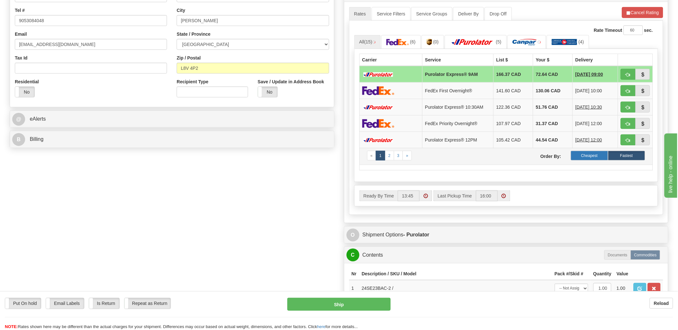
click at [587, 160] on label "Cheapest" at bounding box center [589, 156] width 37 height 10
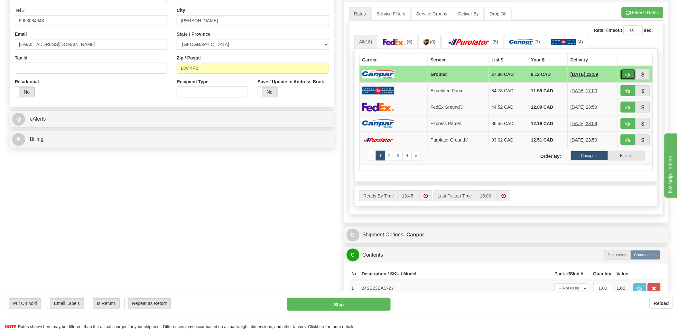
click at [626, 73] on span "button" at bounding box center [628, 75] width 5 height 4
type input "1"
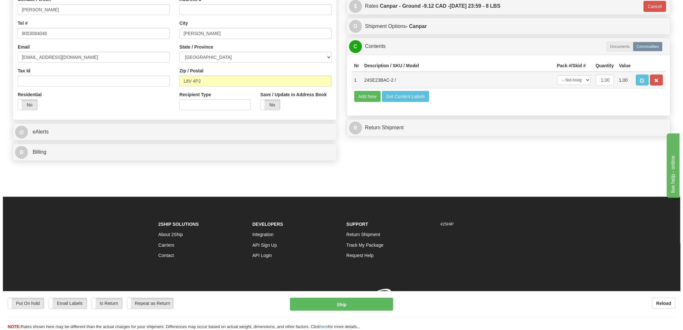
scroll to position [176, 0]
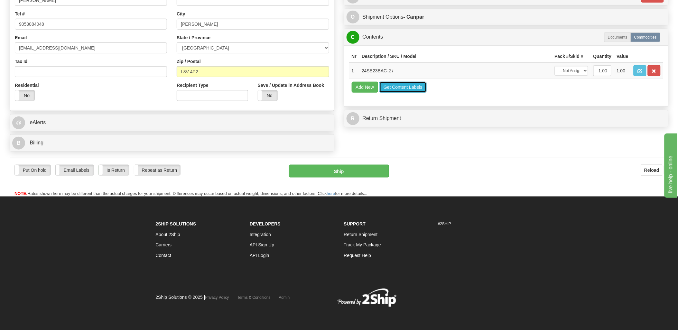
click at [404, 93] on button "Get Content Labels" at bounding box center [402, 87] width 47 height 11
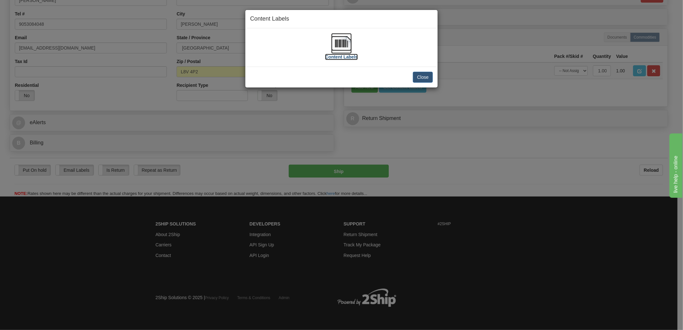
click at [337, 39] on img at bounding box center [341, 43] width 21 height 21
click at [427, 78] on button "Close" at bounding box center [423, 77] width 20 height 11
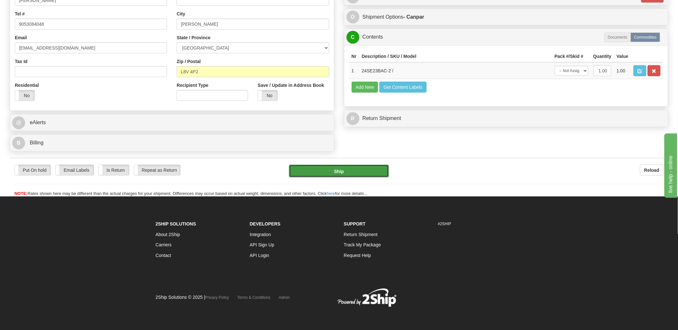
click at [350, 174] on button "Ship" at bounding box center [339, 171] width 100 height 13
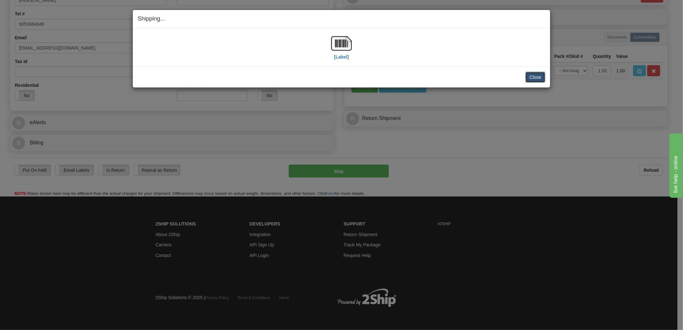
click at [535, 75] on button "Close" at bounding box center [535, 77] width 20 height 11
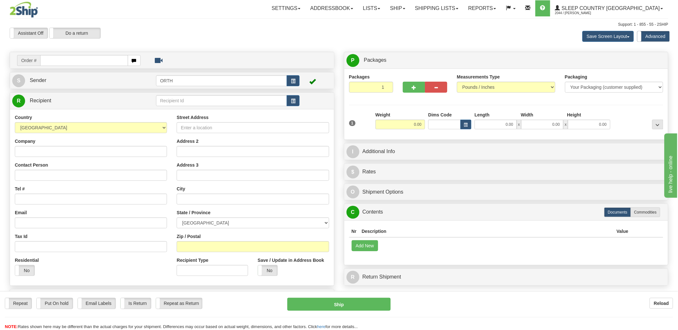
click at [78, 61] on input "text" at bounding box center [83, 60] width 87 height 11
type input "9000i"
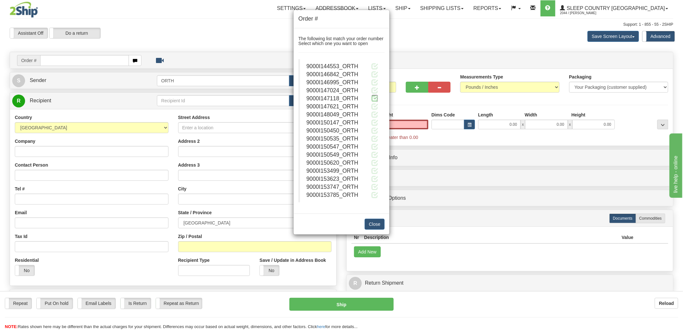
type input "0.00"
click at [375, 100] on span at bounding box center [374, 98] width 7 height 7
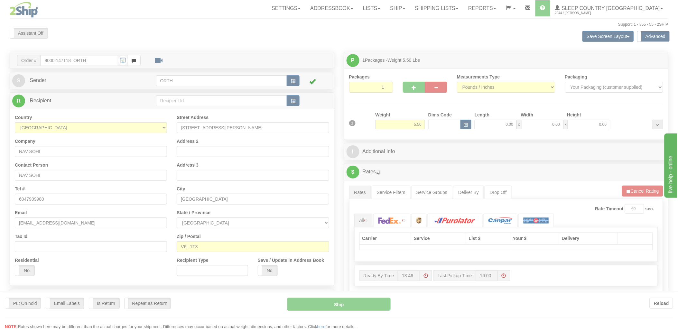
click at [445, 125] on div at bounding box center [339, 165] width 678 height 330
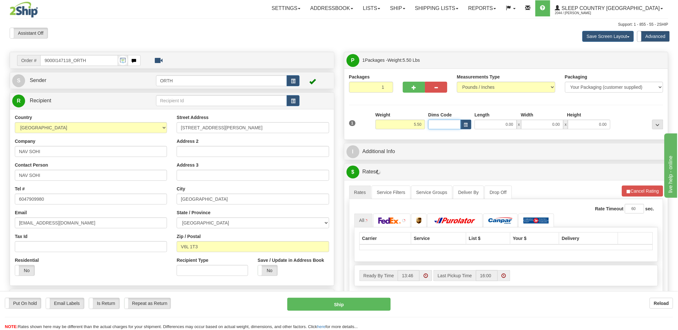
click at [444, 125] on input "Dims Code" at bounding box center [444, 125] width 32 height 10
type input "bte"
click button "Delete" at bounding box center [0, 0] width 0 height 0
type input "15.00"
type input "5.00"
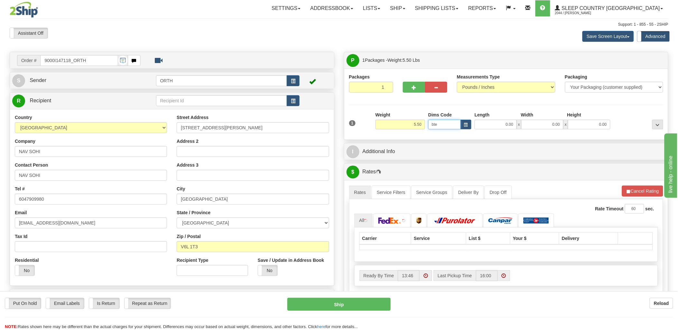
type input "25.00"
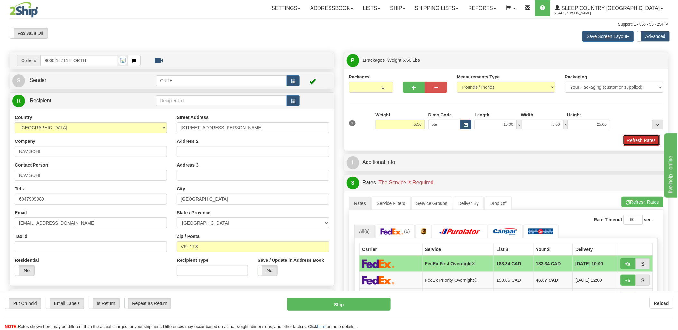
click at [645, 138] on button "Refresh Rates" at bounding box center [641, 140] width 37 height 11
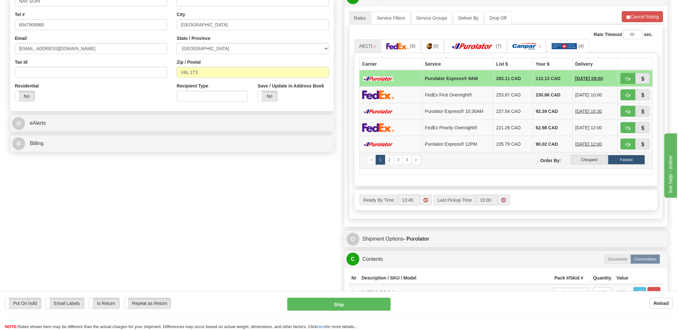
scroll to position [178, 0]
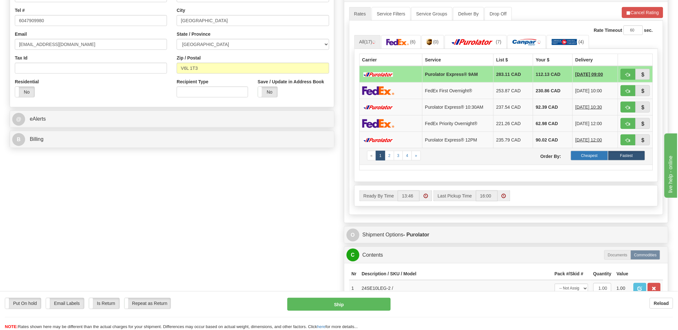
click at [590, 158] on label "Cheapest" at bounding box center [589, 156] width 37 height 10
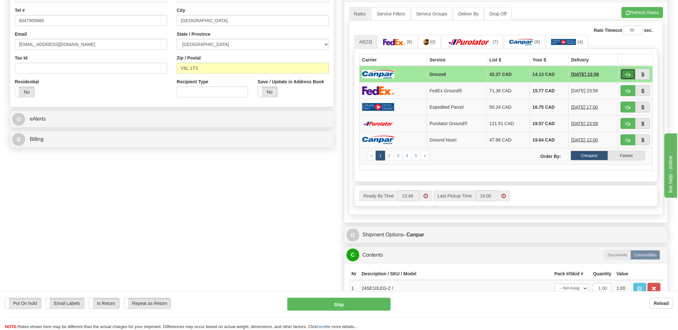
click at [624, 75] on button "button" at bounding box center [627, 74] width 15 height 11
type input "1"
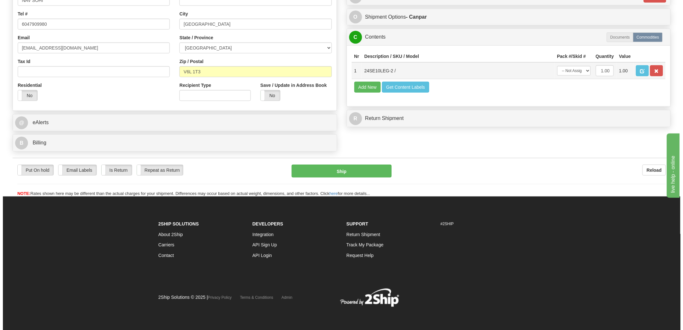
scroll to position [176, 0]
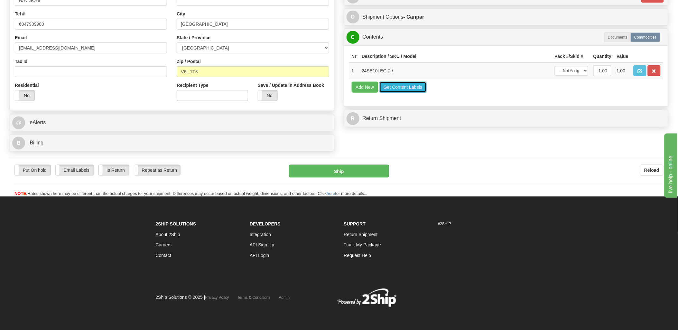
click at [410, 93] on button "Get Content Labels" at bounding box center [402, 87] width 47 height 11
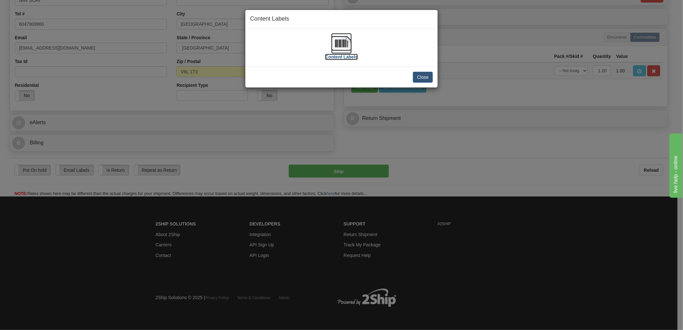
click at [342, 46] on img at bounding box center [341, 43] width 21 height 21
click at [433, 78] on div "Close" at bounding box center [341, 77] width 192 height 21
click at [425, 77] on button "Close" at bounding box center [423, 77] width 20 height 11
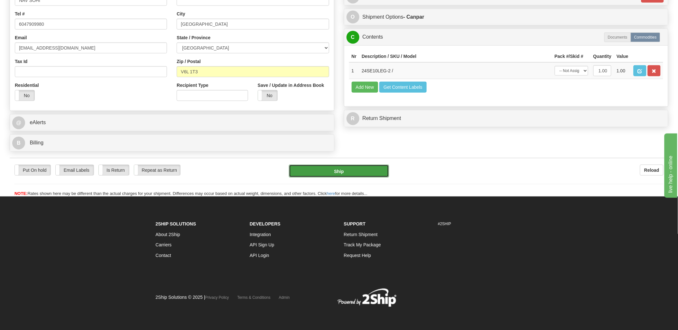
click at [324, 171] on button "Ship" at bounding box center [339, 171] width 100 height 13
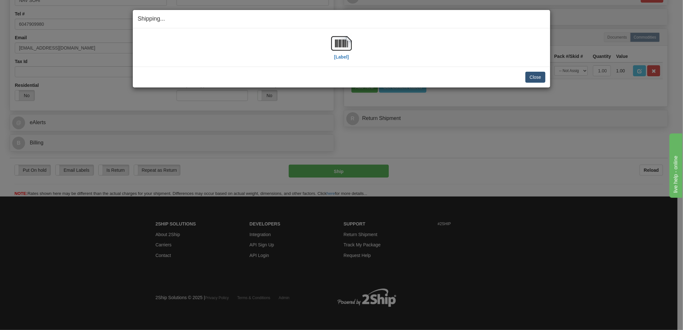
click at [545, 77] on div "Close Cancel Cancel Shipment and Quit Pickup Quit Pickup ONLY" at bounding box center [341, 77] width 417 height 21
click at [541, 76] on button "Close" at bounding box center [535, 77] width 20 height 11
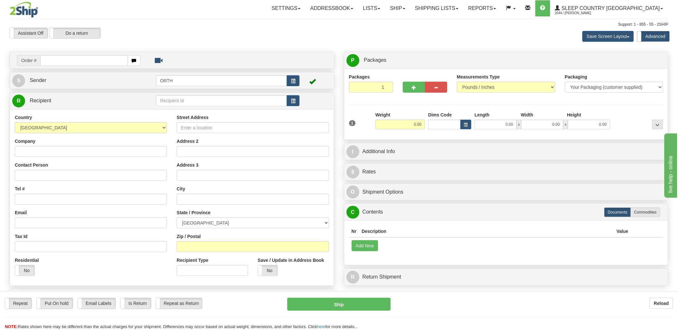
click at [63, 61] on input "text" at bounding box center [83, 60] width 87 height 11
type input "9000i14"
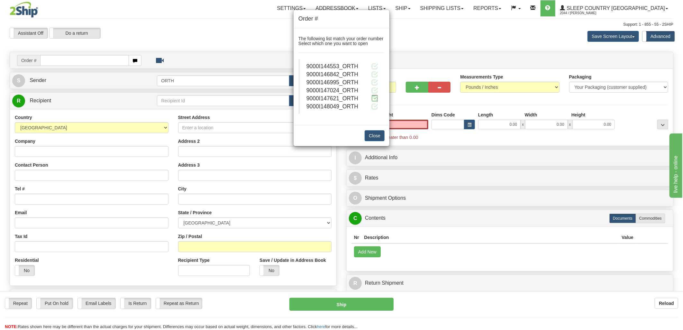
type input "0.00"
click at [376, 97] on span at bounding box center [374, 98] width 7 height 7
click at [372, 98] on span at bounding box center [374, 98] width 7 height 7
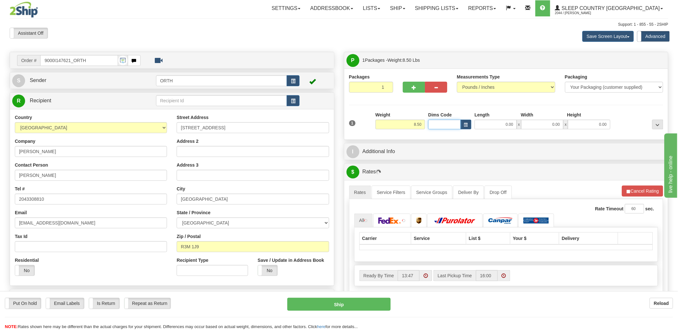
click at [436, 123] on input "Dims Code" at bounding box center [444, 125] width 32 height 10
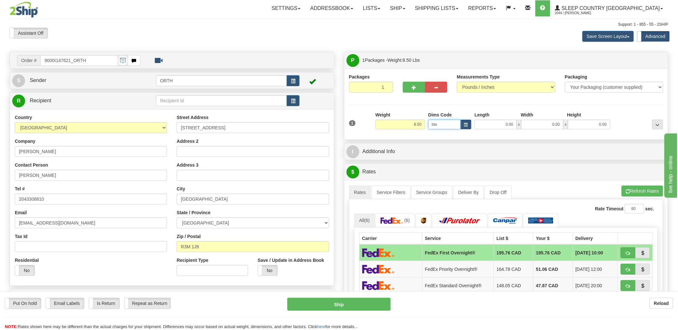
type input "bte"
click button "Delete" at bounding box center [0, 0] width 0 height 0
type input "15.00"
type input "5.00"
type input "25.00"
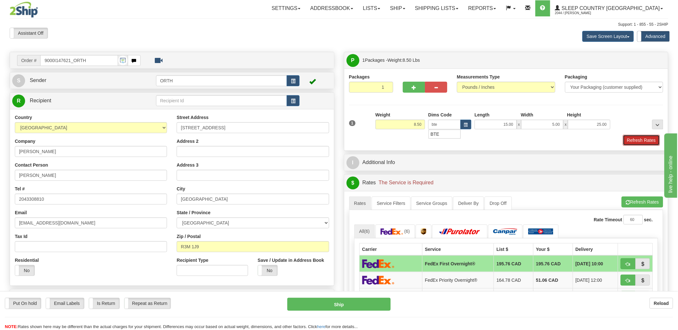
click at [643, 143] on button "Refresh Rates" at bounding box center [641, 140] width 37 height 11
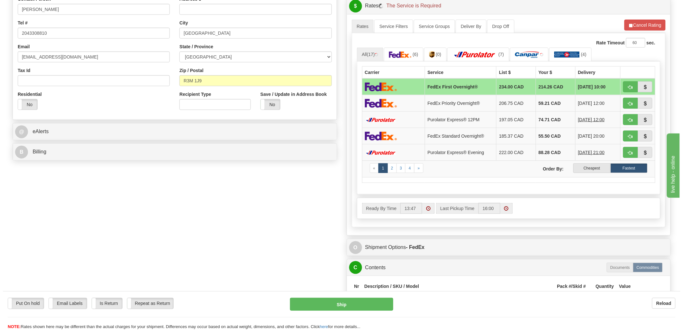
scroll to position [178, 0]
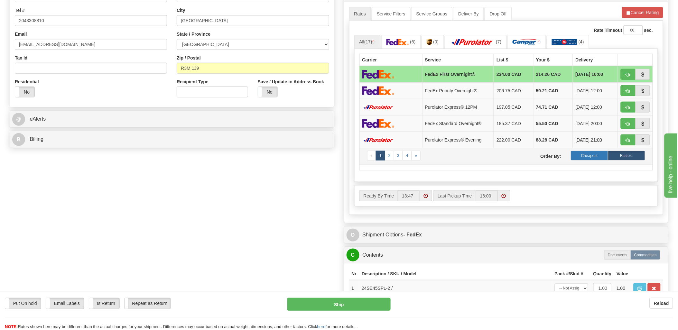
click at [592, 155] on label "Cheapest" at bounding box center [589, 156] width 37 height 10
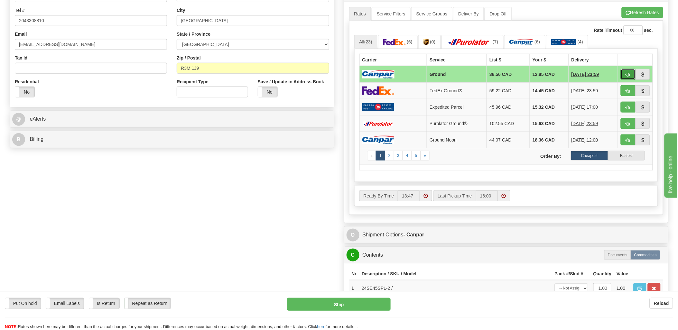
click at [628, 73] on span "button" at bounding box center [628, 75] width 5 height 4
type input "1"
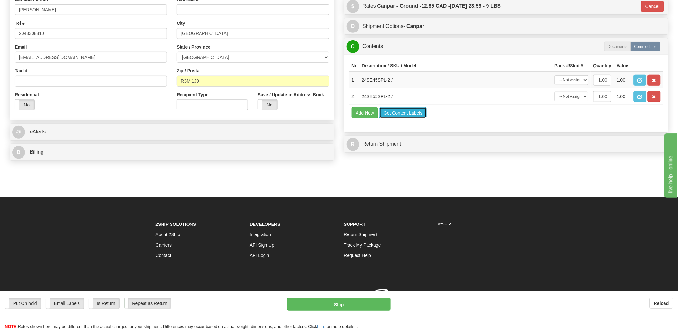
click at [416, 118] on button "Get Content Labels" at bounding box center [402, 112] width 47 height 11
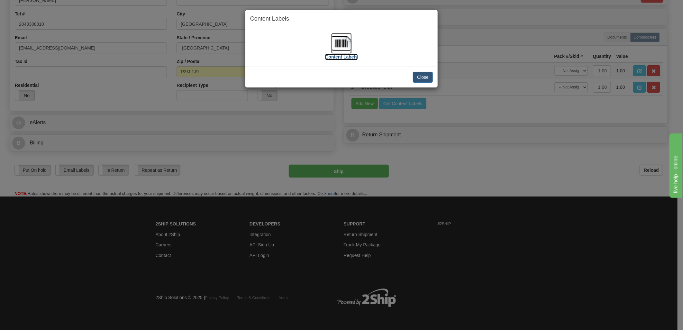
click at [342, 39] on img at bounding box center [341, 43] width 21 height 21
click at [420, 75] on button "Close" at bounding box center [423, 77] width 20 height 11
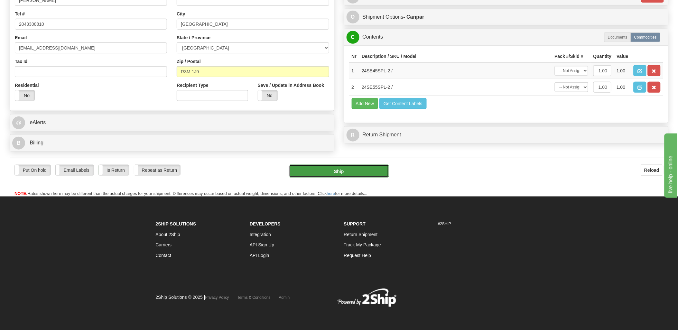
click at [348, 178] on button "Ship" at bounding box center [339, 171] width 100 height 13
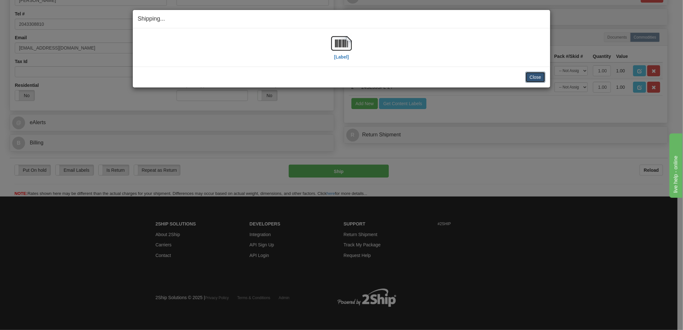
click at [537, 78] on button "Close" at bounding box center [535, 77] width 20 height 11
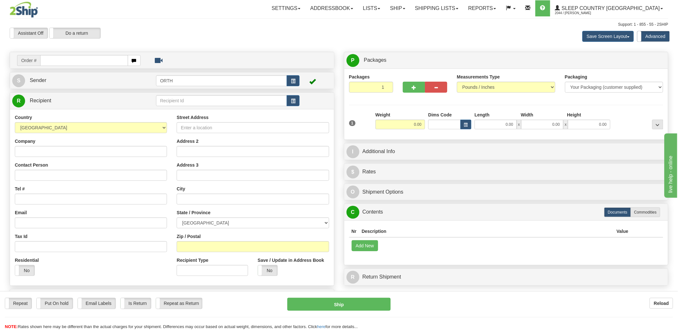
click at [82, 59] on input "text" at bounding box center [83, 60] width 87 height 11
type input "9000i"
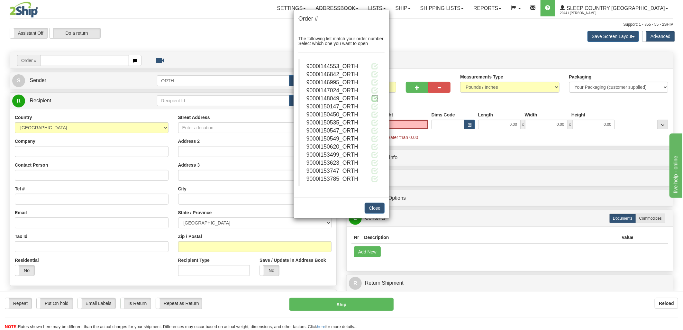
type input "0.00"
click at [375, 97] on span at bounding box center [374, 98] width 7 height 7
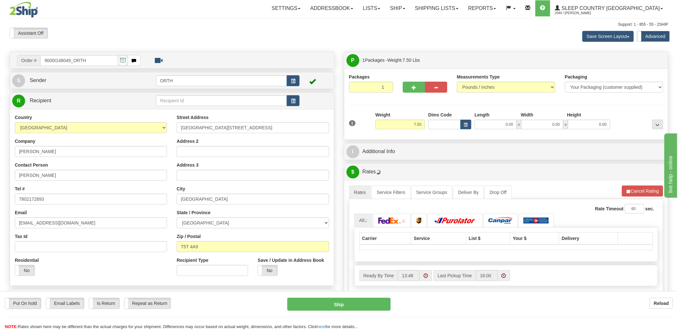
click at [442, 126] on div "Toggle navigation Settings Shipping Preferences Fields Preferences New" at bounding box center [339, 230] width 678 height 461
click at [442, 126] on input "Dims Code" at bounding box center [444, 125] width 32 height 10
type input "bte"
click button "Delete" at bounding box center [0, 0] width 0 height 0
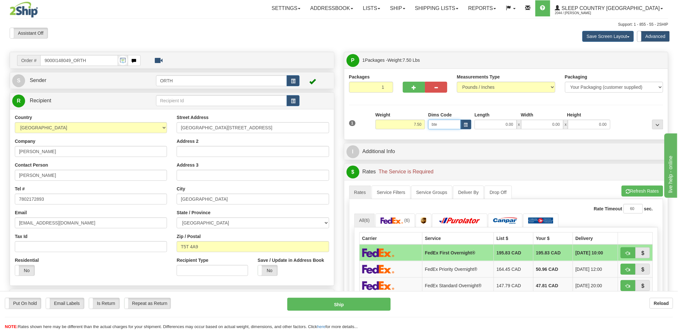
type input "15.00"
type input "5.00"
type input "25.00"
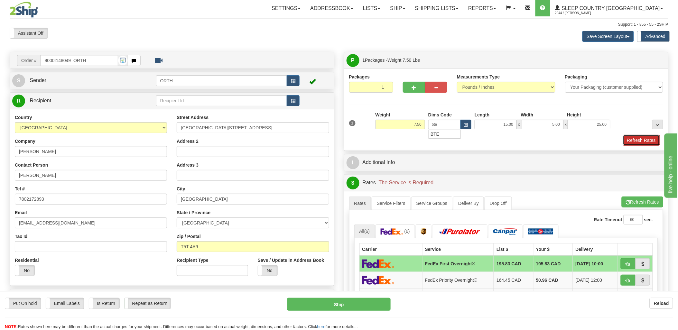
click at [642, 137] on button "Refresh Rates" at bounding box center [641, 140] width 37 height 11
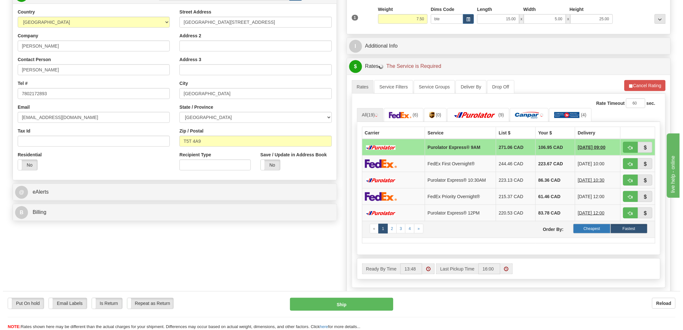
scroll to position [107, 0]
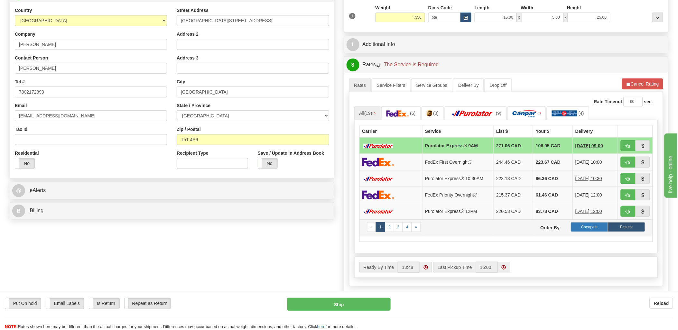
click at [593, 228] on label "Cheapest" at bounding box center [589, 227] width 37 height 10
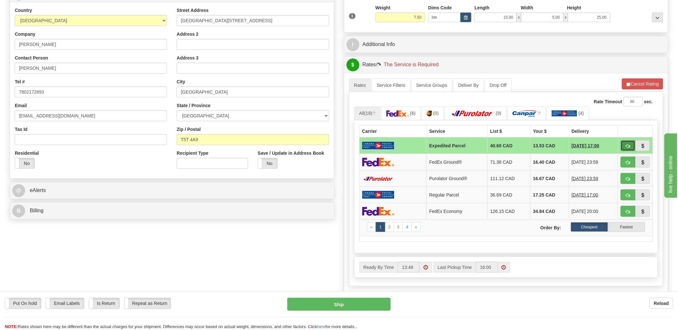
click at [626, 144] on span "button" at bounding box center [628, 146] width 5 height 4
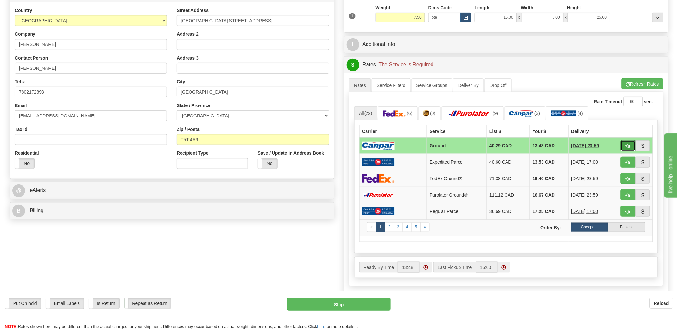
click at [627, 144] on span "button" at bounding box center [628, 146] width 5 height 4
type input "1"
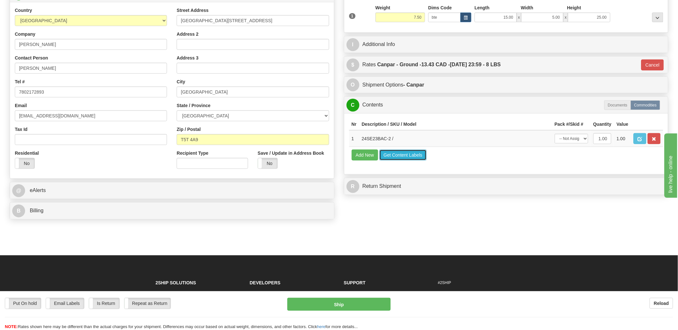
click at [402, 160] on button "Get Content Labels" at bounding box center [402, 155] width 47 height 11
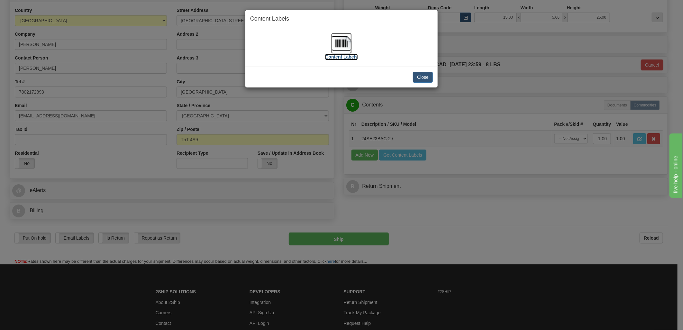
click at [340, 44] on img at bounding box center [341, 43] width 21 height 21
click at [424, 72] on button "Close" at bounding box center [423, 77] width 20 height 11
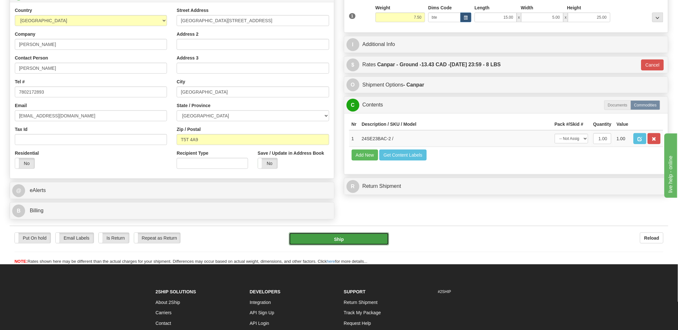
click at [374, 244] on button "Ship" at bounding box center [339, 239] width 100 height 13
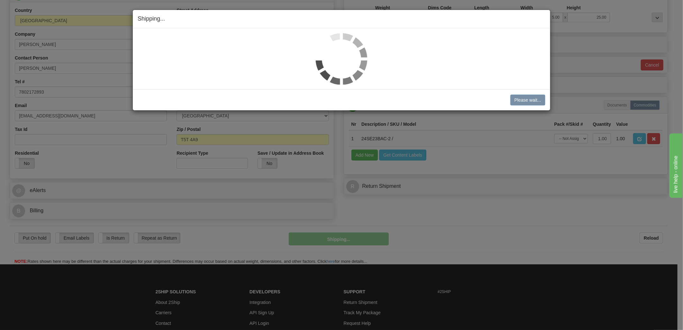
click at [480, 238] on div "Shipping... Your SHIPMENT will EXPIRE in Please wait... Cancel Cancel Shipment …" at bounding box center [341, 165] width 683 height 330
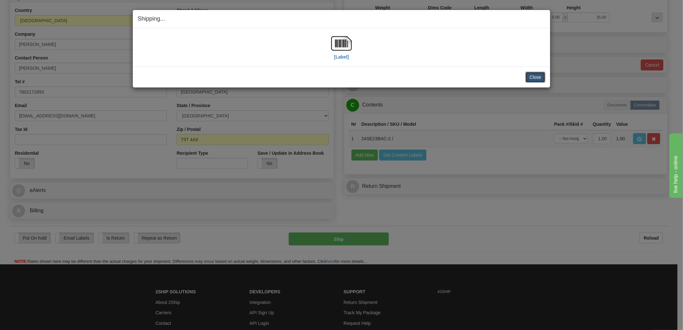
click at [541, 75] on button "Close" at bounding box center [535, 77] width 20 height 11
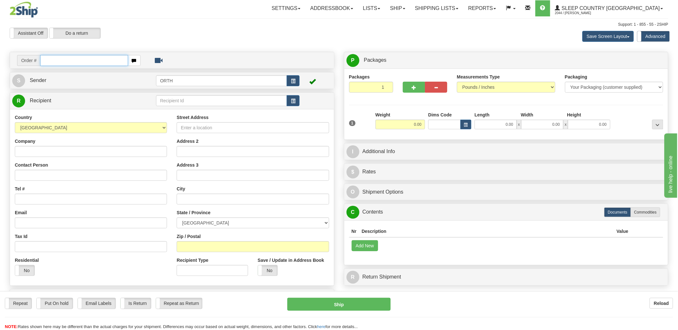
click at [66, 61] on input "text" at bounding box center [83, 60] width 87 height 11
type input "9000i150147"
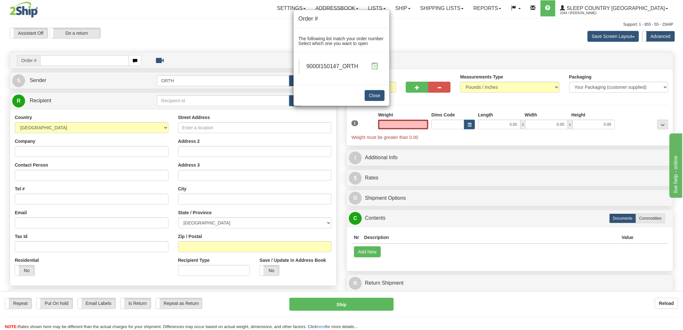
type input "0.00"
click at [374, 68] on span at bounding box center [374, 66] width 7 height 7
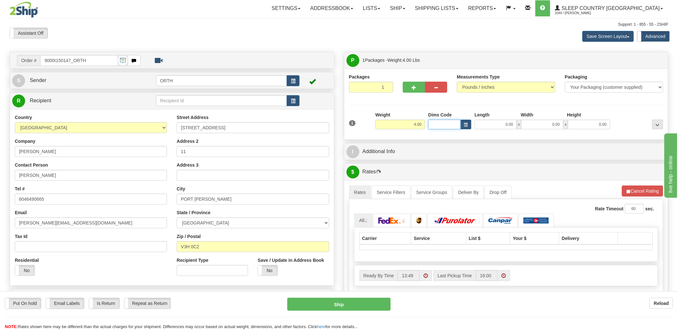
click at [452, 126] on input "Dims Code" at bounding box center [444, 125] width 32 height 10
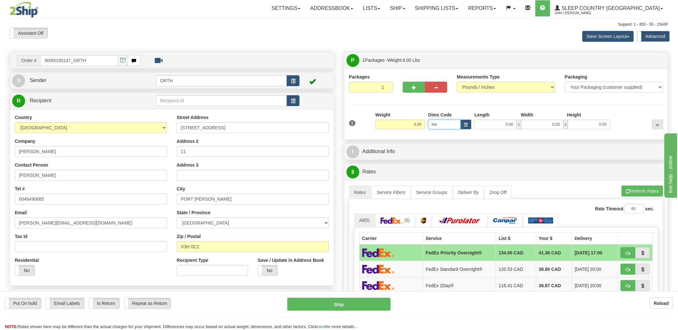
type input "bte"
click button "Delete" at bounding box center [0, 0] width 0 height 0
type input "15.00"
type input "5.00"
type input "25.00"
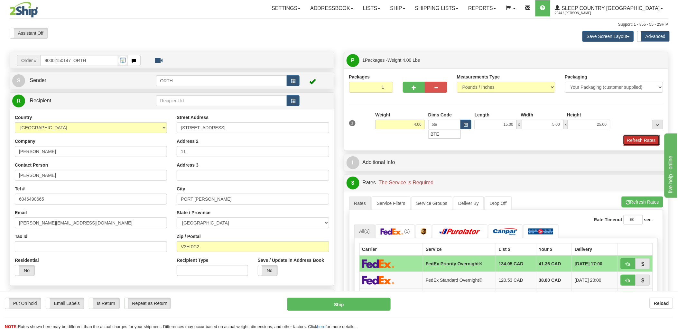
click at [652, 142] on button "Refresh Rates" at bounding box center [641, 140] width 37 height 11
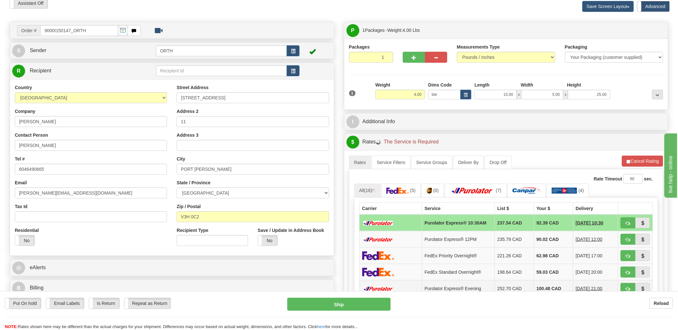
scroll to position [71, 0]
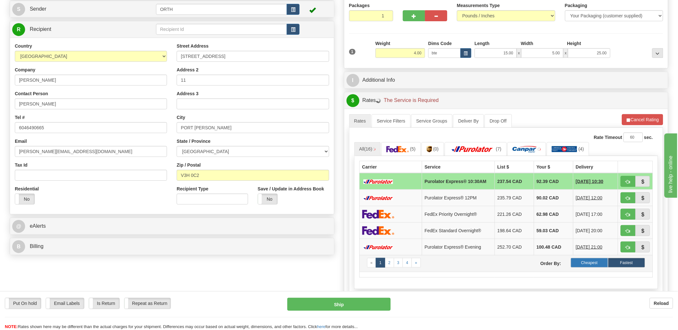
click at [593, 260] on label "Cheapest" at bounding box center [589, 263] width 37 height 10
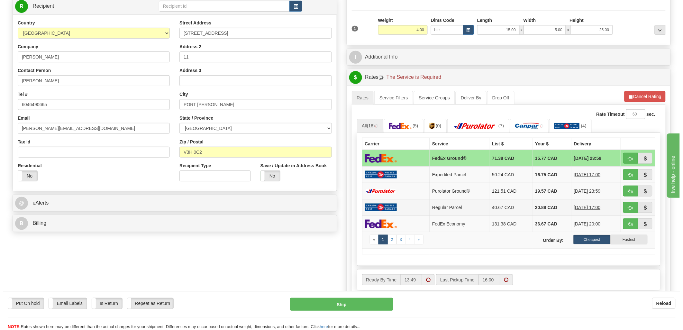
scroll to position [107, 0]
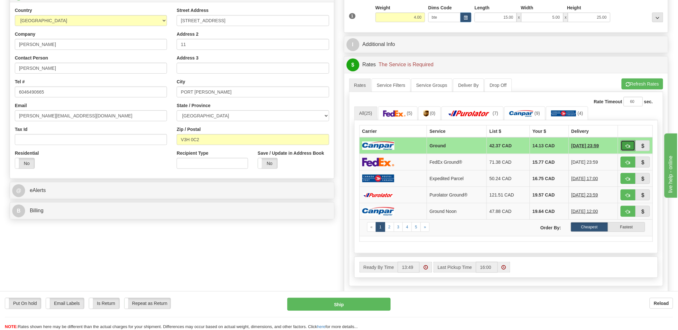
click at [628, 144] on span "button" at bounding box center [628, 146] width 5 height 4
type input "1"
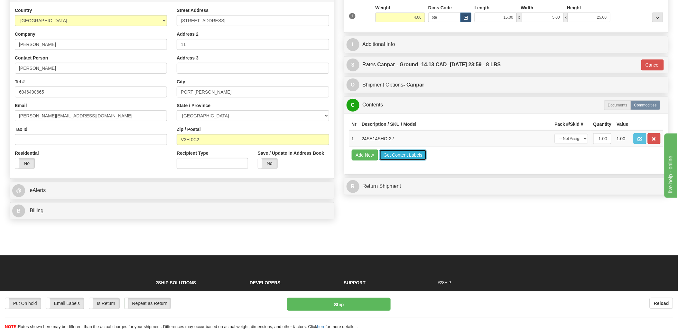
click at [406, 160] on button "Get Content Labels" at bounding box center [402, 155] width 47 height 11
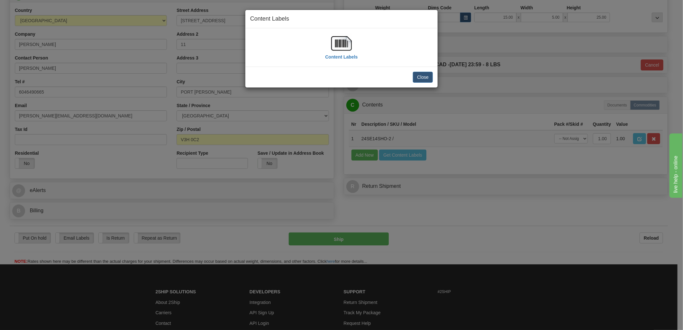
click at [342, 43] on img at bounding box center [341, 43] width 21 height 21
click at [426, 78] on button "Close" at bounding box center [423, 77] width 20 height 11
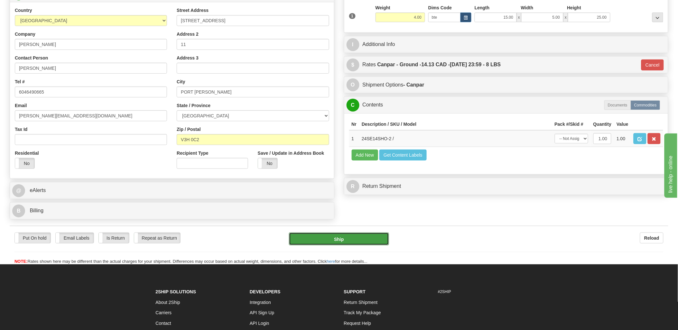
click at [357, 238] on button "Ship" at bounding box center [339, 239] width 100 height 13
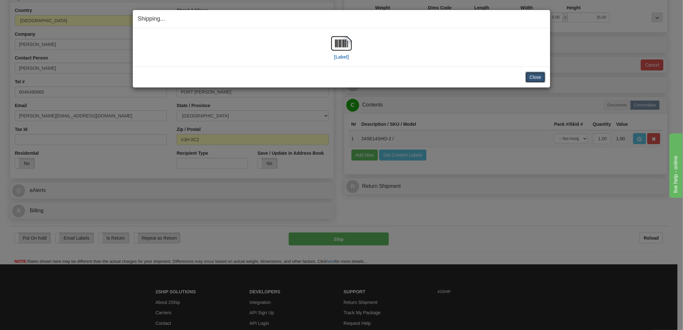
click at [537, 78] on button "Close" at bounding box center [535, 77] width 20 height 11
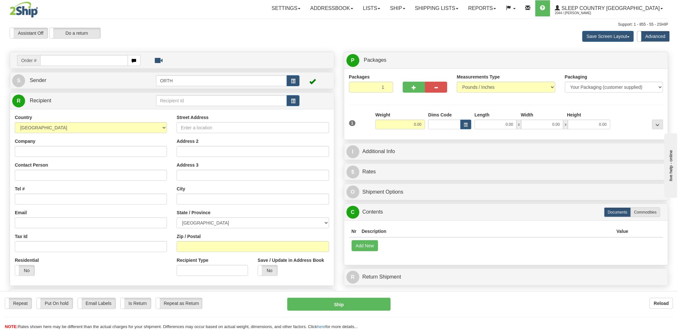
click at [70, 58] on input "text" at bounding box center [83, 60] width 87 height 11
click at [72, 59] on input "text" at bounding box center [83, 60] width 87 height 11
type input "9000i"
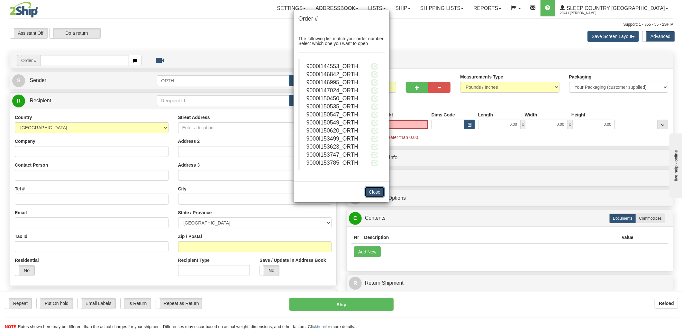
type input "0.00"
click at [378, 191] on button "Close" at bounding box center [375, 192] width 20 height 11
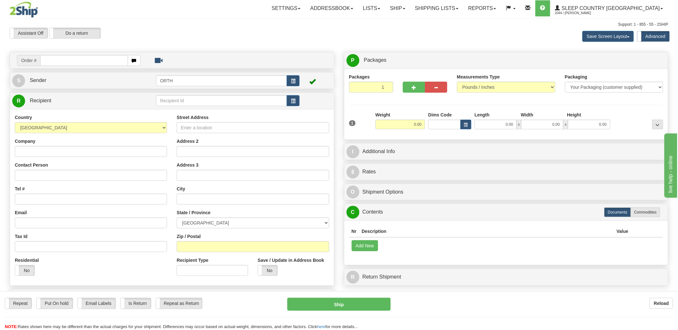
click at [76, 60] on input "text" at bounding box center [83, 60] width 87 height 11
type input "9000i144"
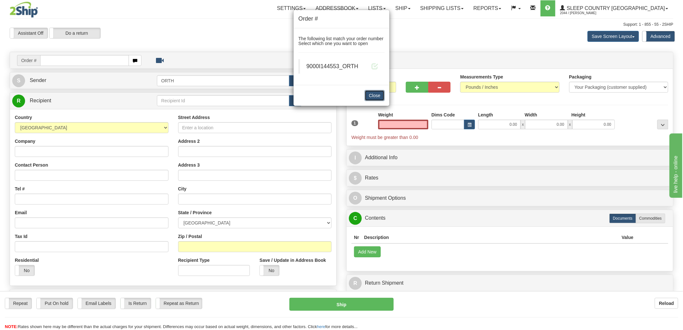
type input "0.00"
click at [374, 96] on button "Close" at bounding box center [375, 95] width 20 height 11
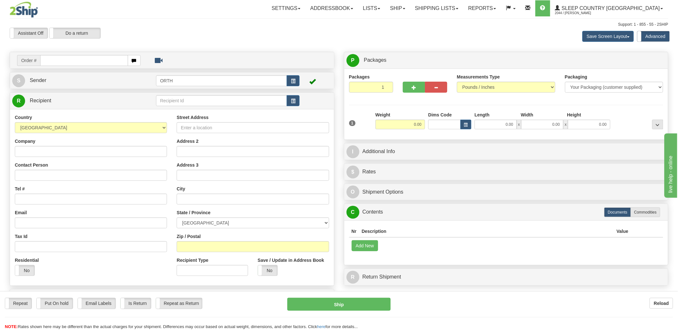
click at [69, 60] on div at bounding box center [339, 165] width 678 height 330
click at [68, 60] on input "text" at bounding box center [83, 60] width 87 height 11
type input "9000i"
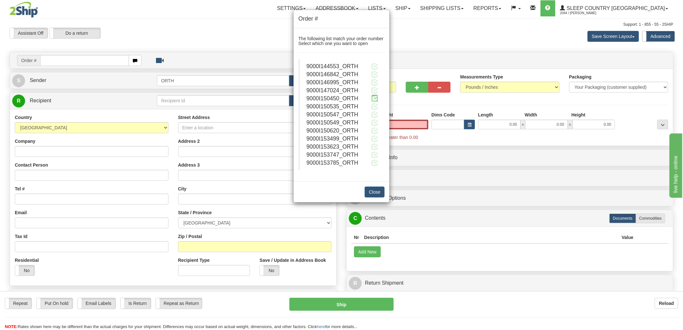
type input "0.00"
click at [375, 97] on span at bounding box center [374, 98] width 7 height 7
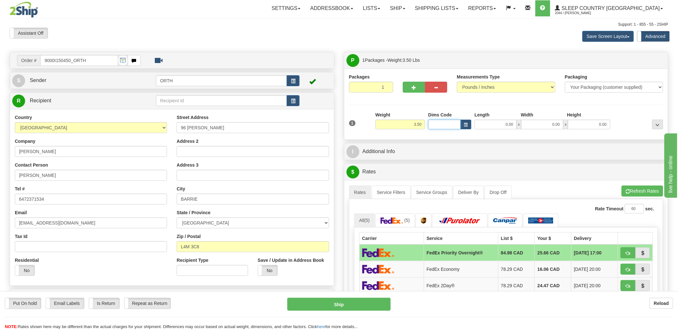
click at [443, 124] on input "Dims Code" at bounding box center [444, 125] width 32 height 10
type input "bte"
click button "Delete" at bounding box center [0, 0] width 0 height 0
type input "15.00"
type input "5.00"
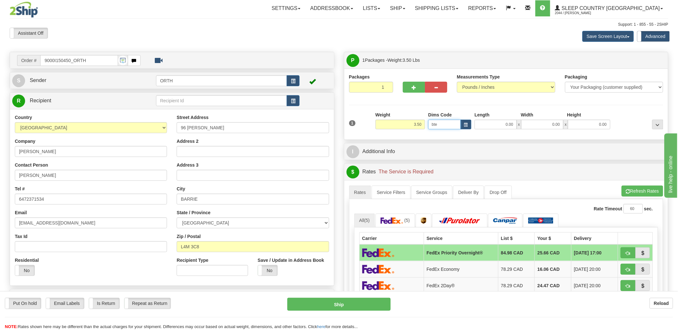
type input "25.00"
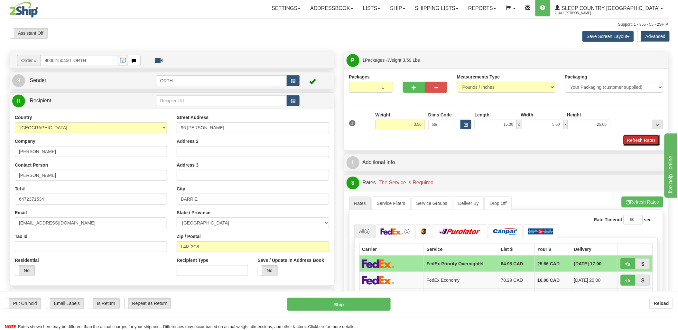
click at [633, 138] on button "Refresh Rates" at bounding box center [641, 140] width 37 height 11
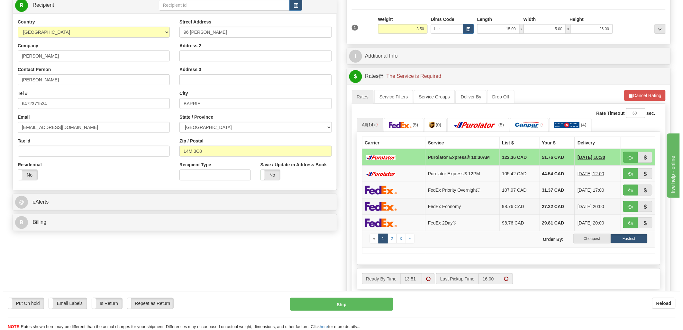
scroll to position [107, 0]
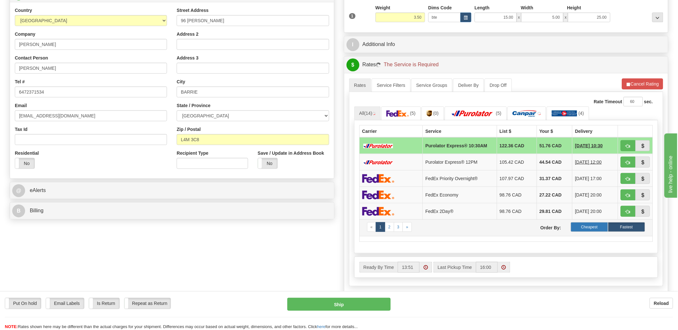
click at [596, 228] on label "Cheapest" at bounding box center [589, 227] width 37 height 10
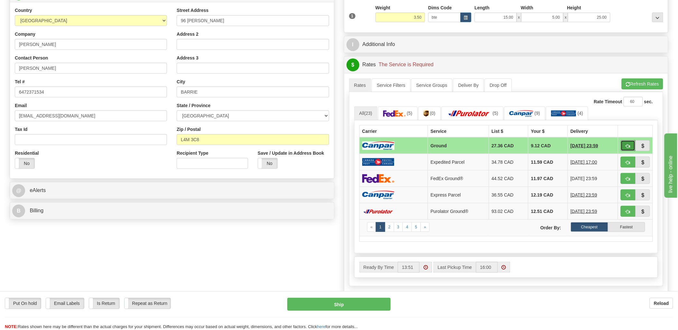
click at [629, 145] on span "button" at bounding box center [628, 146] width 5 height 4
type input "1"
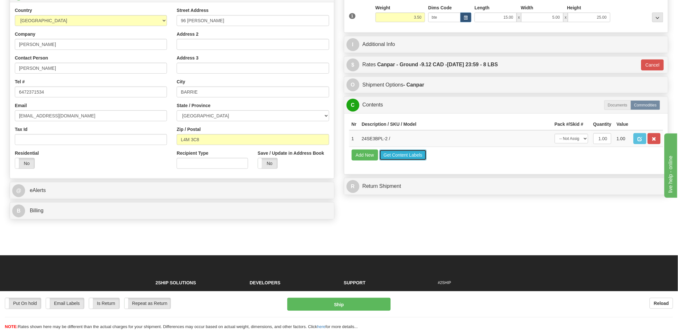
click at [400, 160] on button "Get Content Labels" at bounding box center [402, 155] width 47 height 11
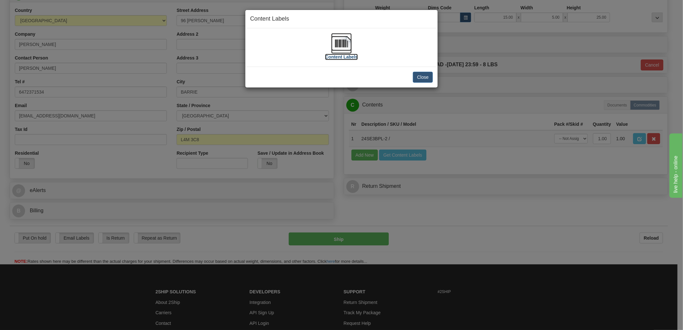
click at [339, 40] on img at bounding box center [341, 43] width 21 height 21
click at [429, 75] on button "Close" at bounding box center [423, 77] width 20 height 11
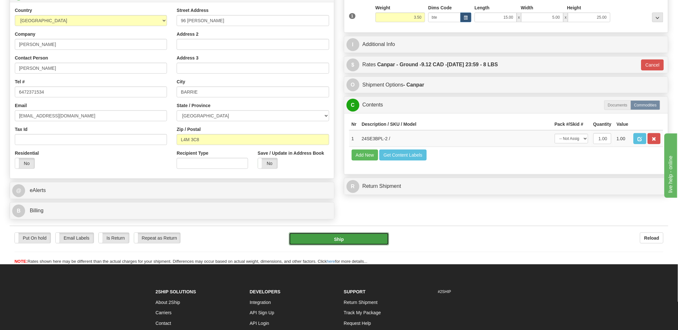
click at [351, 235] on button "Ship" at bounding box center [339, 239] width 100 height 13
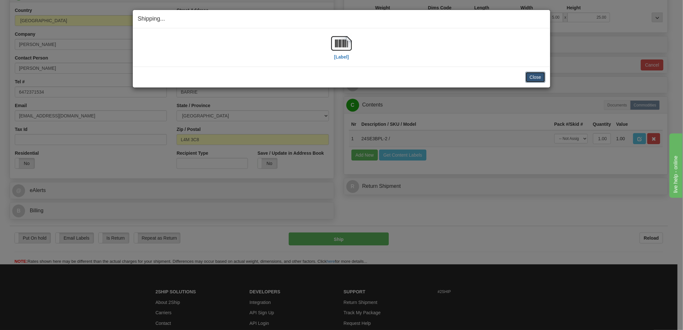
click at [538, 78] on button "Close" at bounding box center [535, 77] width 20 height 11
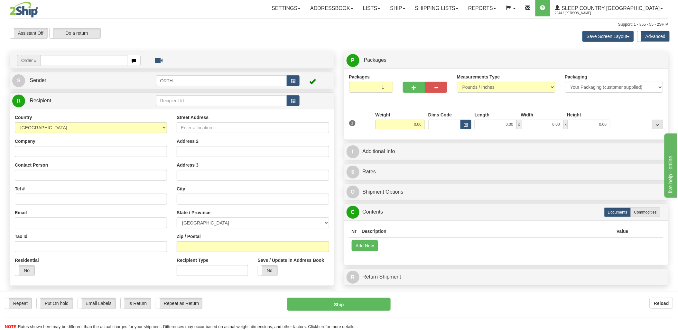
click at [97, 60] on div "Toggle navigation Settings Shipping Preferences Fields Preferences New" at bounding box center [339, 181] width 678 height 362
click at [96, 60] on input "text" at bounding box center [83, 60] width 87 height 11
type input "90002i150"
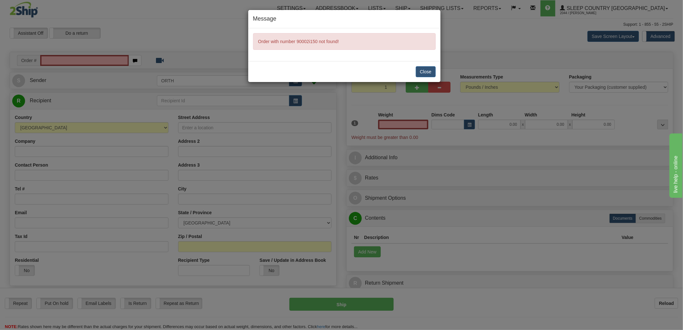
type input "0.00"
click at [430, 70] on button "Close" at bounding box center [426, 71] width 20 height 11
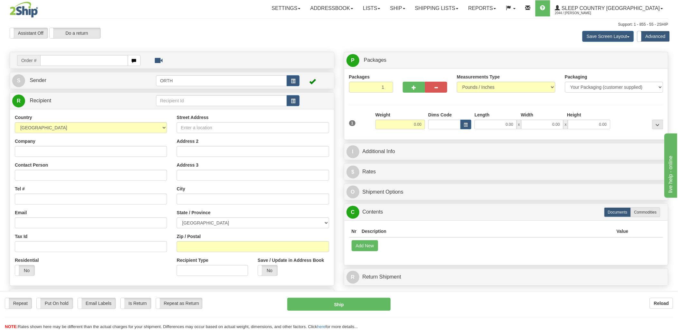
click at [51, 61] on div "Toggle navigation Settings Shipping Preferences Fields Preferences New" at bounding box center [339, 181] width 678 height 362
click at [51, 61] on input "text" at bounding box center [83, 60] width 87 height 11
type input "9002i15"
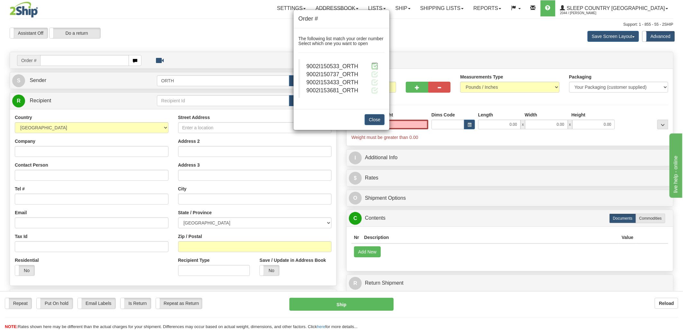
type input "0.00"
click at [375, 66] on span at bounding box center [374, 66] width 7 height 7
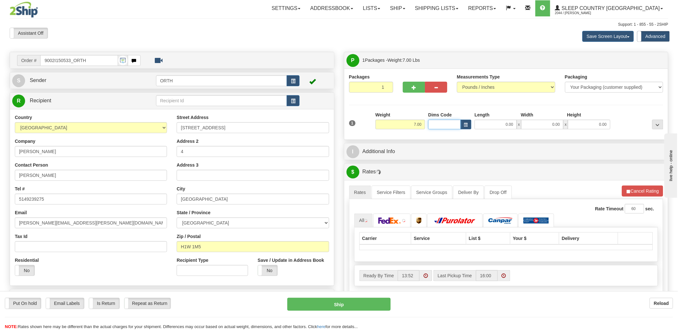
click at [433, 124] on input "Dims Code" at bounding box center [444, 125] width 32 height 10
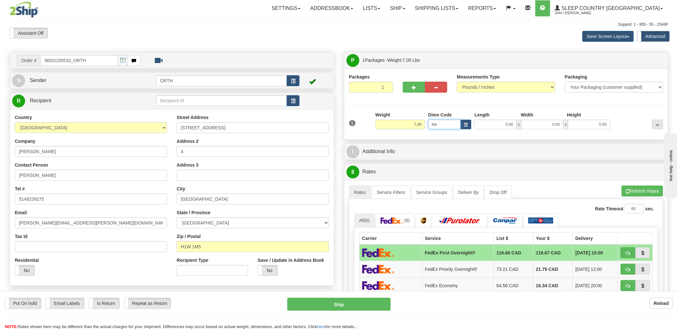
type input "bte"
click button "Delete" at bounding box center [0, 0] width 0 height 0
type input "15.00"
type input "5.00"
type input "25.00"
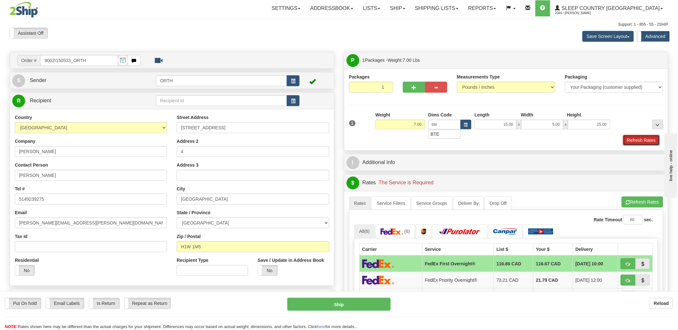
click at [635, 142] on button "Refresh Rates" at bounding box center [641, 140] width 37 height 11
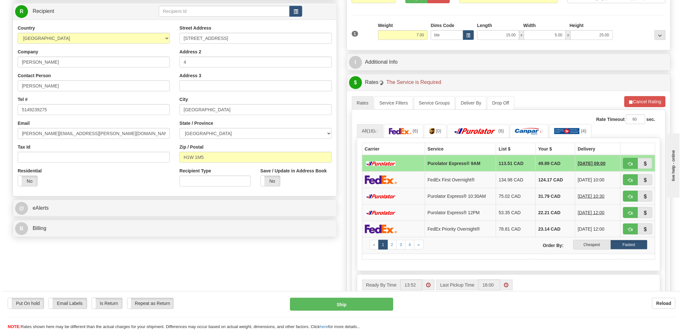
scroll to position [107, 0]
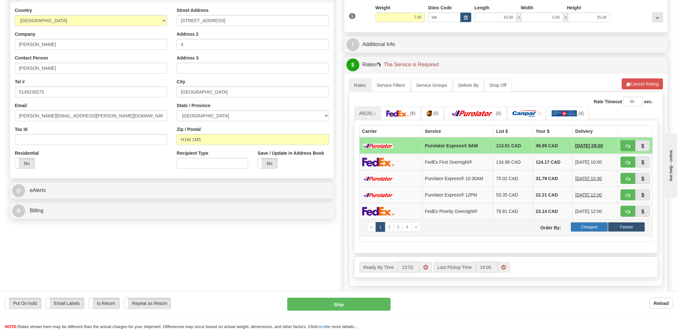
click at [584, 229] on label "Cheapest" at bounding box center [589, 227] width 37 height 10
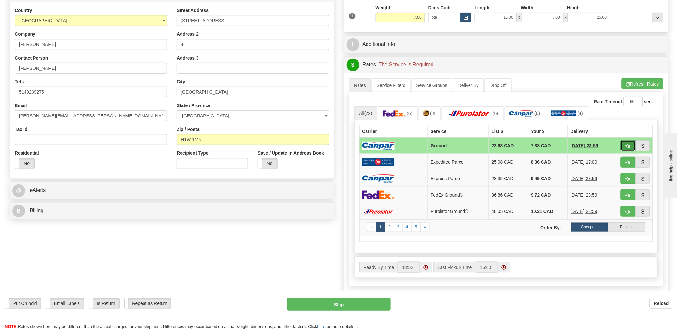
click at [625, 146] on button "button" at bounding box center [627, 145] width 15 height 11
type input "1"
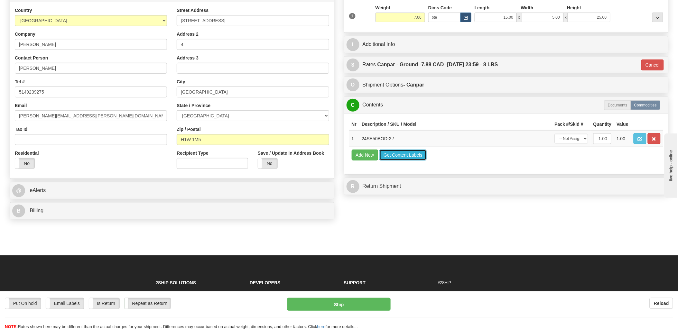
click at [414, 160] on button "Get Content Labels" at bounding box center [402, 155] width 47 height 11
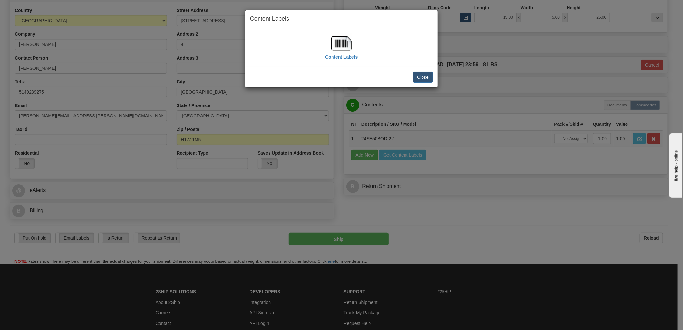
click at [341, 47] on img at bounding box center [341, 43] width 21 height 21
click at [422, 78] on button "Close" at bounding box center [423, 77] width 20 height 11
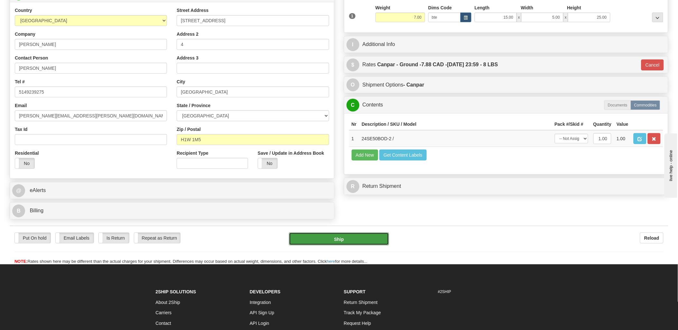
click at [336, 237] on button "Ship" at bounding box center [339, 239] width 100 height 13
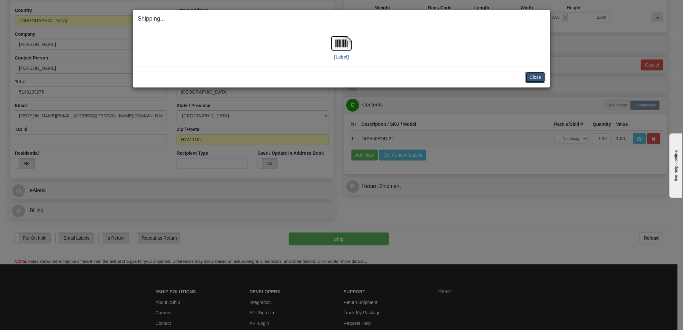
click at [531, 77] on button "Close" at bounding box center [535, 77] width 20 height 11
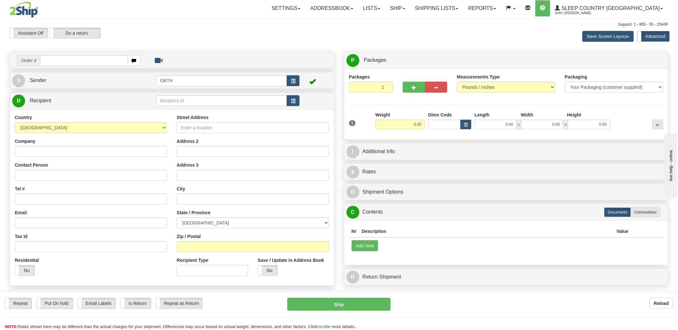
click at [77, 60] on input "text" at bounding box center [83, 60] width 87 height 11
type input "9000i150"
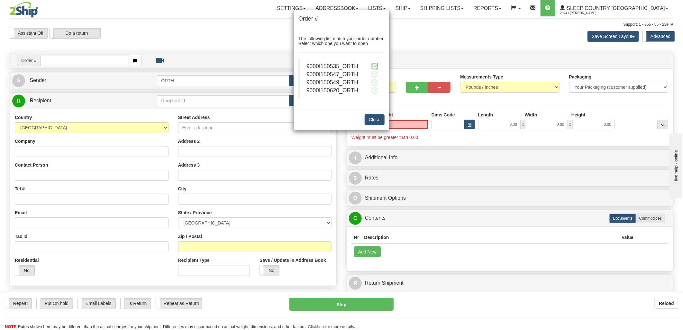
type input "0.00"
click at [377, 63] on span at bounding box center [374, 66] width 7 height 7
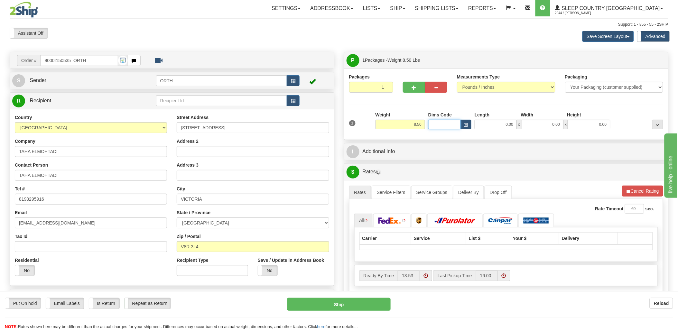
click at [448, 121] on input "Dims Code" at bounding box center [444, 125] width 32 height 10
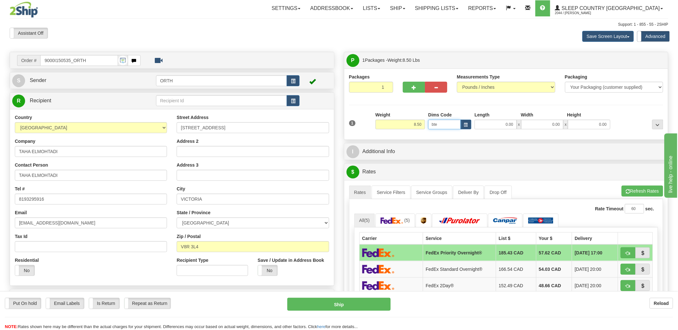
type input "bte"
click button "Delete" at bounding box center [0, 0] width 0 height 0
type input "15.00"
type input "5.00"
type input "25.00"
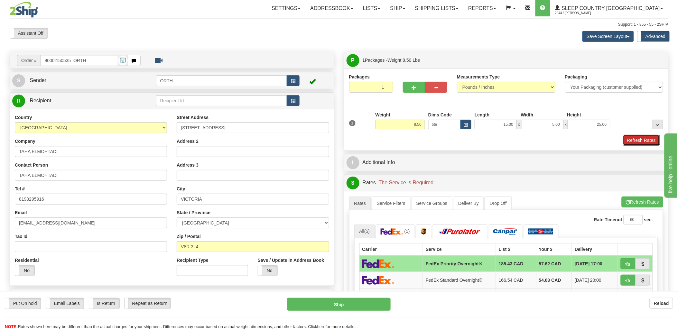
click at [639, 140] on button "Refresh Rates" at bounding box center [641, 140] width 37 height 11
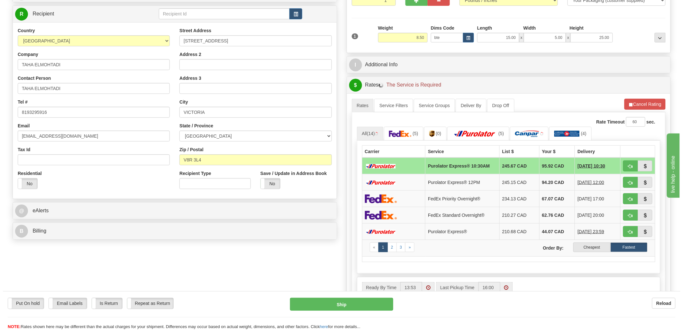
scroll to position [107, 0]
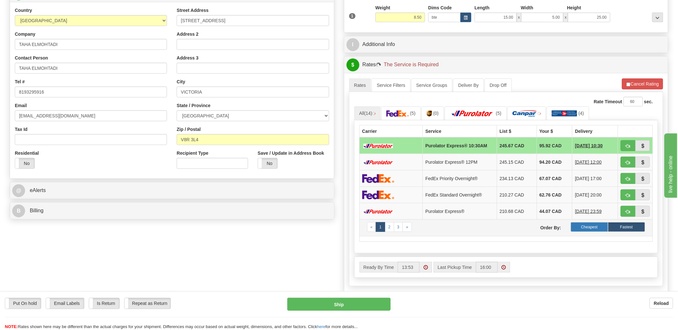
click at [584, 229] on label "Cheapest" at bounding box center [589, 227] width 37 height 10
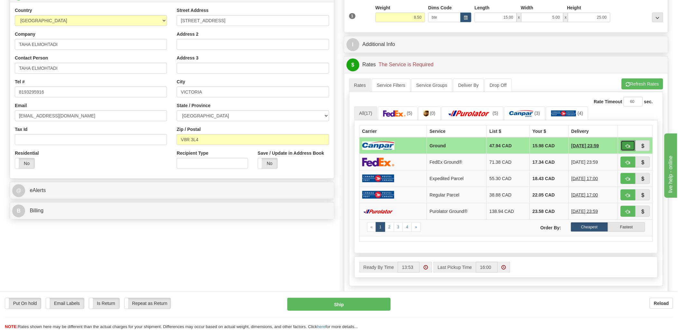
click at [630, 146] on button "button" at bounding box center [627, 145] width 15 height 11
type input "1"
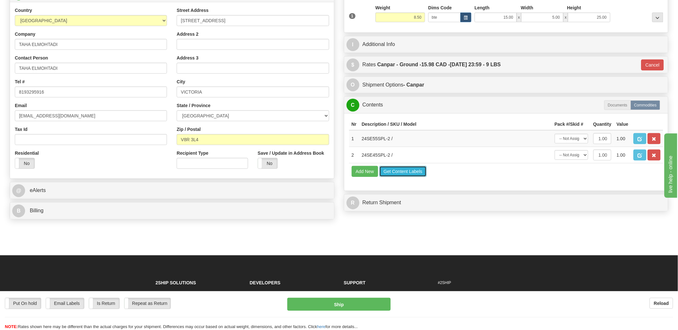
click at [394, 177] on button "Get Content Labels" at bounding box center [402, 171] width 47 height 11
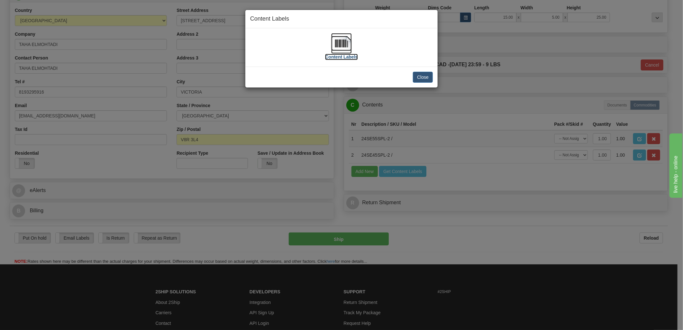
click at [348, 41] on img at bounding box center [341, 43] width 21 height 21
click at [426, 79] on button "Close" at bounding box center [423, 77] width 20 height 11
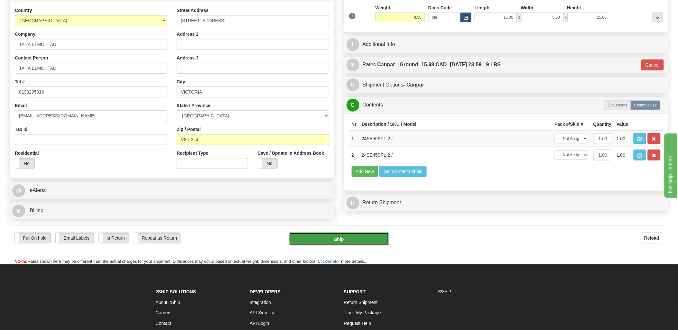
click at [343, 245] on button "Ship" at bounding box center [339, 239] width 100 height 13
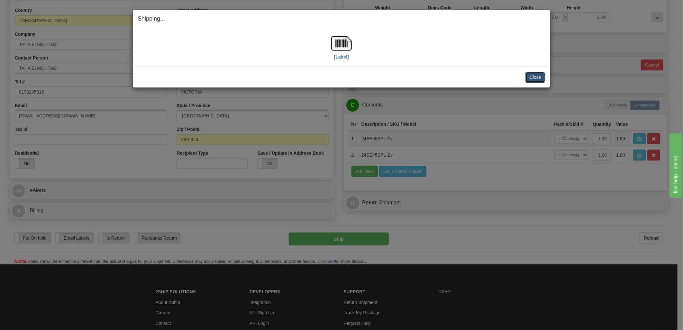
click at [535, 77] on button "Close" at bounding box center [535, 77] width 20 height 11
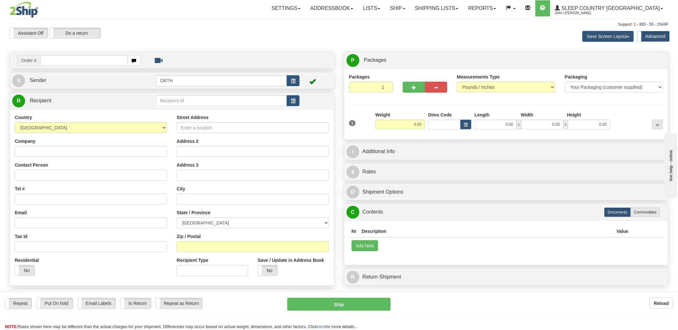
click at [70, 58] on input "text" at bounding box center [83, 60] width 87 height 11
type input "9000i15"
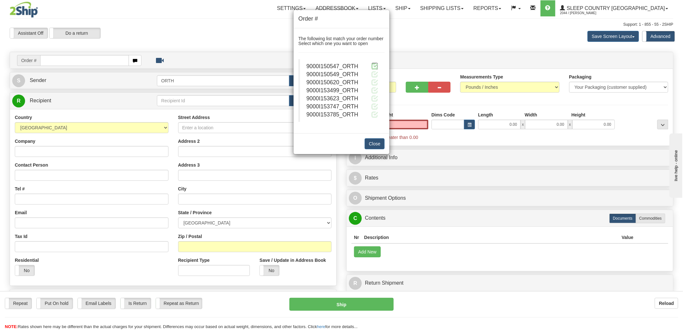
type input "0.00"
click at [376, 66] on span at bounding box center [374, 66] width 7 height 7
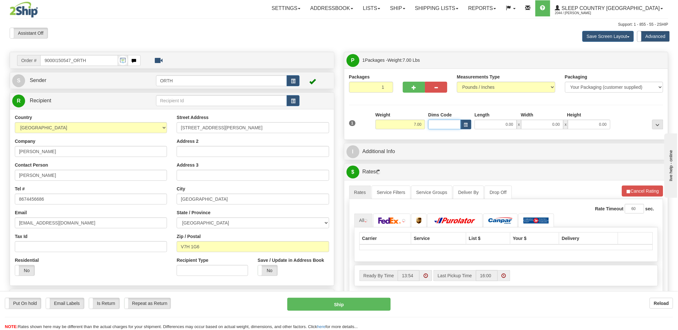
click at [452, 126] on input "Dims Code" at bounding box center [444, 125] width 32 height 10
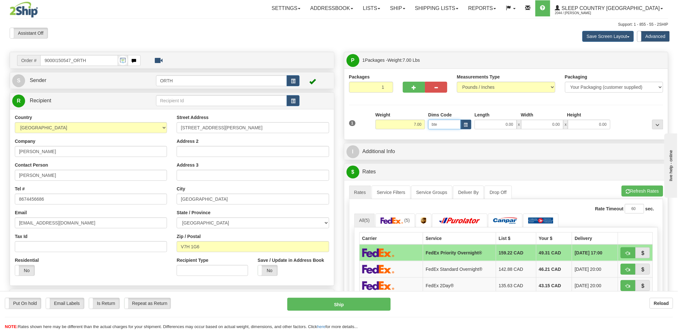
type input "bte"
click button "Delete" at bounding box center [0, 0] width 0 height 0
type input "15.00"
type input "5.00"
type input "25.00"
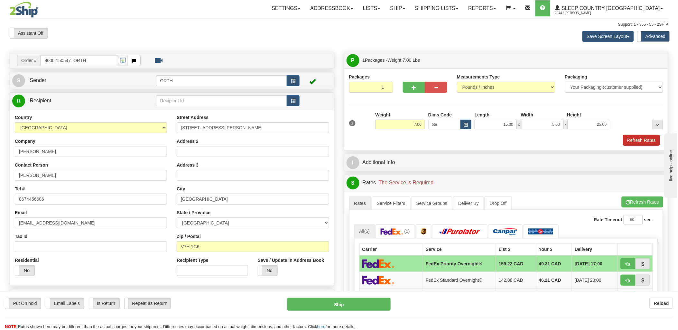
click at [641, 145] on div "Packages 1 1 Measurements Type" at bounding box center [506, 109] width 324 height 82
click at [641, 145] on button "Refresh Rates" at bounding box center [641, 140] width 37 height 11
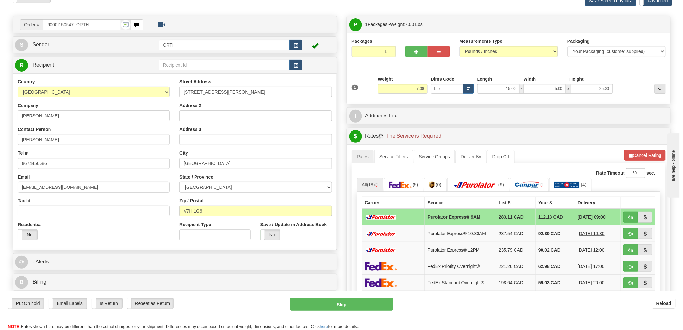
scroll to position [107, 0]
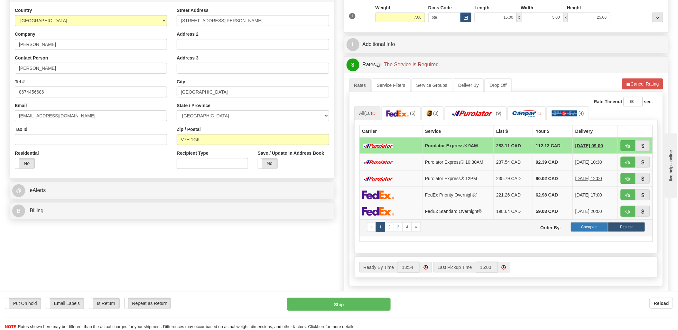
click at [595, 229] on label "Cheapest" at bounding box center [589, 227] width 37 height 10
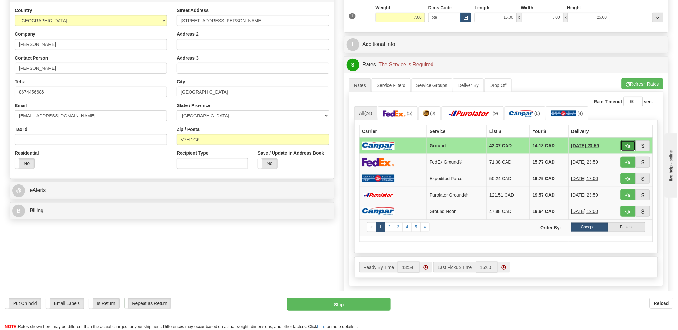
click at [627, 143] on button "button" at bounding box center [627, 145] width 15 height 11
type input "1"
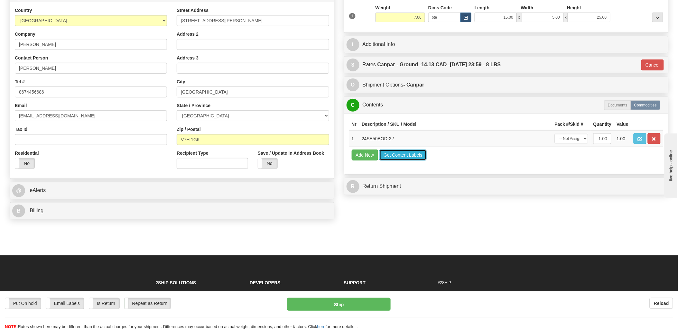
click at [394, 160] on button "Get Content Labels" at bounding box center [402, 155] width 47 height 11
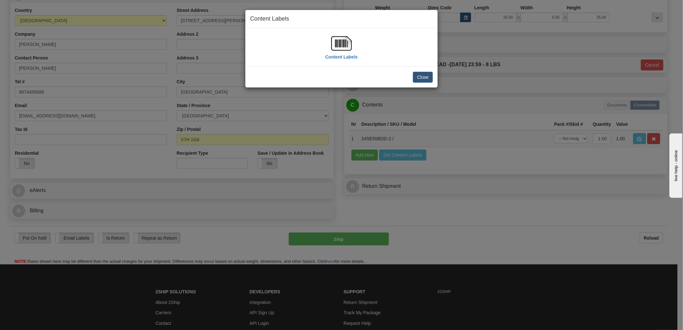
click at [346, 40] on img at bounding box center [341, 43] width 21 height 21
click at [419, 74] on button "Close" at bounding box center [423, 77] width 20 height 11
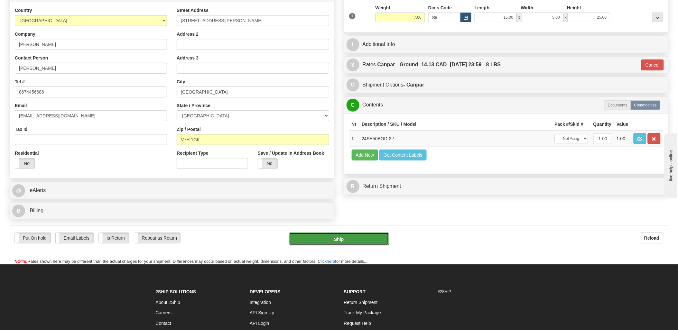
click at [311, 238] on button "Ship" at bounding box center [339, 239] width 100 height 13
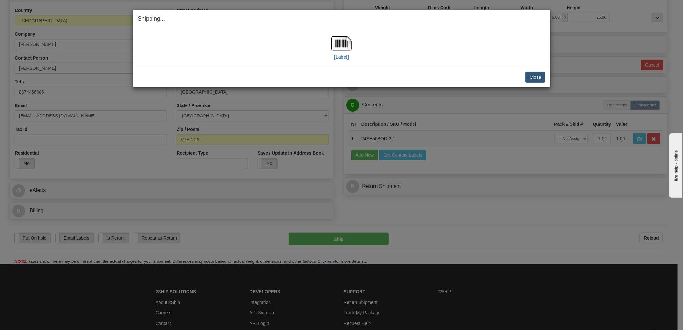
click at [535, 68] on div "Close Cancel Cancel Shipment and Quit Pickup Quit Pickup ONLY" at bounding box center [341, 77] width 417 height 21
click at [535, 71] on div "Close Cancel Cancel Shipment and Quit Pickup Quit Pickup ONLY" at bounding box center [341, 77] width 417 height 21
click at [534, 78] on button "Close" at bounding box center [535, 77] width 20 height 11
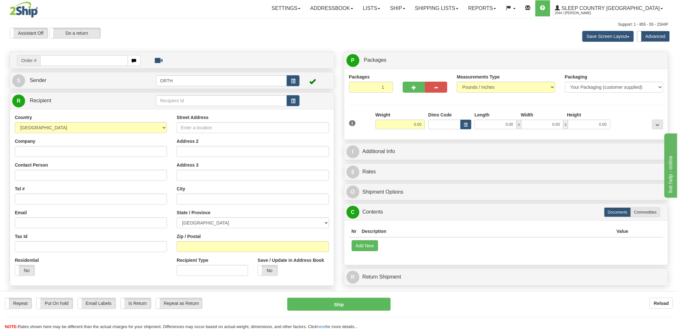
click at [68, 60] on input "text" at bounding box center [83, 60] width 87 height 11
type input "9000i150"
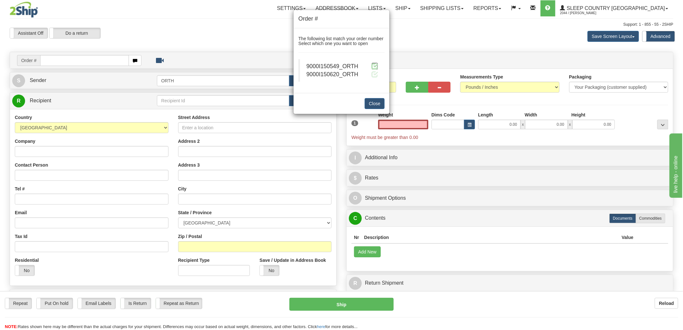
type input "0.00"
click at [373, 66] on span at bounding box center [374, 66] width 7 height 7
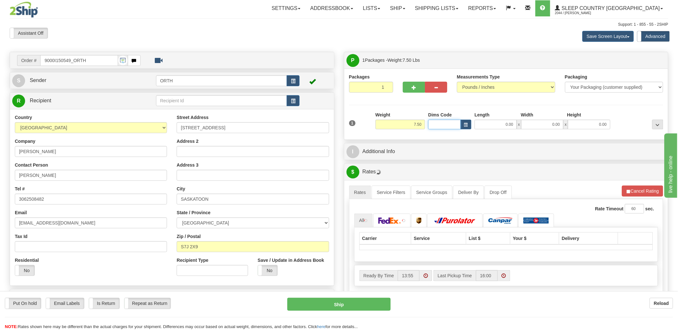
click at [443, 128] on input "Dims Code" at bounding box center [444, 125] width 32 height 10
click at [442, 127] on input "Dims Code" at bounding box center [444, 125] width 32 height 10
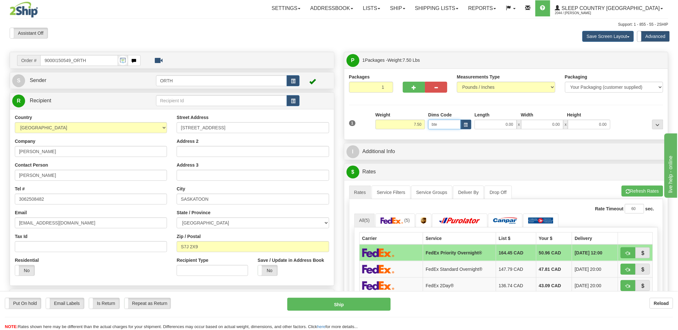
type input "bte"
click button "Delete" at bounding box center [0, 0] width 0 height 0
type input "15.00"
type input "5.00"
type input "25.00"
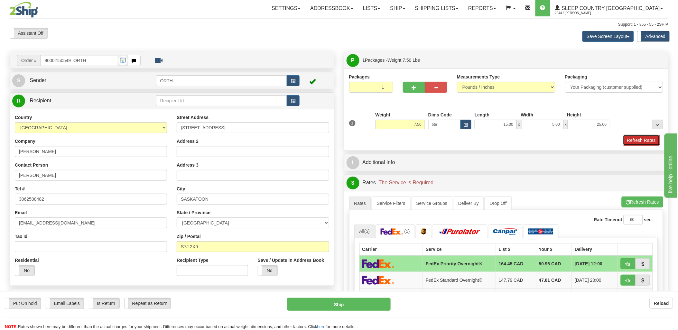
click at [646, 139] on button "Refresh Rates" at bounding box center [641, 140] width 37 height 11
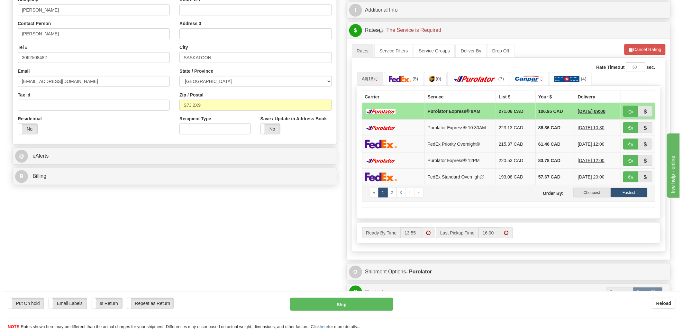
scroll to position [143, 0]
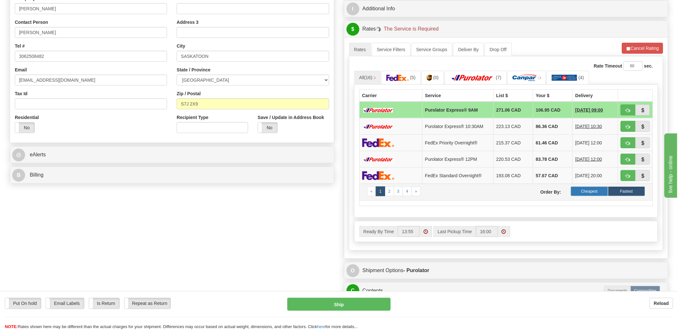
click at [594, 192] on label "Cheapest" at bounding box center [589, 192] width 37 height 10
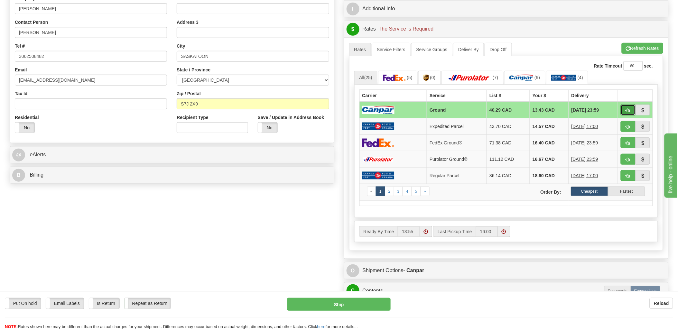
click at [626, 108] on span "button" at bounding box center [628, 110] width 5 height 4
type input "1"
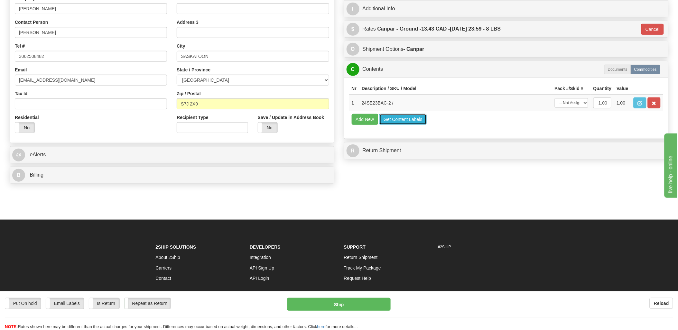
click at [403, 125] on button "Get Content Labels" at bounding box center [402, 119] width 47 height 11
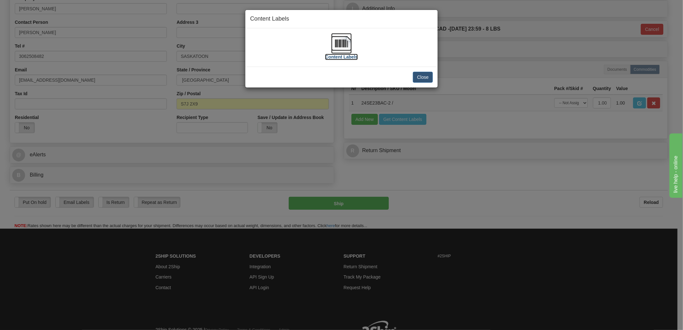
click at [346, 41] on img at bounding box center [341, 43] width 21 height 21
click at [425, 76] on button "Close" at bounding box center [423, 77] width 20 height 11
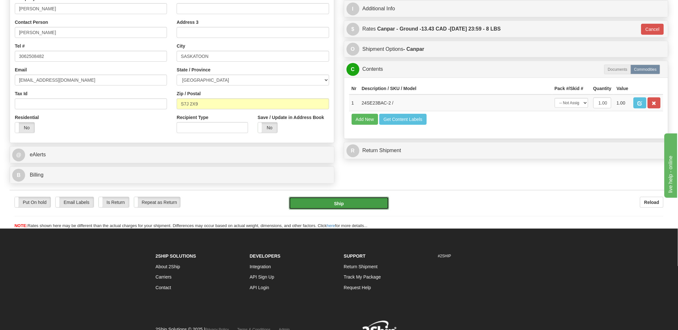
click at [359, 204] on button "Ship" at bounding box center [339, 203] width 100 height 13
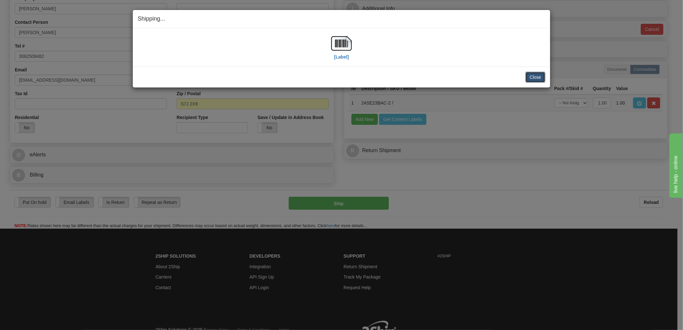
click at [535, 79] on button "Close" at bounding box center [535, 77] width 20 height 11
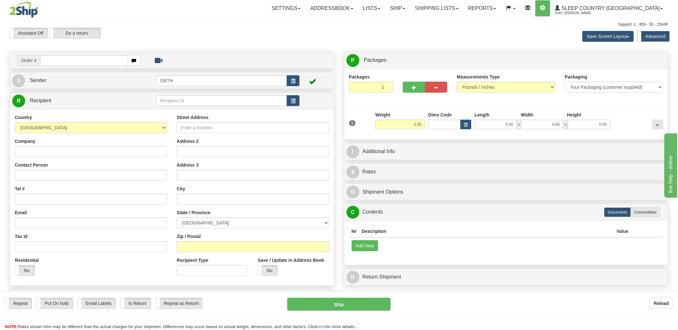
click at [65, 60] on input "text" at bounding box center [83, 60] width 87 height 11
type input "9000i150"
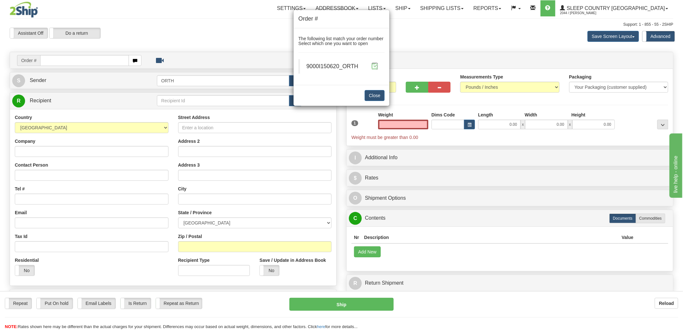
type input "0.00"
click at [372, 68] on span at bounding box center [374, 66] width 7 height 7
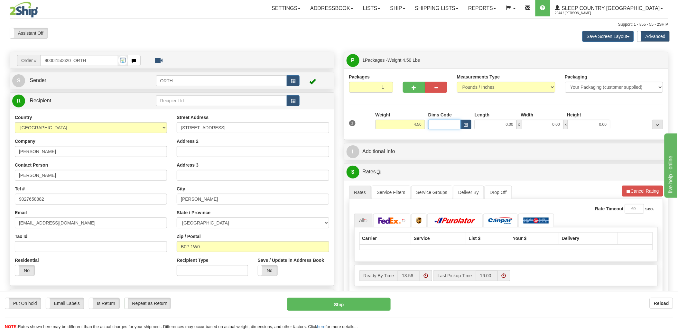
click at [442, 122] on input "Dims Code" at bounding box center [444, 125] width 32 height 10
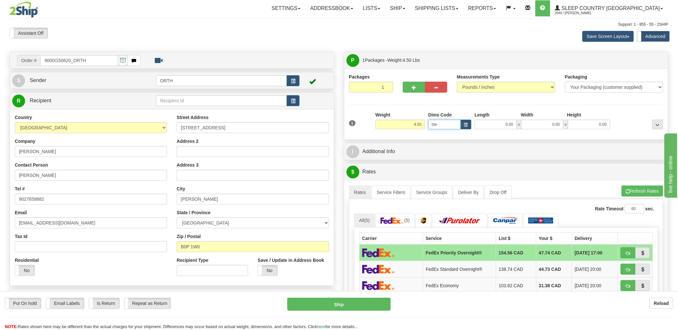
type input "bte"
click button "Delete" at bounding box center [0, 0] width 0 height 0
type input "15.00"
type input "5.00"
type input "25.00"
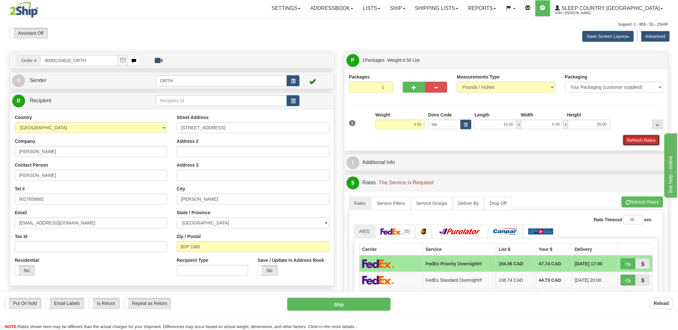
click at [638, 136] on button "Refresh Rates" at bounding box center [641, 140] width 37 height 11
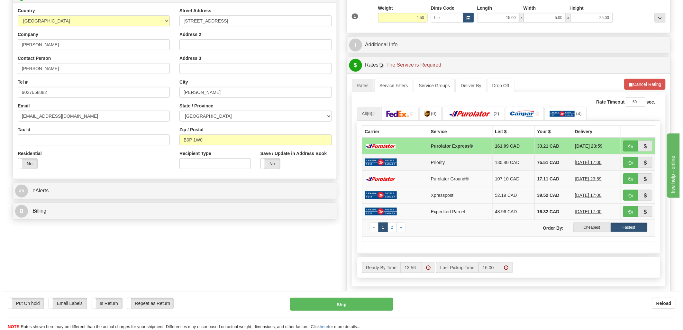
scroll to position [107, 0]
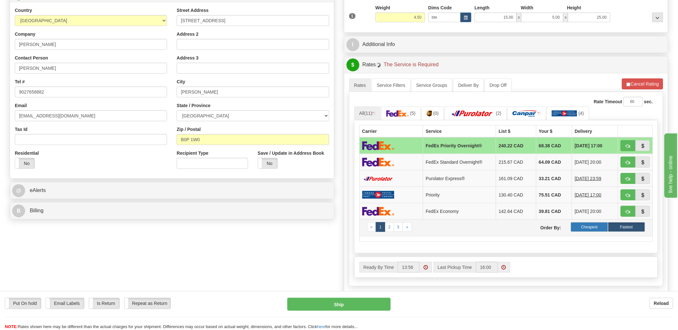
click at [590, 224] on label "Cheapest" at bounding box center [589, 227] width 37 height 10
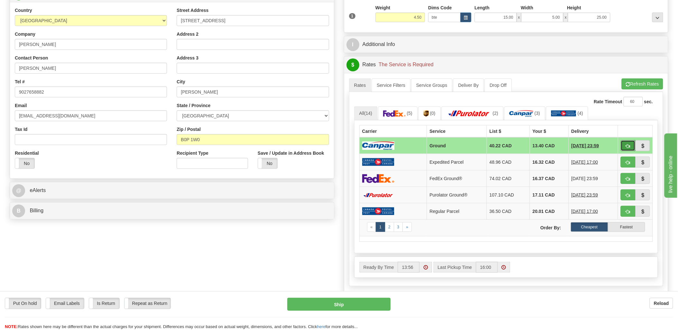
click at [627, 145] on span "button" at bounding box center [628, 146] width 5 height 4
type input "1"
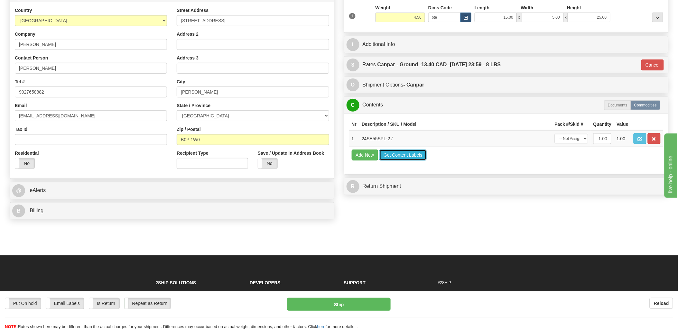
click at [388, 160] on button "Get Content Labels" at bounding box center [402, 155] width 47 height 11
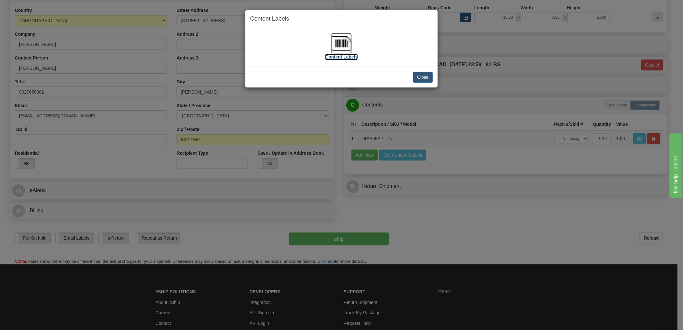
click at [347, 42] on img at bounding box center [341, 43] width 21 height 21
click at [422, 76] on button "Close" at bounding box center [423, 77] width 20 height 11
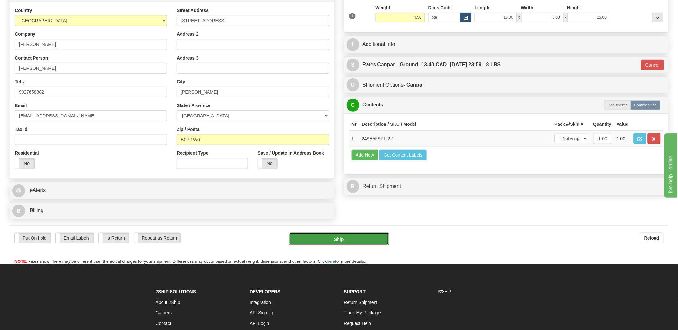
click at [358, 243] on button "Ship" at bounding box center [339, 239] width 100 height 13
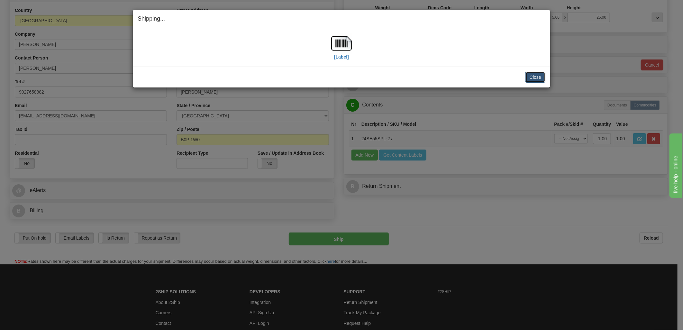
click at [534, 78] on button "Close" at bounding box center [535, 77] width 20 height 11
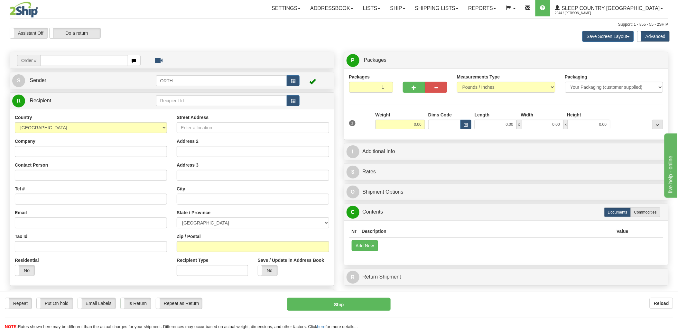
click at [53, 57] on input "text" at bounding box center [83, 60] width 87 height 11
click at [61, 57] on input "text" at bounding box center [83, 60] width 87 height 11
type input "9000i144"
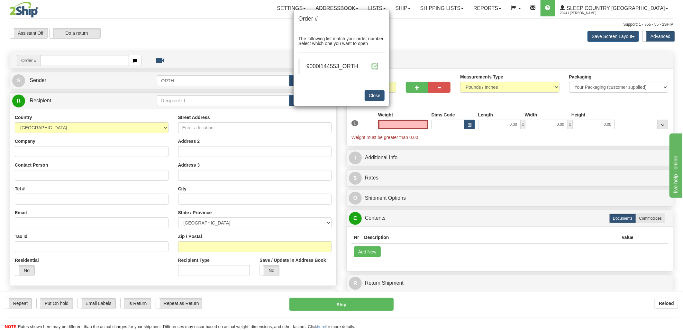
type input "0.00"
click at [376, 65] on span at bounding box center [374, 66] width 7 height 7
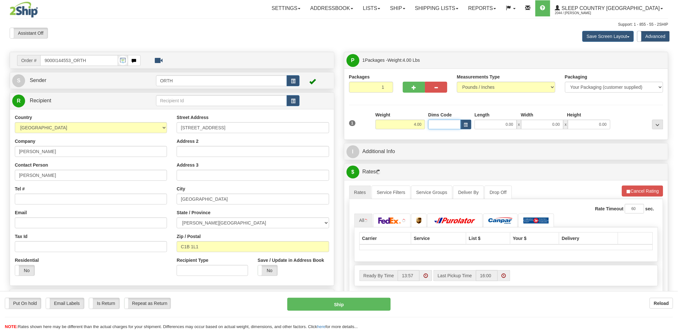
click at [446, 125] on input "Dims Code" at bounding box center [444, 125] width 32 height 10
type input "bte"
click button "Delete" at bounding box center [0, 0] width 0 height 0
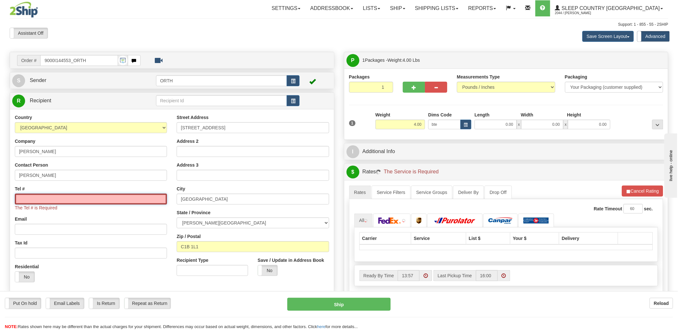
type input "15.00"
type input "5.00"
type input "25.00"
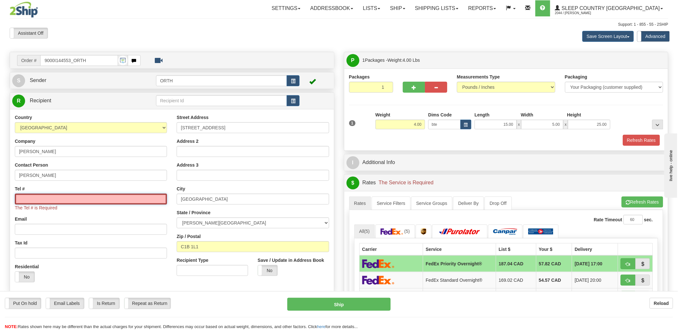
click at [52, 203] on input "Tel #" at bounding box center [91, 199] width 152 height 11
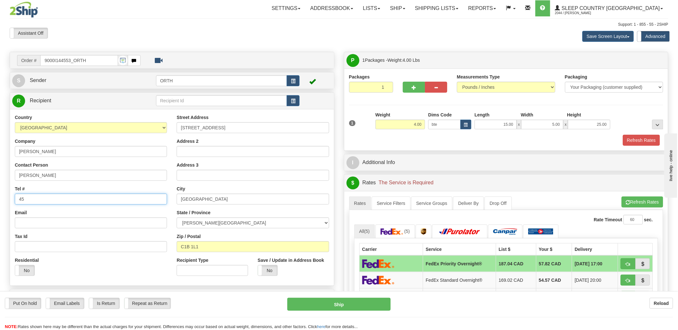
type input "4"
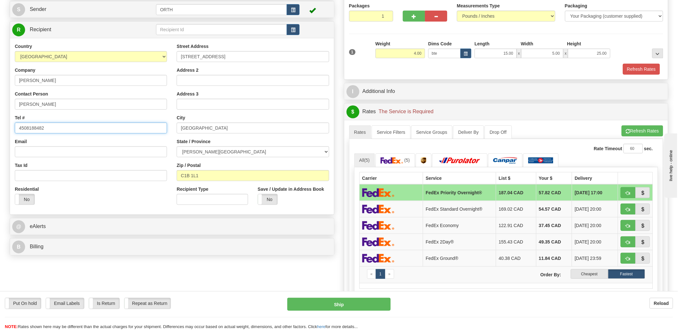
scroll to position [71, 0]
type input "4508188482"
click at [588, 275] on label "Cheapest" at bounding box center [589, 274] width 37 height 10
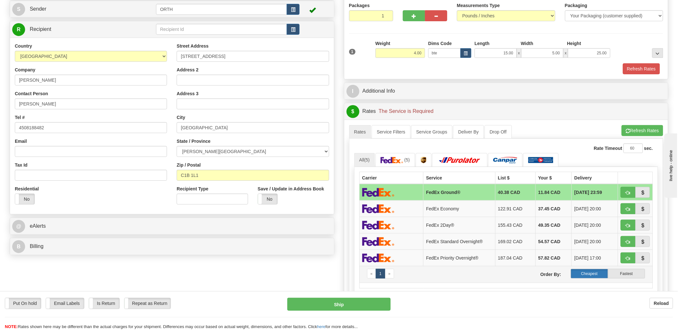
click at [590, 277] on label "Cheapest" at bounding box center [589, 274] width 37 height 10
click at [642, 127] on button "Refresh Rates" at bounding box center [641, 130] width 41 height 11
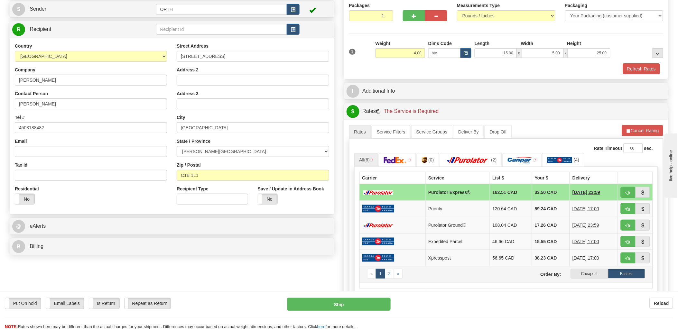
click at [586, 280] on td "« 1 2 » Order By: Cheapest Fastest" at bounding box center [505, 274] width 293 height 17
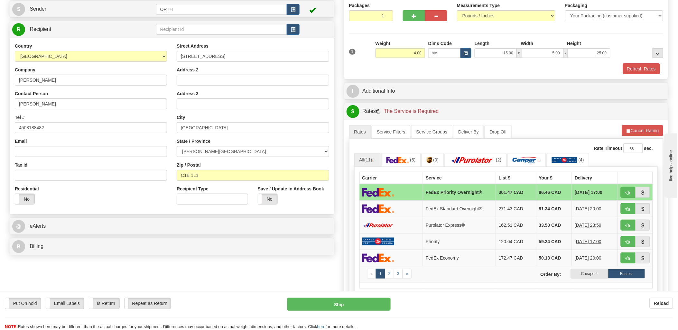
click at [587, 275] on label "Cheapest" at bounding box center [589, 274] width 37 height 10
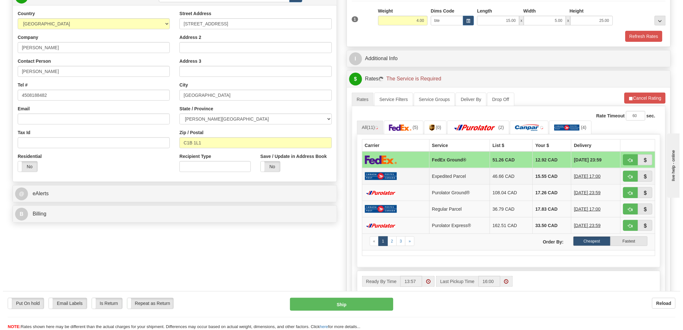
scroll to position [107, 0]
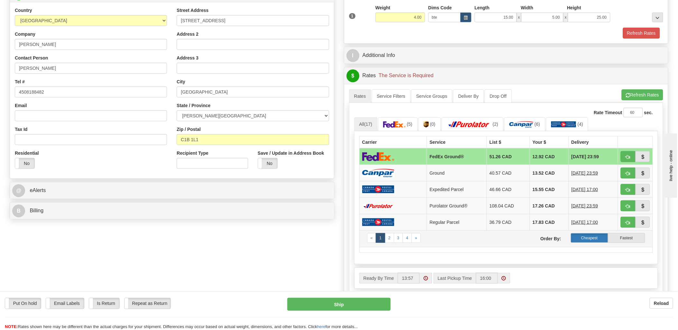
click at [589, 239] on label "Cheapest" at bounding box center [589, 238] width 37 height 10
click at [626, 173] on span "button" at bounding box center [628, 173] width 5 height 4
type input "1"
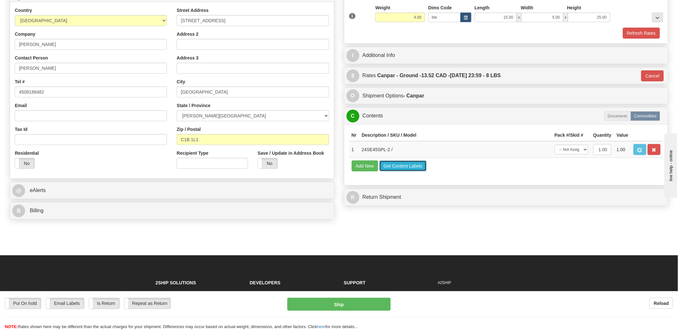
click at [403, 171] on button "Get Content Labels" at bounding box center [402, 165] width 47 height 11
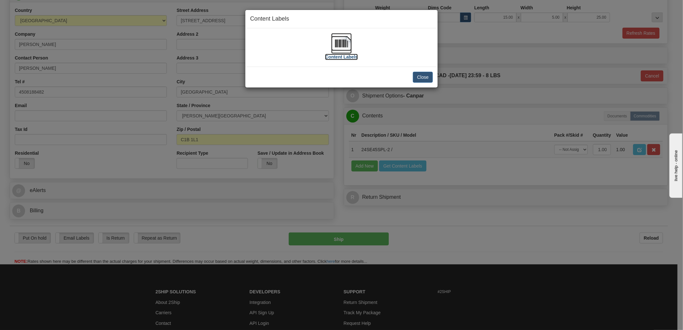
click at [339, 37] on img at bounding box center [341, 43] width 21 height 21
click at [420, 77] on button "Close" at bounding box center [423, 77] width 20 height 11
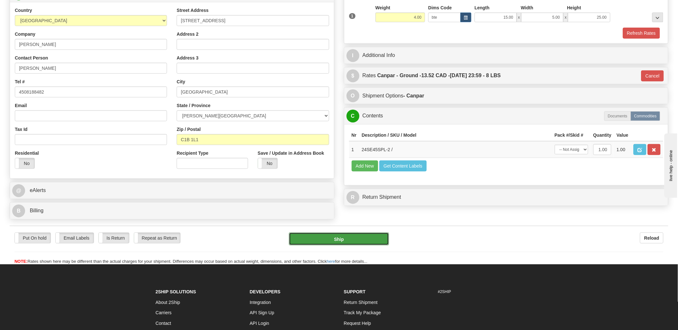
click at [349, 242] on button "Ship" at bounding box center [339, 239] width 100 height 13
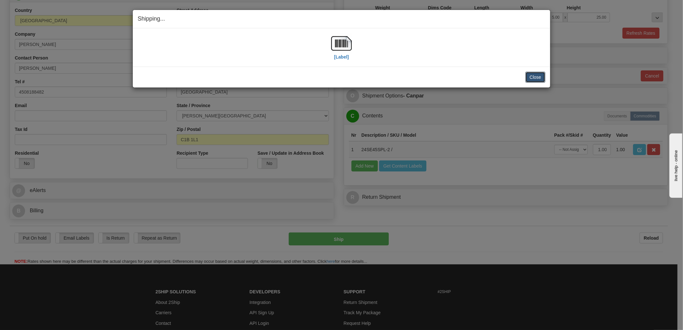
click at [532, 83] on div "Close Cancel Cancel Shipment and Quit Pickup Quit Pickup ONLY" at bounding box center [341, 77] width 417 height 21
click at [535, 80] on button "Close" at bounding box center [535, 77] width 20 height 11
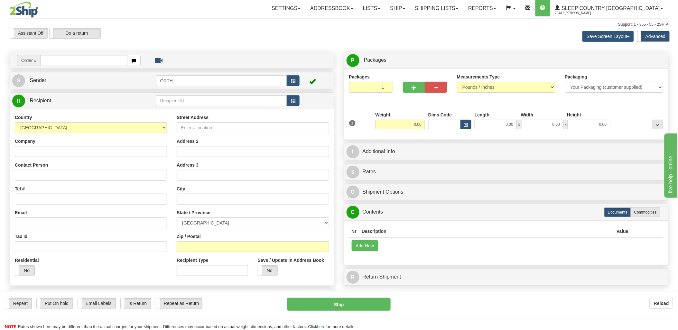
click at [92, 58] on input "text" at bounding box center [83, 60] width 87 height 11
drag, startPoint x: 92, startPoint y: 58, endPoint x: 107, endPoint y: 59, distance: 15.1
click at [92, 57] on input "text" at bounding box center [83, 60] width 87 height 11
type input "9002i"
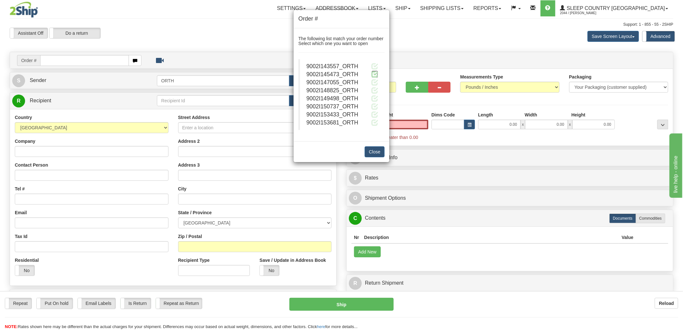
type input "0.00"
click at [377, 73] on span at bounding box center [374, 74] width 7 height 7
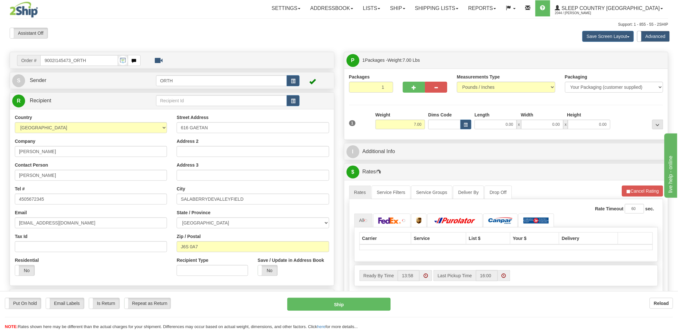
click at [435, 123] on div at bounding box center [339, 165] width 678 height 330
click at [436, 124] on input "Dims Code" at bounding box center [444, 125] width 32 height 10
click at [436, 123] on input "Dims Code" at bounding box center [444, 125] width 32 height 10
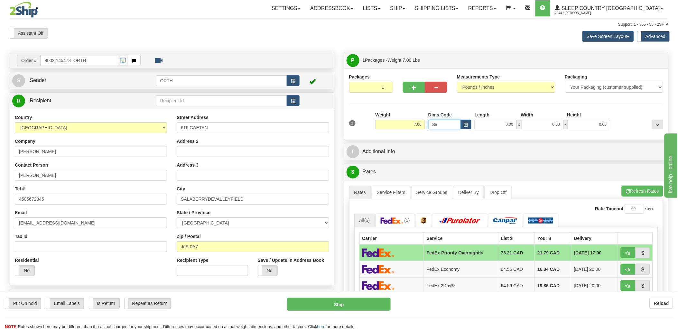
type input "bte"
click button "Delete" at bounding box center [0, 0] width 0 height 0
type input "15.00"
type input "5.00"
type input "25.00"
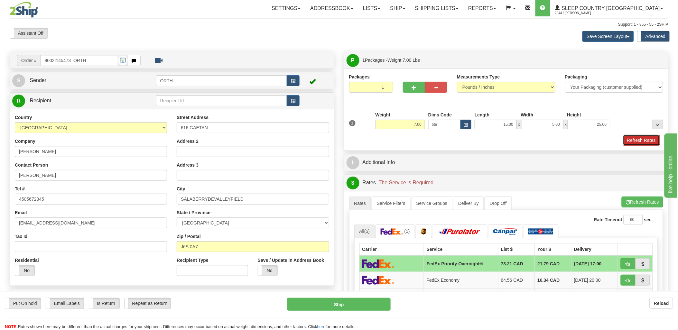
click at [642, 142] on button "Refresh Rates" at bounding box center [641, 140] width 37 height 11
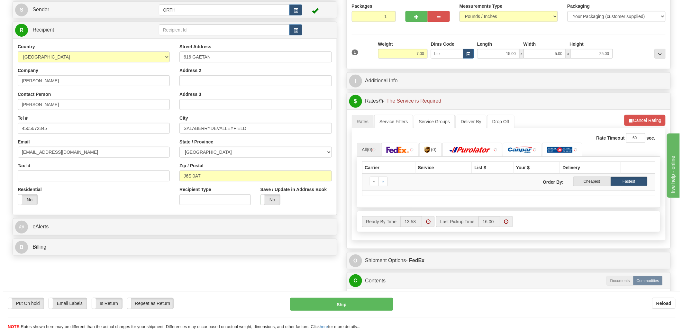
scroll to position [71, 0]
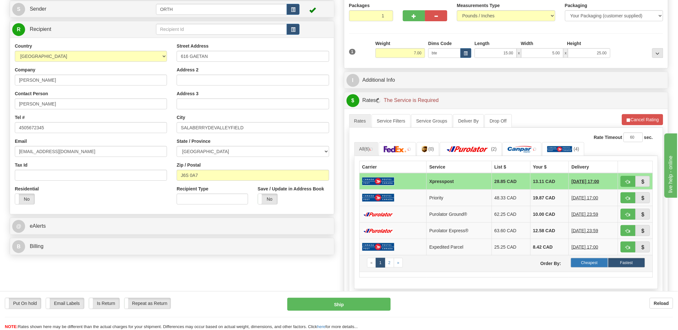
click at [594, 259] on label "Cheapest" at bounding box center [589, 263] width 37 height 10
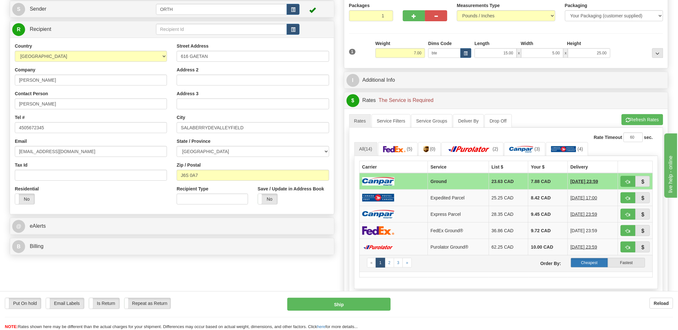
click at [589, 263] on label "Cheapest" at bounding box center [589, 263] width 37 height 10
click at [626, 176] on td at bounding box center [635, 181] width 35 height 17
click at [584, 260] on label "Cheapest" at bounding box center [589, 263] width 37 height 10
click at [629, 178] on button "button" at bounding box center [627, 181] width 15 height 11
type input "1"
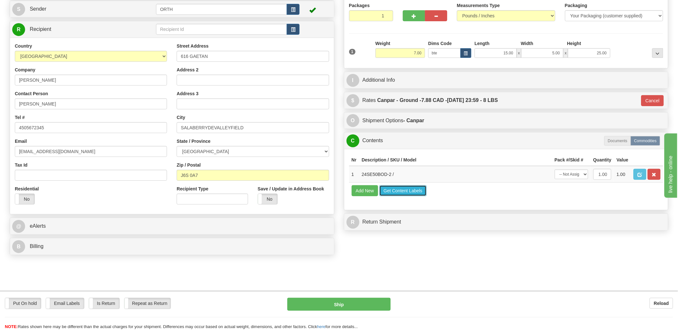
click at [400, 196] on button "Get Content Labels" at bounding box center [402, 190] width 47 height 11
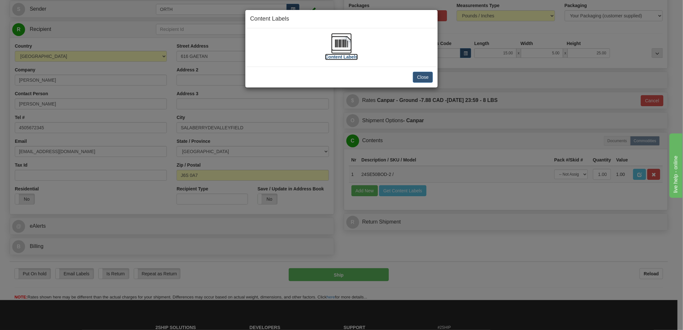
click at [335, 43] on img at bounding box center [341, 43] width 21 height 21
click at [422, 78] on button "Close" at bounding box center [423, 77] width 20 height 11
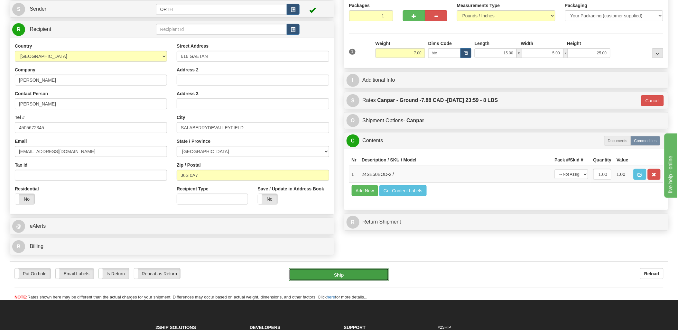
click at [358, 272] on button "Ship" at bounding box center [339, 274] width 100 height 13
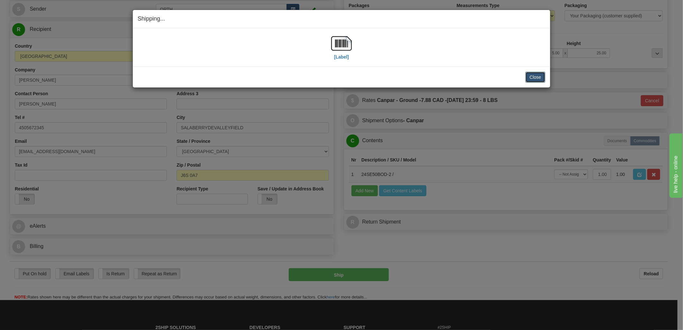
click at [533, 75] on button "Close" at bounding box center [535, 77] width 20 height 11
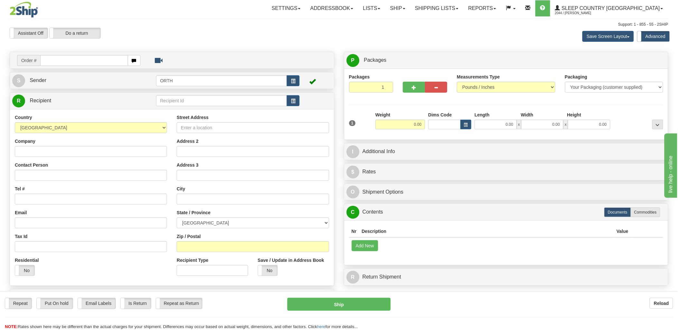
click at [84, 59] on input "text" at bounding box center [83, 60] width 87 height 11
type input "90002"
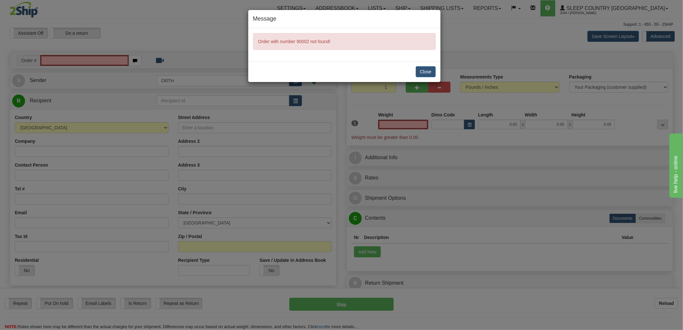
type input "0.00"
click at [435, 73] on button "Close" at bounding box center [426, 71] width 20 height 11
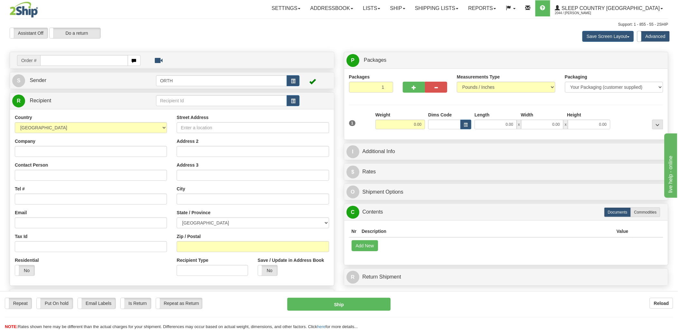
drag, startPoint x: 75, startPoint y: 61, endPoint x: 333, endPoint y: 50, distance: 257.5
click at [76, 61] on input "text" at bounding box center [83, 60] width 87 height 11
type input "9002i"
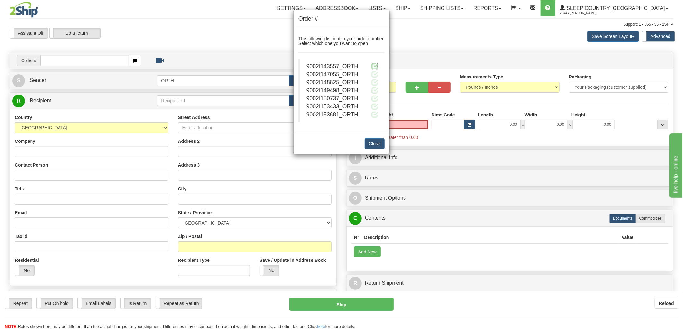
type input "0.00"
click at [375, 63] on span at bounding box center [374, 66] width 7 height 7
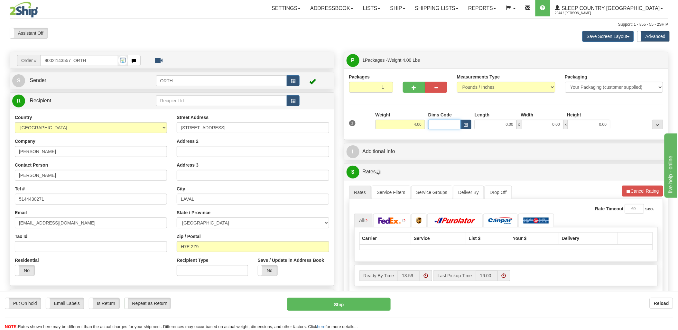
click at [444, 128] on input "Dims Code" at bounding box center [444, 125] width 32 height 10
type input "bte"
click button "Delete" at bounding box center [0, 0] width 0 height 0
type input "15.00"
type input "5.00"
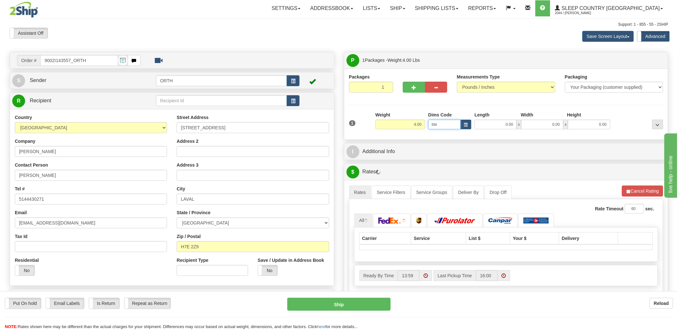
type input "25.00"
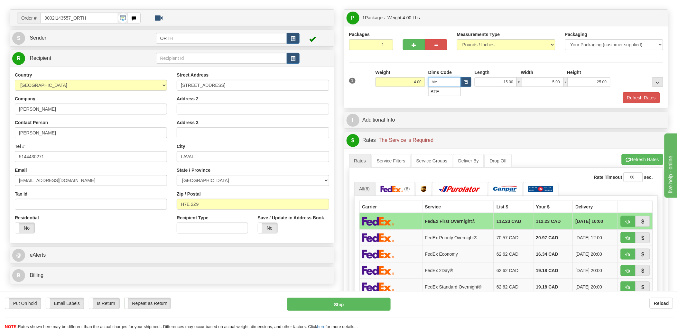
scroll to position [107, 0]
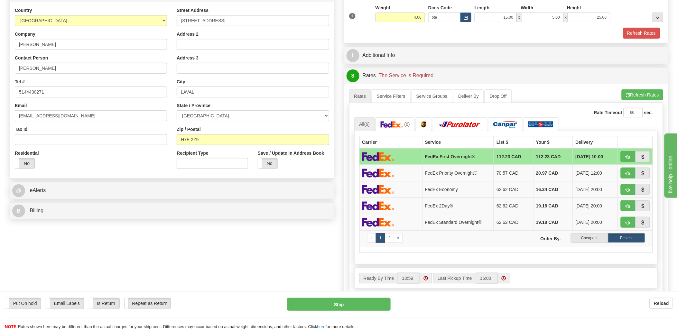
click at [644, 88] on div "A change has been made which could impact your rate estimate. To ensure the est…" at bounding box center [506, 194] width 324 height 221
click at [644, 92] on button "Refresh Rates" at bounding box center [641, 94] width 41 height 11
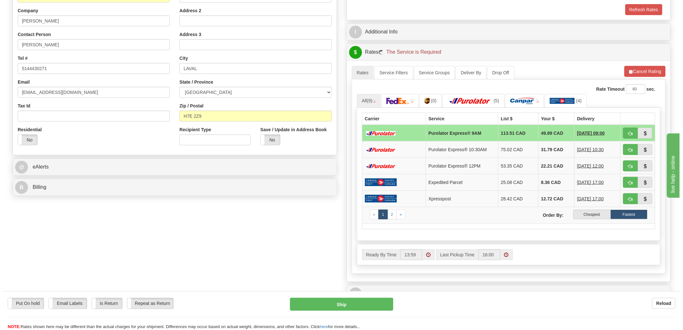
scroll to position [143, 0]
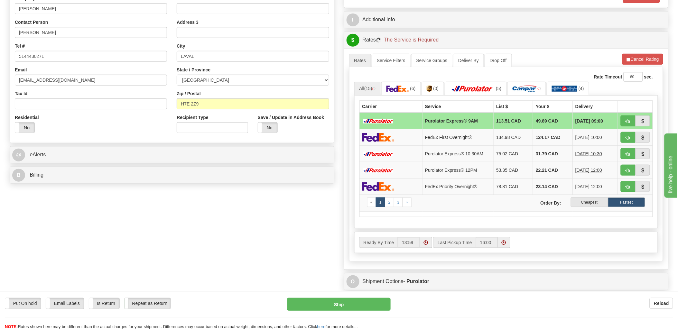
click at [598, 202] on label "Cheapest" at bounding box center [589, 202] width 37 height 10
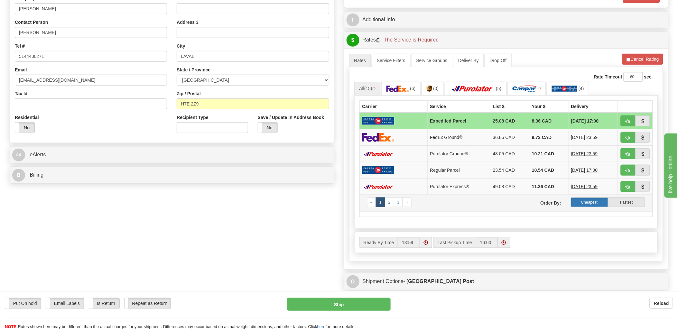
click at [595, 202] on label "Cheapest" at bounding box center [589, 202] width 37 height 10
click at [595, 203] on label "Cheapest" at bounding box center [589, 202] width 37 height 10
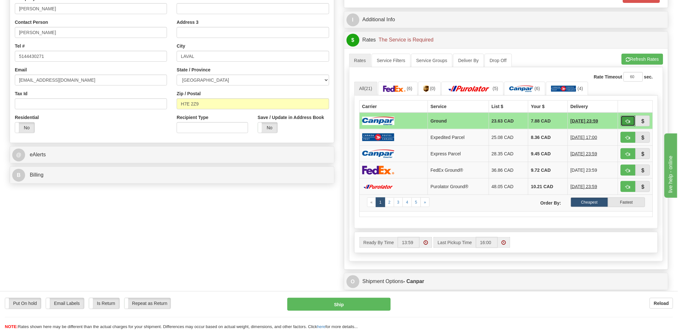
click at [634, 116] on button "button" at bounding box center [627, 120] width 15 height 11
type input "1"
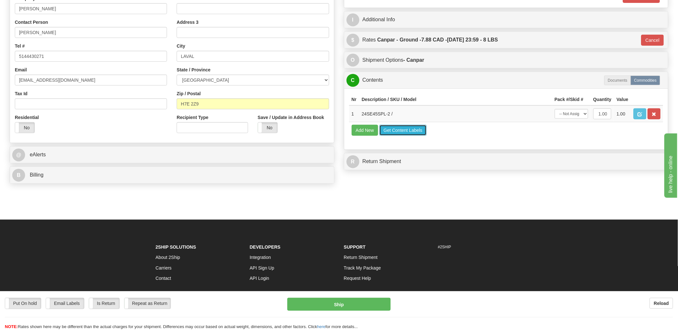
click at [397, 136] on button "Get Content Labels" at bounding box center [402, 130] width 47 height 11
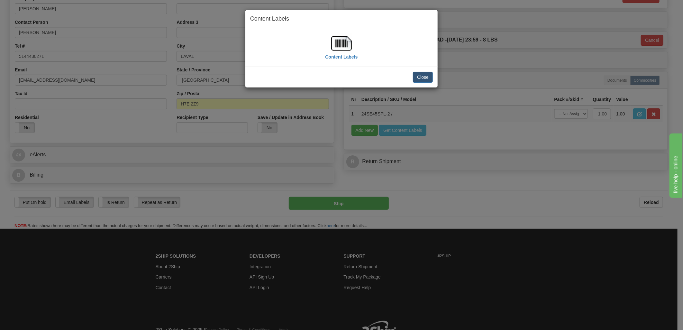
click at [339, 36] on img at bounding box center [341, 43] width 21 height 21
click at [419, 75] on button "Close" at bounding box center [423, 77] width 20 height 11
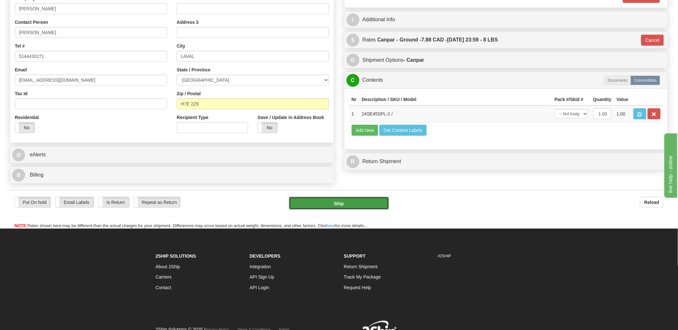
click at [368, 201] on button "Ship" at bounding box center [339, 203] width 100 height 13
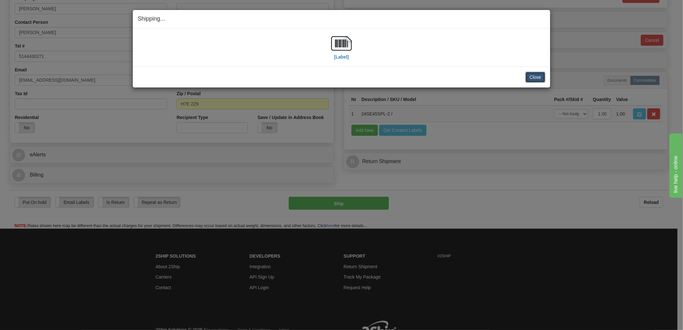
click at [536, 75] on button "Close" at bounding box center [535, 77] width 20 height 11
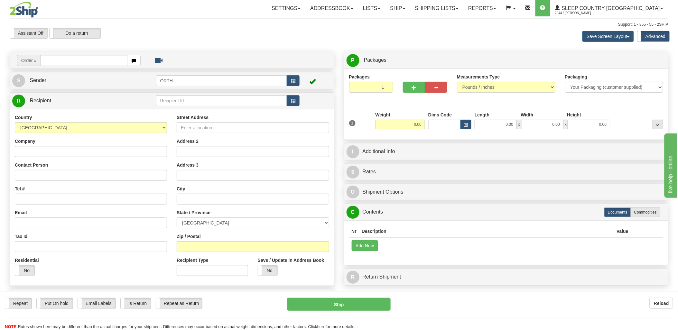
click at [45, 58] on input "text" at bounding box center [83, 60] width 87 height 11
type input "9000i"
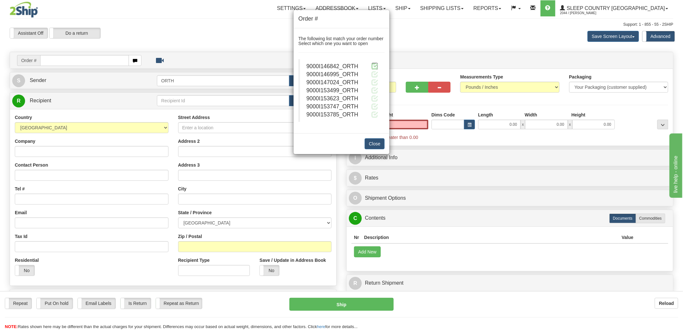
type input "0.00"
click at [374, 66] on span at bounding box center [374, 66] width 7 height 7
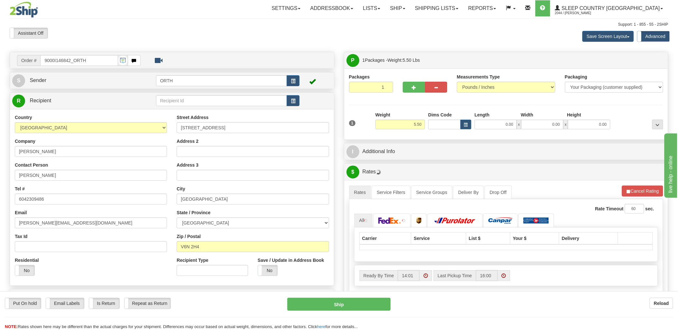
click at [432, 123] on div "Toggle navigation Settings Shipping Preferences Fields Preferences New" at bounding box center [339, 230] width 678 height 461
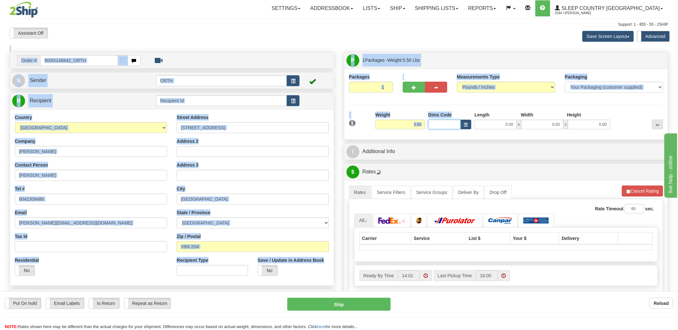
click at [432, 123] on input "Dims Code" at bounding box center [444, 125] width 32 height 10
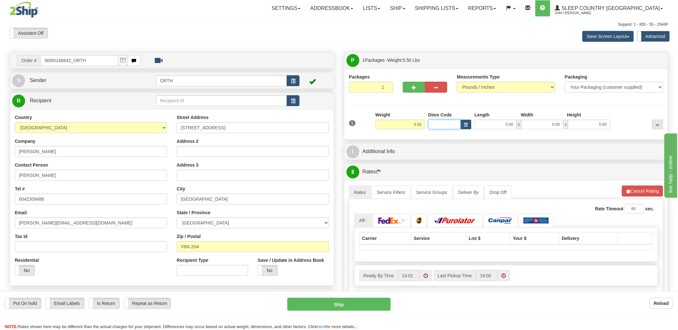
click at [434, 121] on input "Dims Code" at bounding box center [444, 125] width 32 height 10
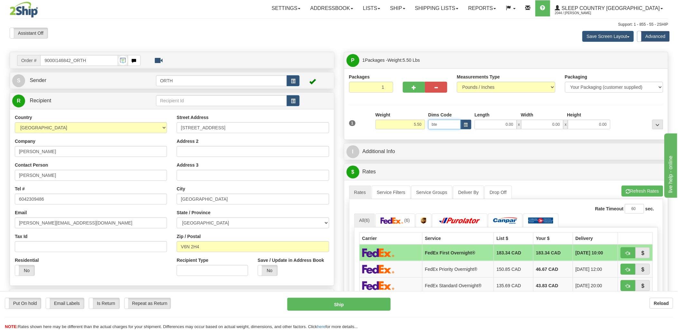
type input "bte"
click button "Delete" at bounding box center [0, 0] width 0 height 0
type input "15.00"
type input "5.00"
type input "25.00"
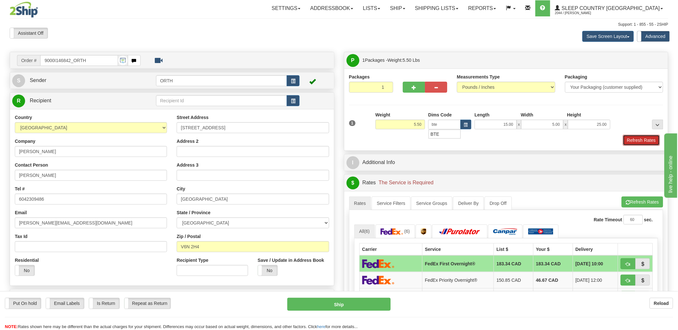
click at [655, 140] on button "Refresh Rates" at bounding box center [641, 140] width 37 height 11
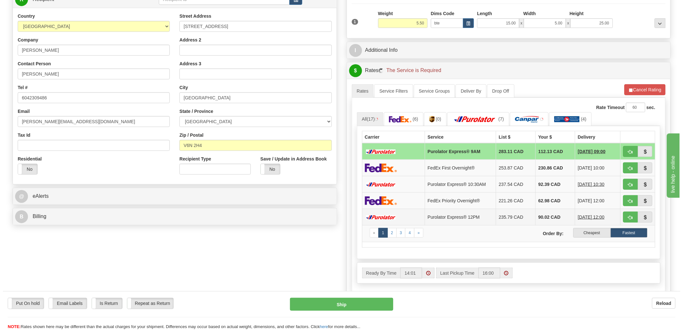
scroll to position [107, 0]
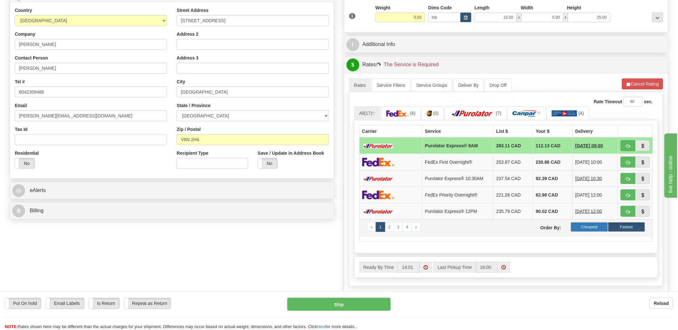
click at [592, 230] on label "Cheapest" at bounding box center [589, 227] width 37 height 10
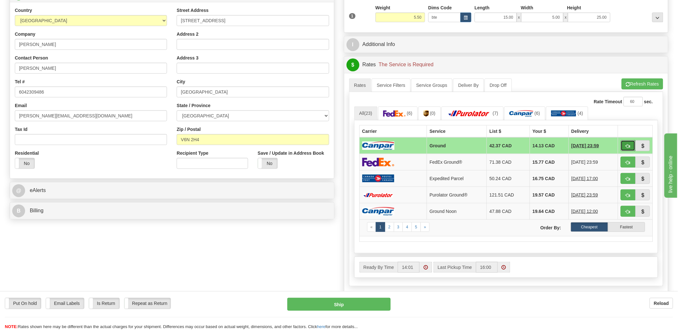
click at [628, 149] on button "button" at bounding box center [627, 145] width 15 height 11
type input "1"
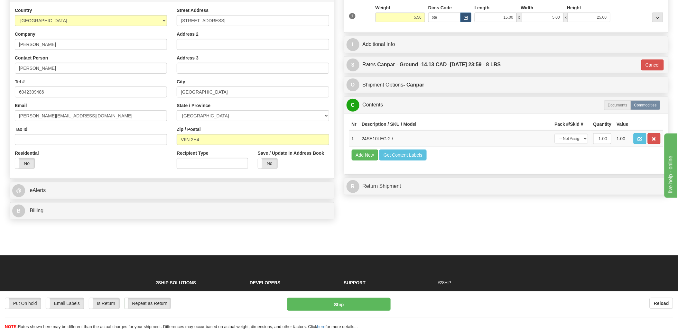
click at [397, 160] on td "Add New Get Content Labels" at bounding box center [506, 155] width 314 height 16
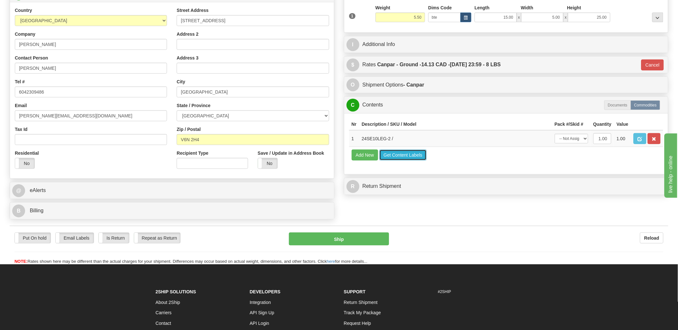
click at [398, 160] on button "Get Content Labels" at bounding box center [402, 155] width 47 height 11
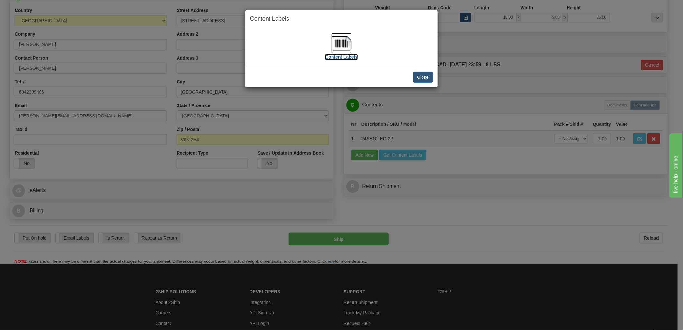
click at [343, 46] on img at bounding box center [341, 43] width 21 height 21
click at [419, 79] on button "Close" at bounding box center [423, 77] width 20 height 11
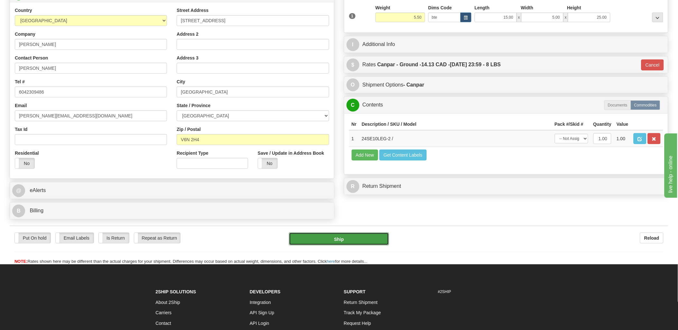
click at [364, 240] on button "Ship" at bounding box center [339, 239] width 100 height 13
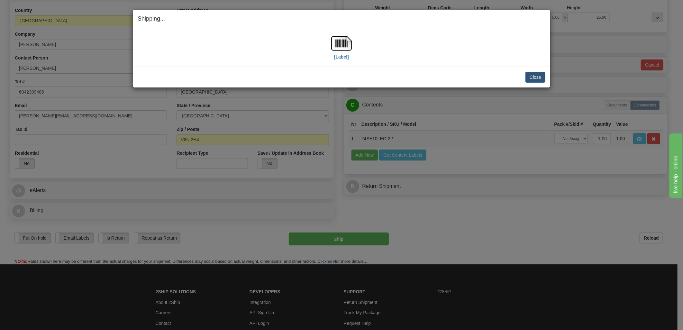
click at [536, 67] on div "Shipping... Your SHIPMENT will EXPIRE in [Label] IMPORTANT NOTICE Embassy / Con…" at bounding box center [341, 49] width 418 height 78
drag, startPoint x: 536, startPoint y: 67, endPoint x: 536, endPoint y: 72, distance: 5.5
click at [536, 72] on button "Close" at bounding box center [535, 77] width 20 height 11
click at [536, 75] on button "Close" at bounding box center [535, 77] width 20 height 11
click at [526, 78] on button "Close" at bounding box center [535, 77] width 20 height 11
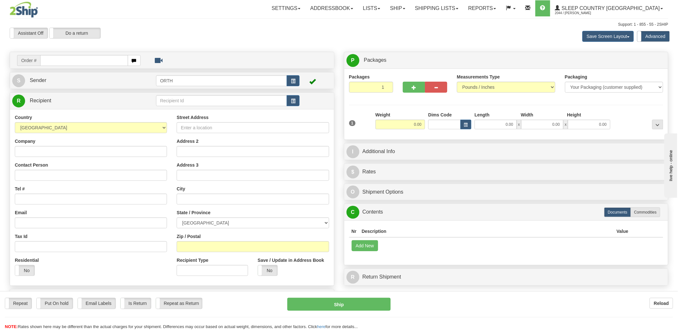
click at [50, 58] on div "Toggle navigation Settings Shipping Preferences Fields Preferences New" at bounding box center [339, 181] width 678 height 362
click at [52, 59] on input "text" at bounding box center [83, 60] width 87 height 11
type input "9000i"
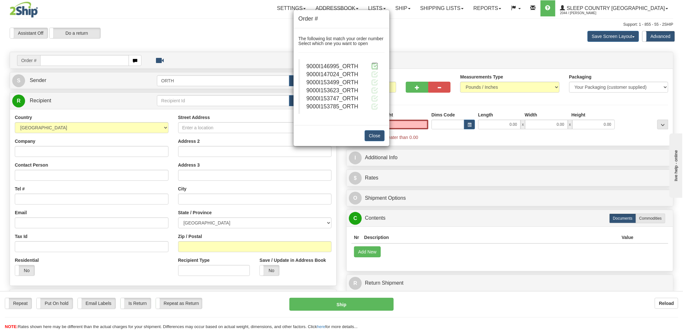
type input "0.00"
click at [373, 66] on span at bounding box center [374, 66] width 7 height 7
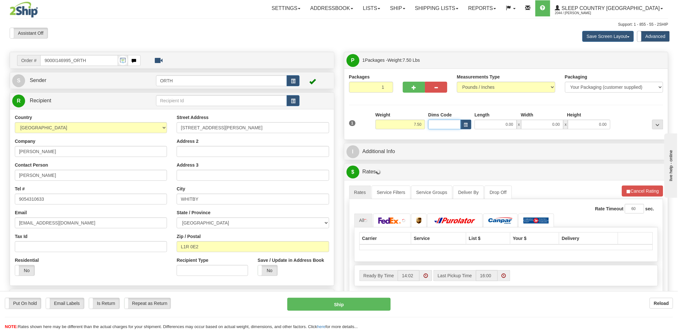
click at [442, 125] on input "Dims Code" at bounding box center [444, 125] width 32 height 10
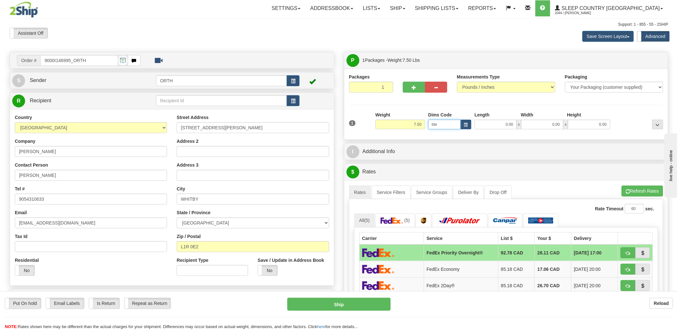
type input "bte"
click button "Delete" at bounding box center [0, 0] width 0 height 0
type input "15.00"
type input "5.00"
type input "25.00"
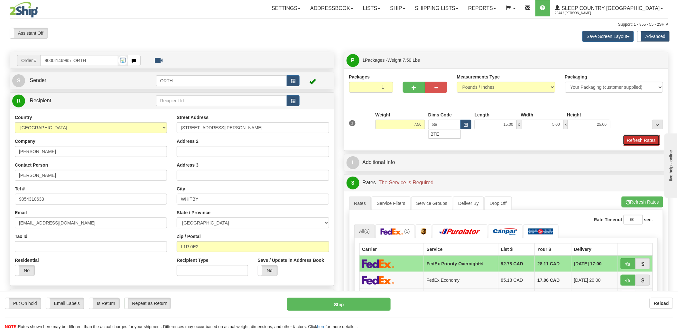
click at [644, 141] on button "Refresh Rates" at bounding box center [641, 140] width 37 height 11
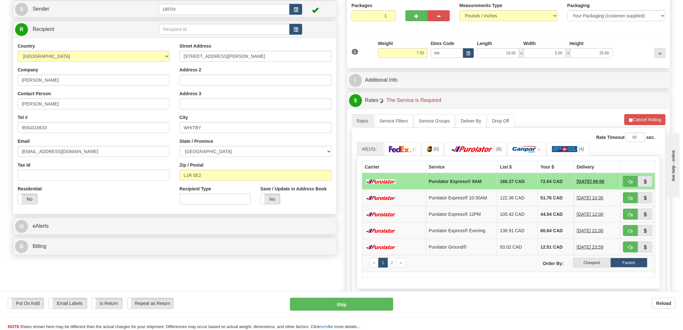
scroll to position [107, 0]
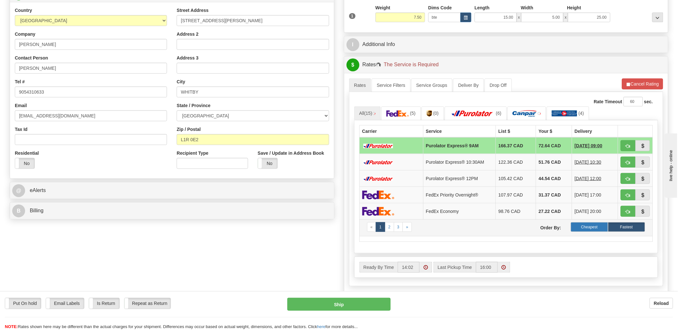
click at [589, 229] on label "Cheapest" at bounding box center [589, 227] width 37 height 10
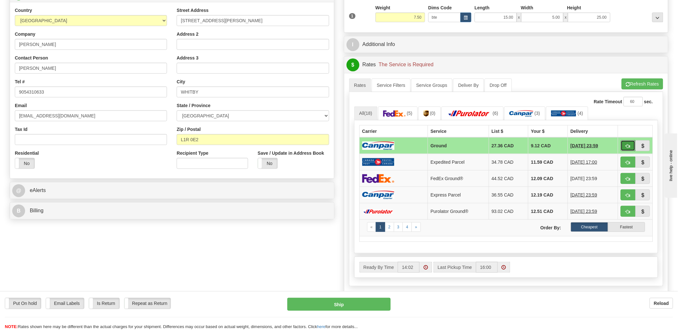
click at [625, 143] on button "button" at bounding box center [627, 145] width 15 height 11
type input "1"
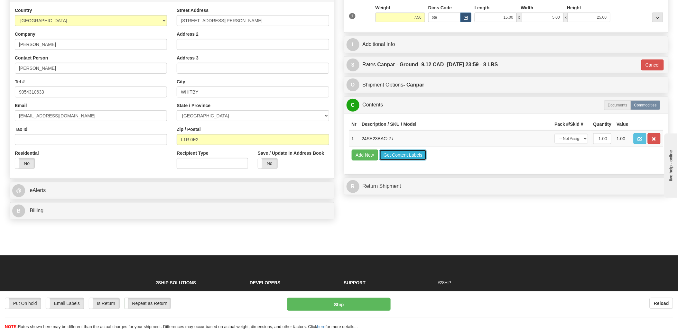
click at [404, 160] on button "Get Content Labels" at bounding box center [402, 155] width 47 height 11
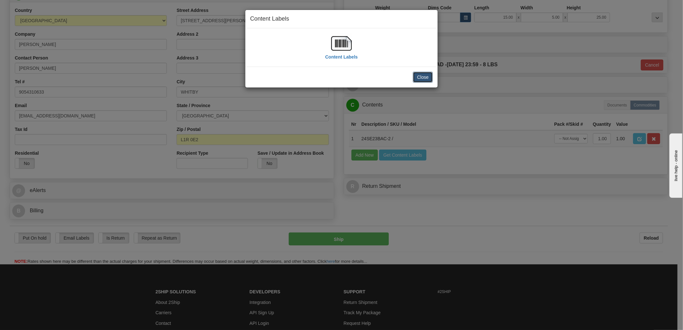
click at [425, 78] on button "Close" at bounding box center [423, 77] width 20 height 11
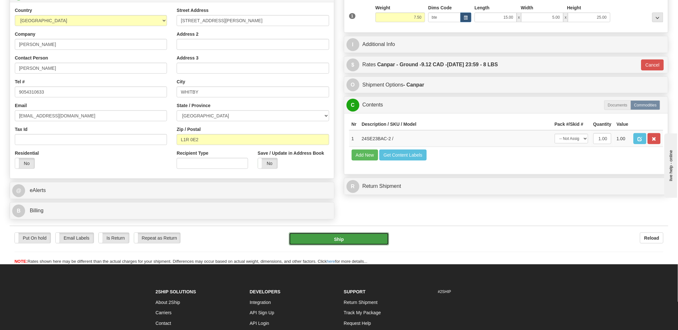
click at [369, 237] on button "Ship" at bounding box center [339, 239] width 100 height 13
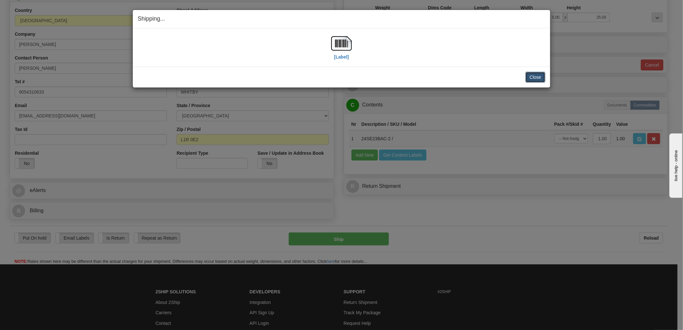
click at [532, 78] on button "Close" at bounding box center [535, 77] width 20 height 11
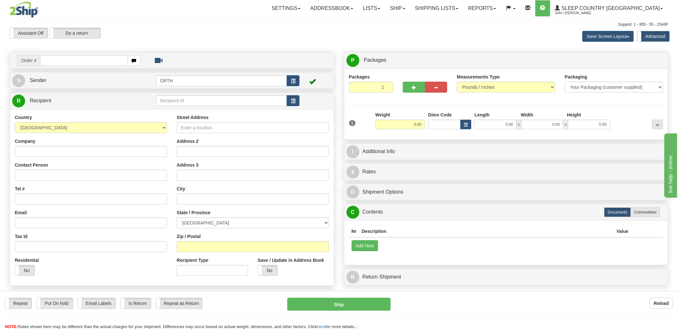
click at [69, 62] on input "text" at bounding box center [83, 60] width 87 height 11
type input "9000i"
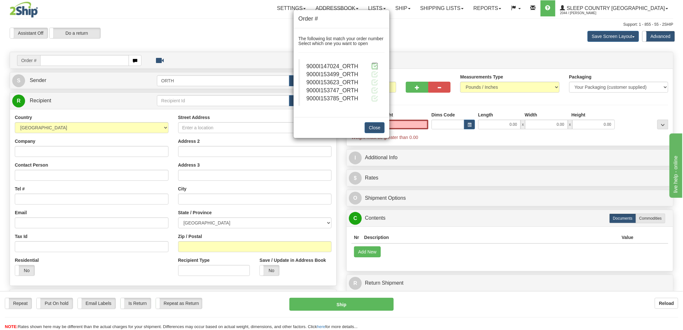
type input "0.00"
click at [377, 65] on span at bounding box center [374, 66] width 7 height 7
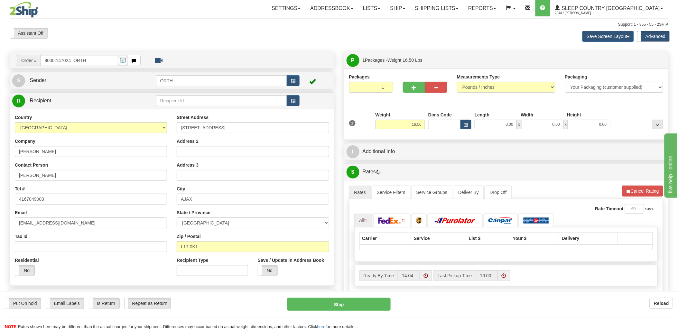
click at [442, 124] on div "Toggle navigation Settings Shipping Preferences Fields Preferences New" at bounding box center [339, 246] width 678 height 493
click at [442, 124] on input "Dims Code" at bounding box center [444, 125] width 32 height 10
type input "bte"
click button "Delete" at bounding box center [0, 0] width 0 height 0
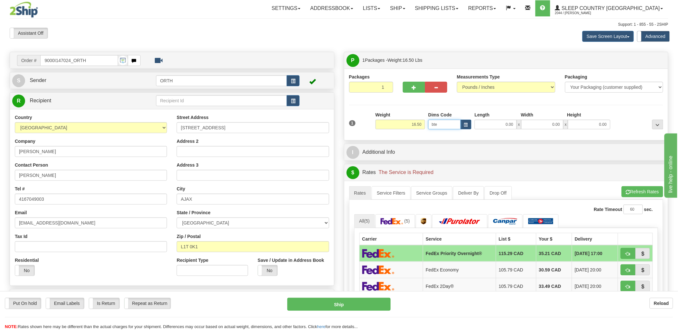
type input "15.00"
type input "5.00"
type input "25.00"
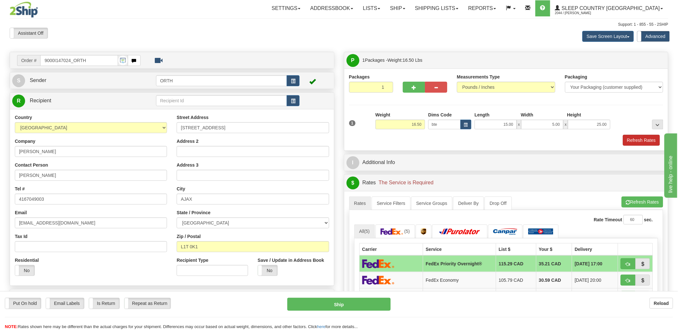
click at [652, 135] on div "1 Weight 16.50 Dims Code bte" at bounding box center [506, 129] width 314 height 34
click at [651, 138] on button "Refresh Rates" at bounding box center [641, 140] width 37 height 11
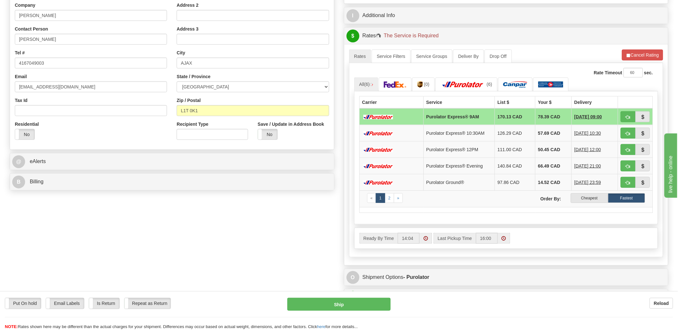
scroll to position [143, 0]
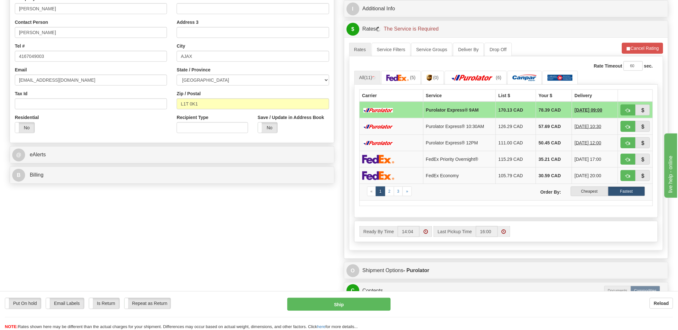
click at [590, 196] on label "Cheapest" at bounding box center [589, 192] width 37 height 10
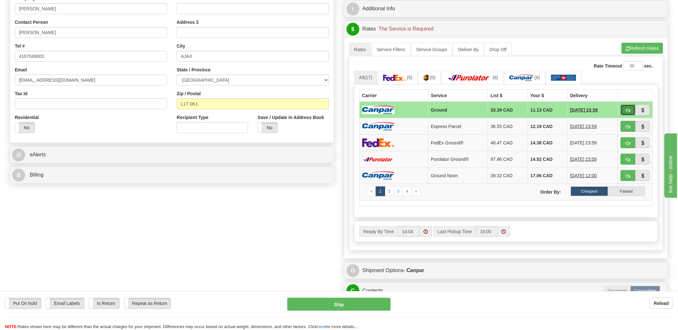
click at [628, 113] on span "button" at bounding box center [628, 110] width 5 height 4
type input "1"
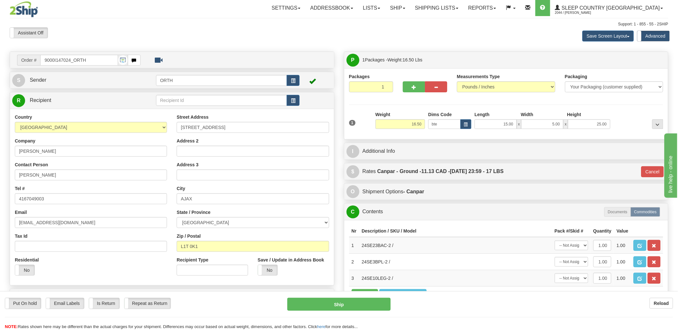
scroll to position [0, 0]
click at [414, 86] on span "button" at bounding box center [414, 88] width 5 height 4
type input "2"
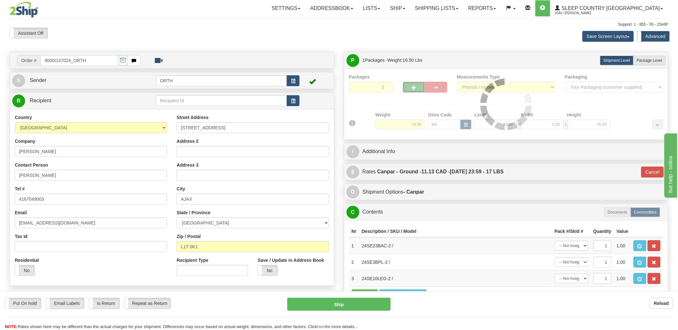
type input "1"
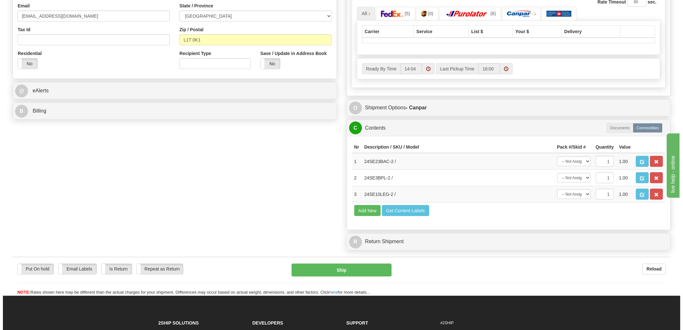
scroll to position [250, 0]
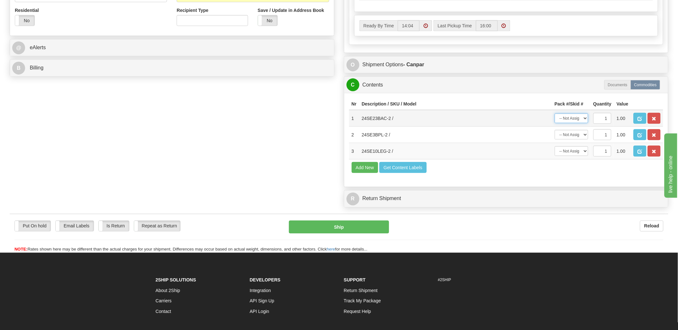
click at [575, 123] on select "-- Not Assigned -- Package 1 Package 2" at bounding box center [570, 119] width 33 height 10
select select "0"
click at [554, 120] on select "-- Not Assigned -- Package 1 Package 2" at bounding box center [570, 119] width 33 height 10
click at [574, 140] on select "-- Not Assigned -- Package 1 Package 2" at bounding box center [570, 135] width 33 height 10
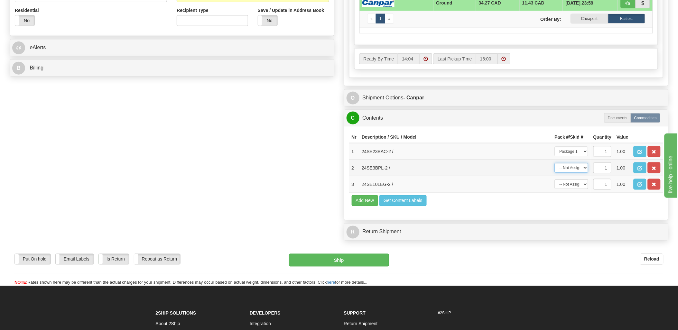
select select "0"
click at [554, 173] on select "-- Not Assigned -- Package 1 Package 2" at bounding box center [570, 168] width 33 height 10
click at [572, 189] on select "-- Not Assigned -- Package 1 Package 2" at bounding box center [570, 184] width 33 height 10
select select "1"
click at [554, 189] on select "-- Not Assigned -- Package 1 Package 2" at bounding box center [570, 184] width 33 height 10
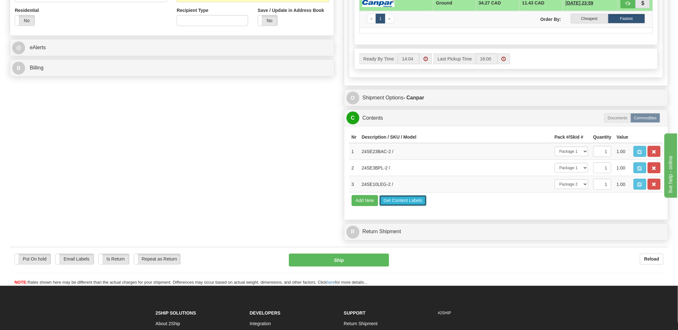
click at [405, 206] on button "Get Content Labels" at bounding box center [402, 200] width 47 height 11
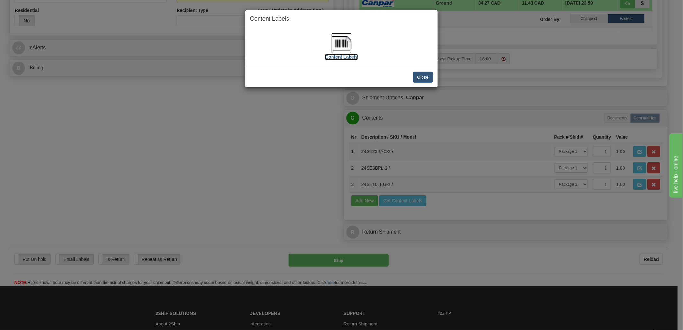
click at [340, 43] on img at bounding box center [341, 43] width 21 height 21
click at [416, 78] on button "Close" at bounding box center [423, 77] width 20 height 11
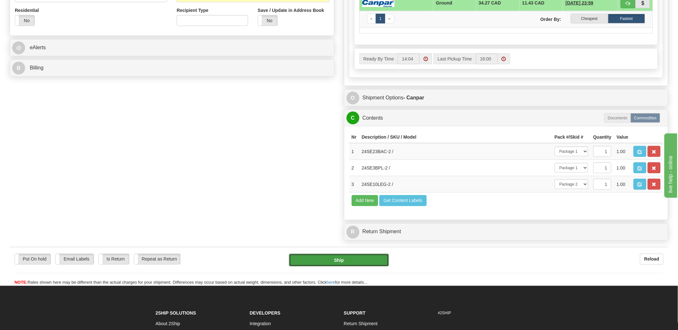
click at [342, 267] on button "Ship" at bounding box center [339, 260] width 100 height 13
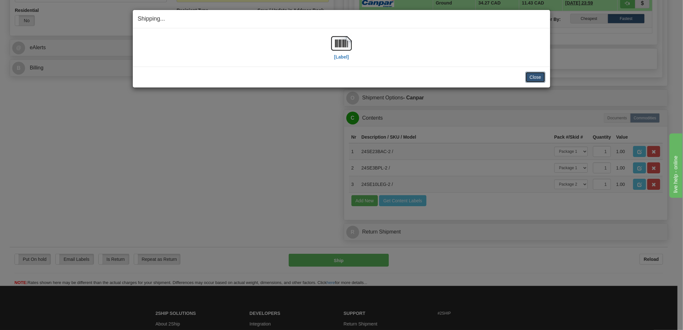
click at [530, 77] on button "Close" at bounding box center [535, 77] width 20 height 11
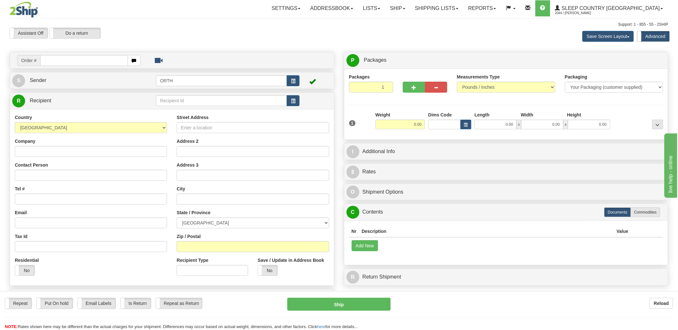
click at [112, 59] on input "text" at bounding box center [83, 60] width 87 height 11
type input "9000i"
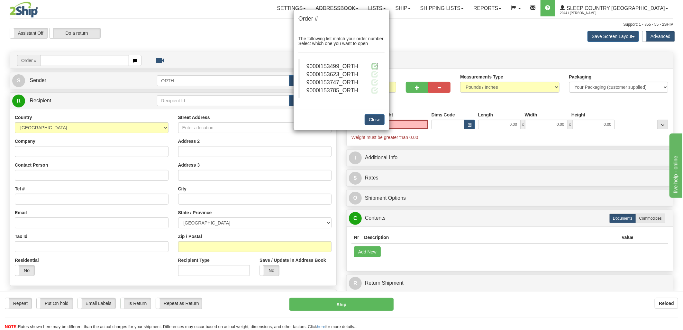
type input "0.00"
click at [377, 68] on span at bounding box center [374, 66] width 7 height 7
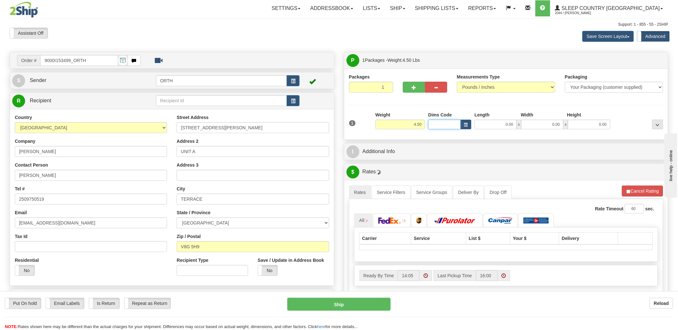
click at [441, 124] on input "Dims Code" at bounding box center [444, 125] width 32 height 10
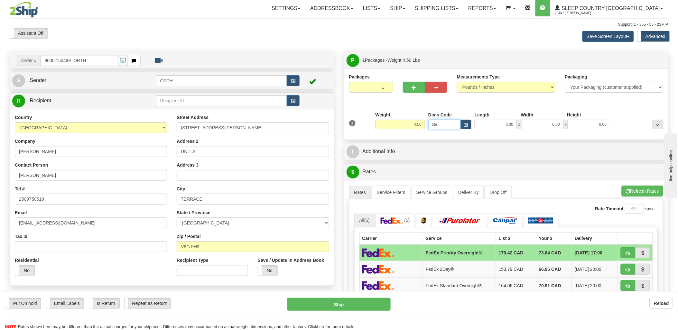
type input "bte"
click button "Delete" at bounding box center [0, 0] width 0 height 0
type input "15.00"
type input "5.00"
type input "25.00"
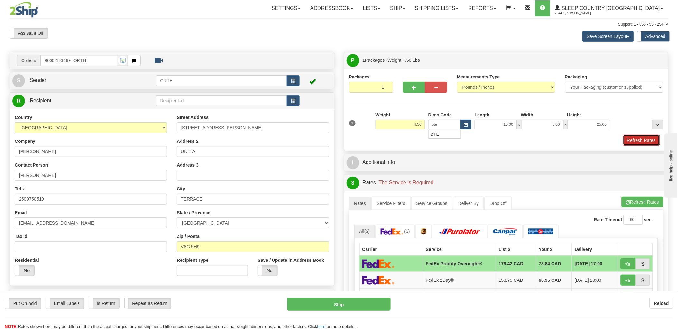
click at [654, 140] on button "Refresh Rates" at bounding box center [641, 140] width 37 height 11
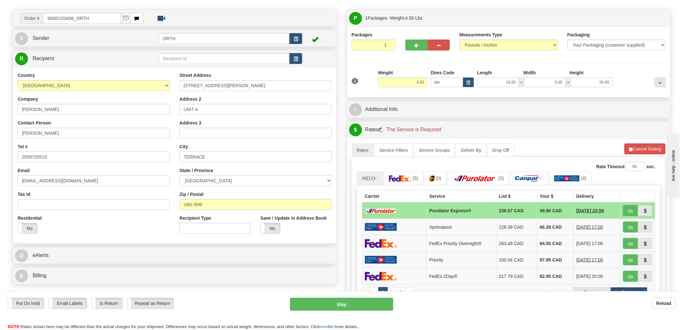
scroll to position [107, 0]
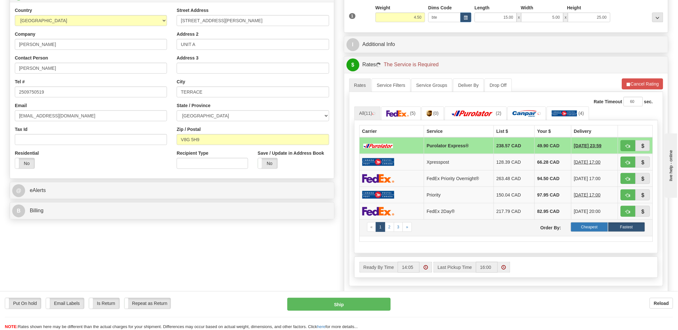
click at [590, 223] on label "Cheapest" at bounding box center [589, 227] width 37 height 10
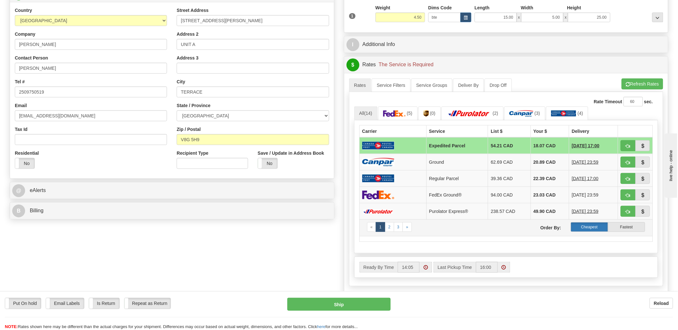
click at [589, 226] on label "Cheapest" at bounding box center [589, 227] width 37 height 10
click at [627, 164] on span "button" at bounding box center [628, 162] width 5 height 4
type input "1"
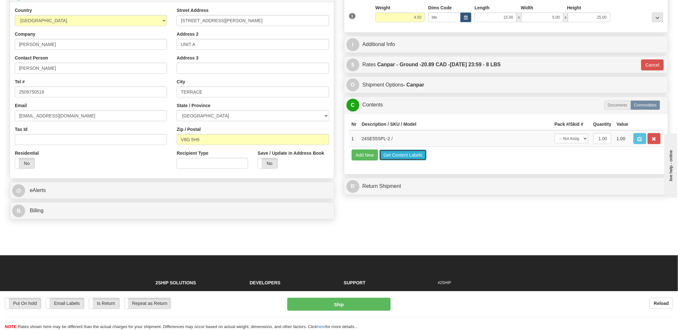
click at [410, 160] on button "Get Content Labels" at bounding box center [402, 155] width 47 height 11
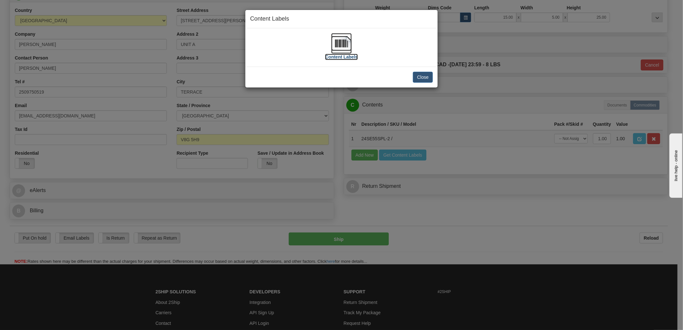
click at [339, 45] on img at bounding box center [341, 43] width 21 height 21
click at [417, 79] on button "Close" at bounding box center [423, 77] width 20 height 11
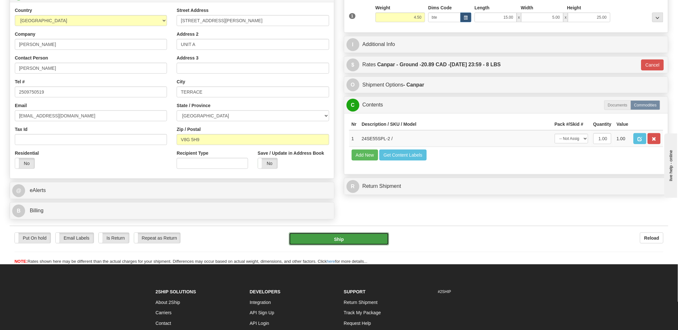
click at [362, 243] on button "Ship" at bounding box center [339, 239] width 100 height 13
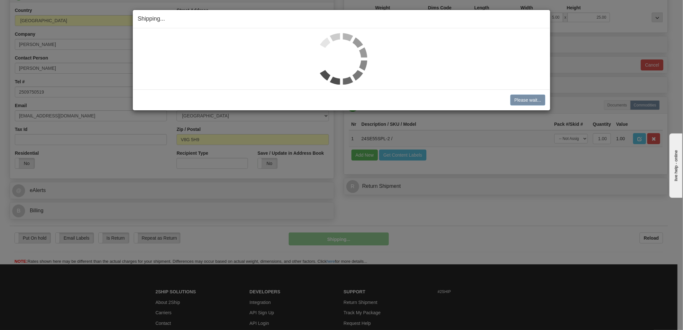
click at [393, 298] on div "Shipping... Your SHIPMENT will EXPIRE in Please wait... Cancel Cancel Shipment …" at bounding box center [341, 165] width 683 height 330
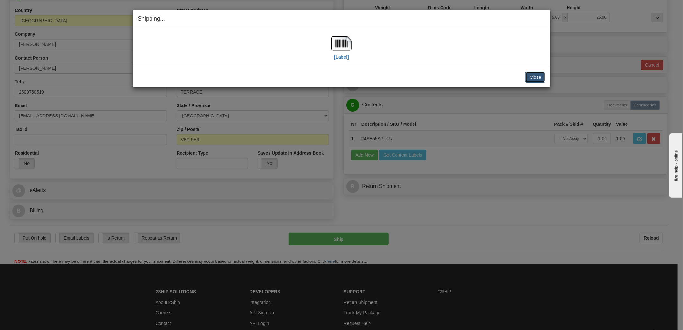
click at [536, 78] on button "Close" at bounding box center [535, 77] width 20 height 11
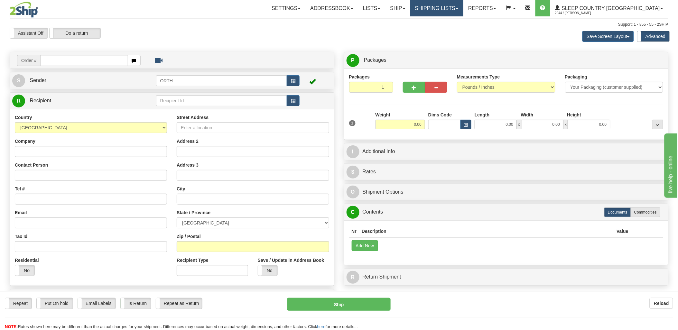
click at [463, 12] on link "Shipping lists" at bounding box center [436, 8] width 53 height 16
click at [444, 23] on span "Current Shipments" at bounding box center [425, 22] width 38 height 5
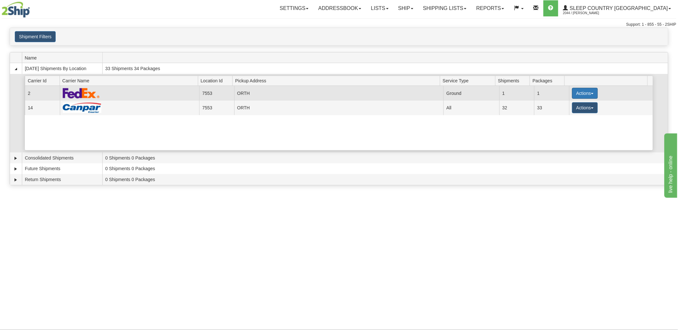
click at [584, 90] on button "Actions" at bounding box center [585, 93] width 26 height 11
click at [563, 132] on span "Print" at bounding box center [558, 130] width 13 height 5
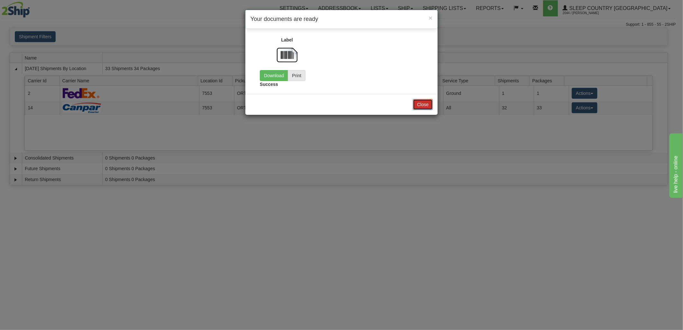
click at [425, 101] on button "Close" at bounding box center [423, 104] width 20 height 11
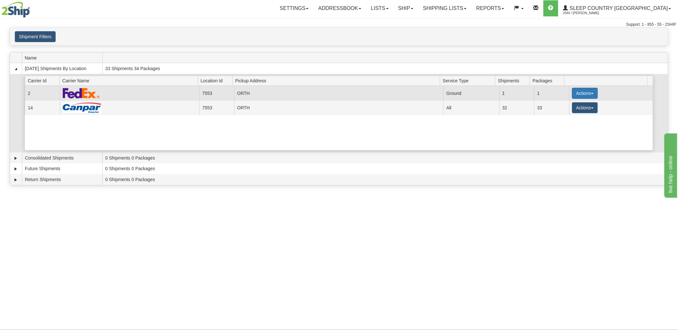
click at [572, 91] on button "Actions" at bounding box center [585, 93] width 26 height 11
click at [562, 132] on link "Print" at bounding box center [571, 130] width 51 height 8
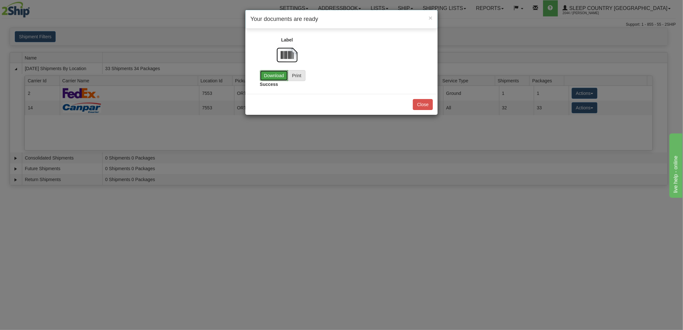
click at [276, 71] on link "Download" at bounding box center [274, 75] width 28 height 11
click at [425, 107] on button "Close" at bounding box center [423, 104] width 20 height 11
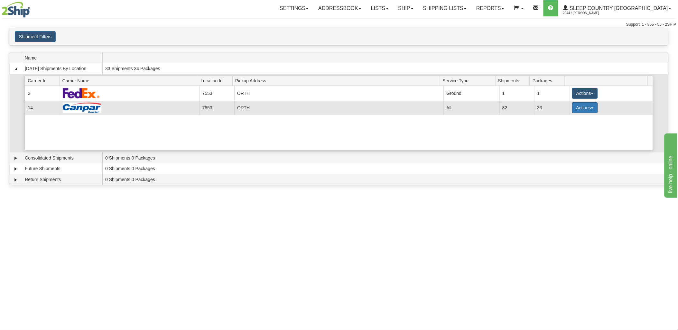
click at [591, 108] on span "button" at bounding box center [592, 107] width 3 height 1
click at [568, 146] on link "Print" at bounding box center [571, 145] width 51 height 8
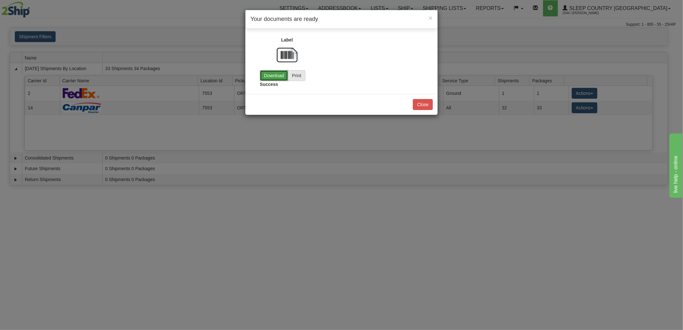
click at [275, 73] on link "Download" at bounding box center [274, 75] width 28 height 11
